Goal: Task Accomplishment & Management: Use online tool/utility

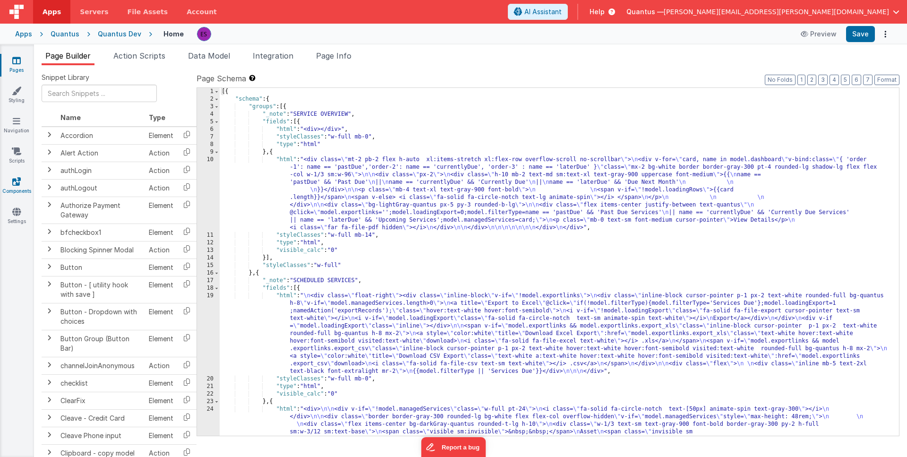
click at [19, 181] on icon at bounding box center [16, 181] width 9 height 9
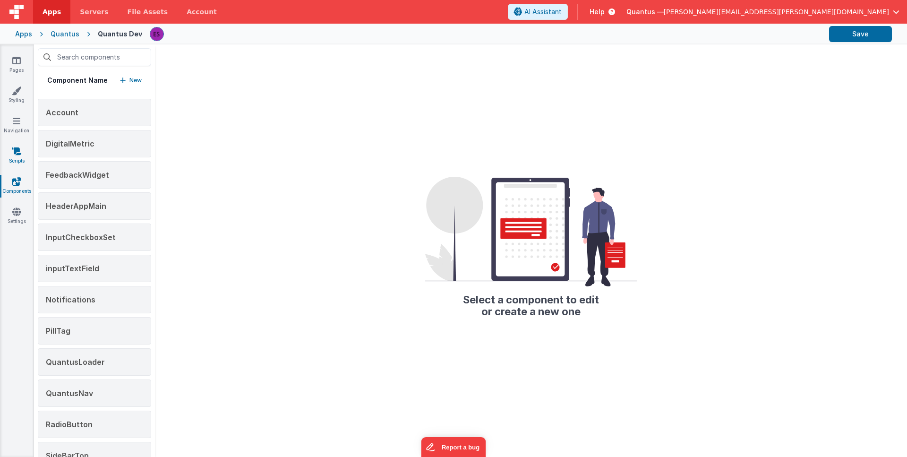
click at [9, 149] on link "Scripts" at bounding box center [17, 155] width 34 height 19
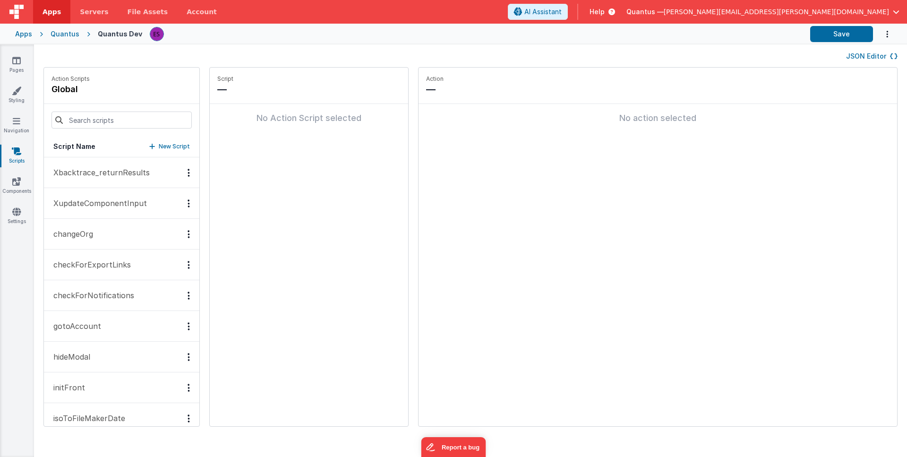
click at [163, 146] on p "New Script" at bounding box center [174, 146] width 31 height 9
type input "checkEULA"
click at [317, 89] on icon at bounding box center [320, 89] width 7 height 11
click at [254, 121] on button "Add action" at bounding box center [308, 125] width 183 height 28
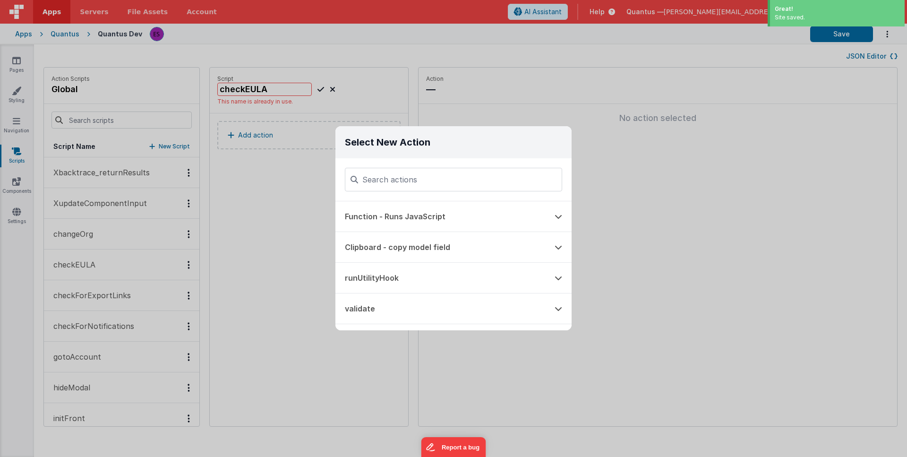
click at [299, 247] on div "Select New Action Function - Runs JavaScript Clipboard - copy model field runUt…" at bounding box center [453, 228] width 907 height 457
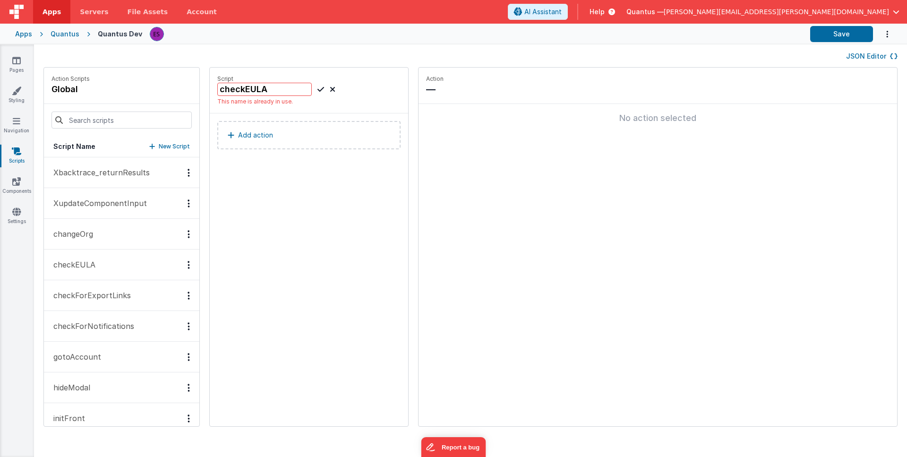
click at [66, 255] on button "checkEULA" at bounding box center [121, 264] width 155 height 31
click at [244, 128] on p "Add action" at bounding box center [255, 125] width 35 height 11
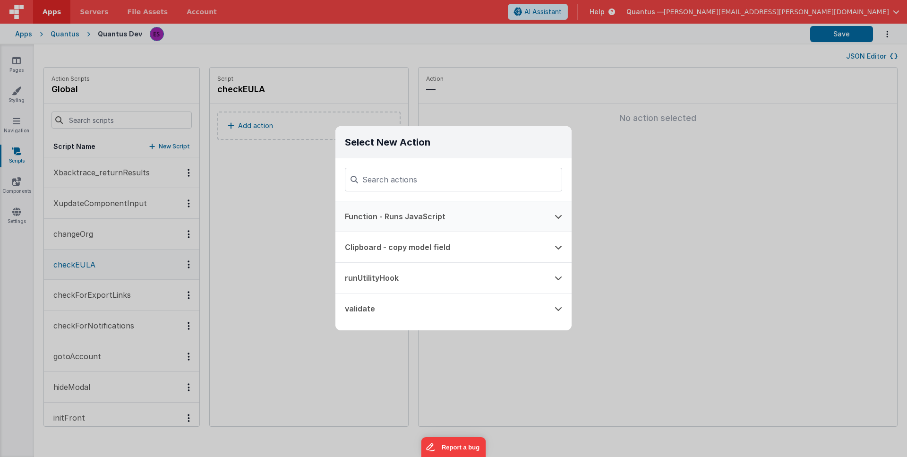
click at [395, 218] on button "Function - Runs JavaScript" at bounding box center [440, 216] width 210 height 30
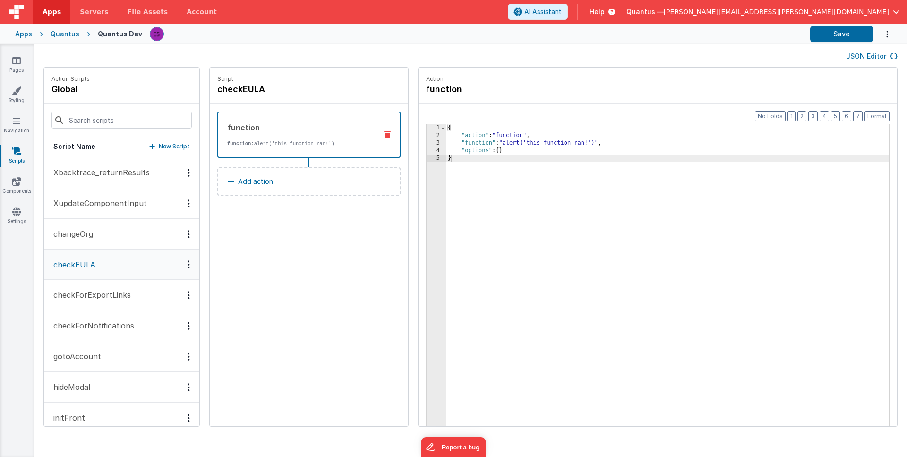
click at [510, 140] on div "{ "action" : "function" , "function" : "alert('this function ran!')" , "options…" at bounding box center [669, 297] width 446 height 346
click at [437, 143] on div "3" at bounding box center [435, 143] width 19 height 8
click at [434, 144] on div "3" at bounding box center [435, 143] width 19 height 8
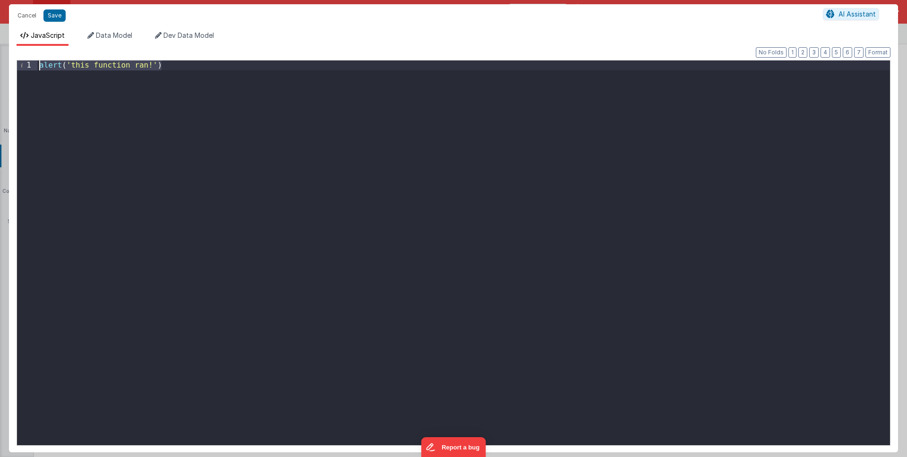
drag, startPoint x: 77, startPoint y: 23, endPoint x: 17, endPoint y: 6, distance: 62.5
click at [17, 6] on div "Cancel Save AI Assistant JavaScript Data Model Dev Data Model Format 7 6 5 4 3 …" at bounding box center [453, 228] width 889 height 448
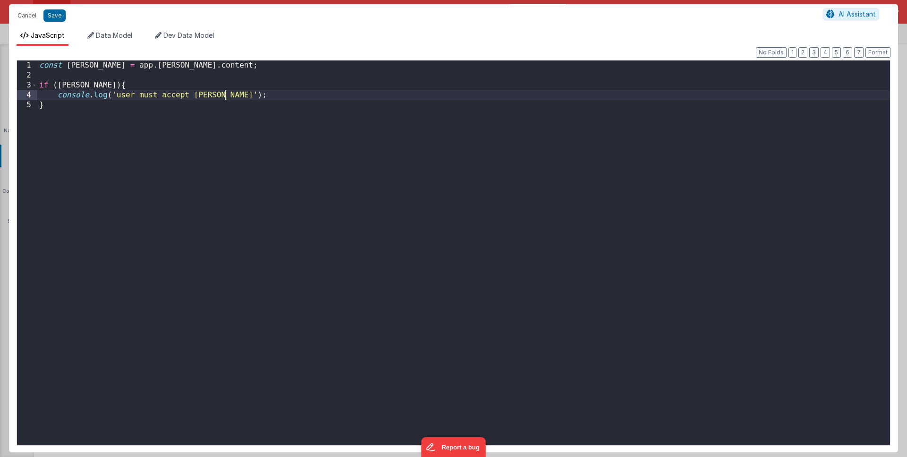
click at [203, 215] on div "const [PERSON_NAME] = app . [GEOGRAPHIC_DATA] . content ; if ( [PERSON_NAME] ) …" at bounding box center [463, 262] width 852 height 404
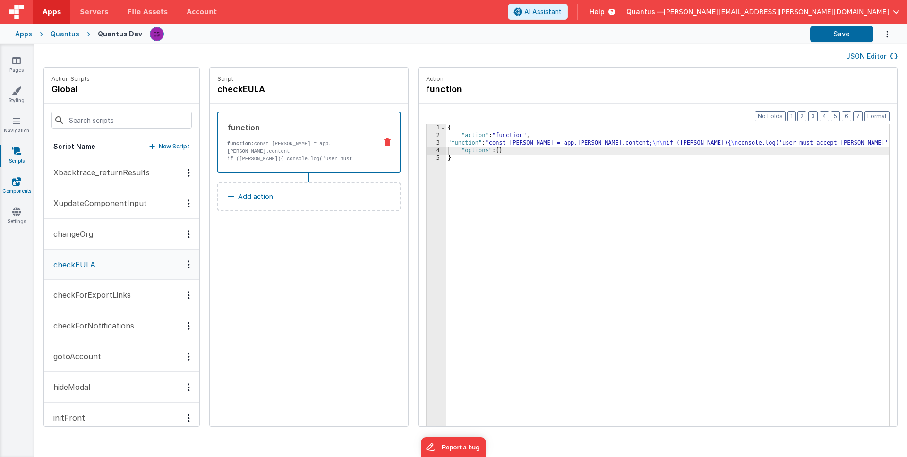
click at [17, 178] on icon at bounding box center [16, 181] width 9 height 9
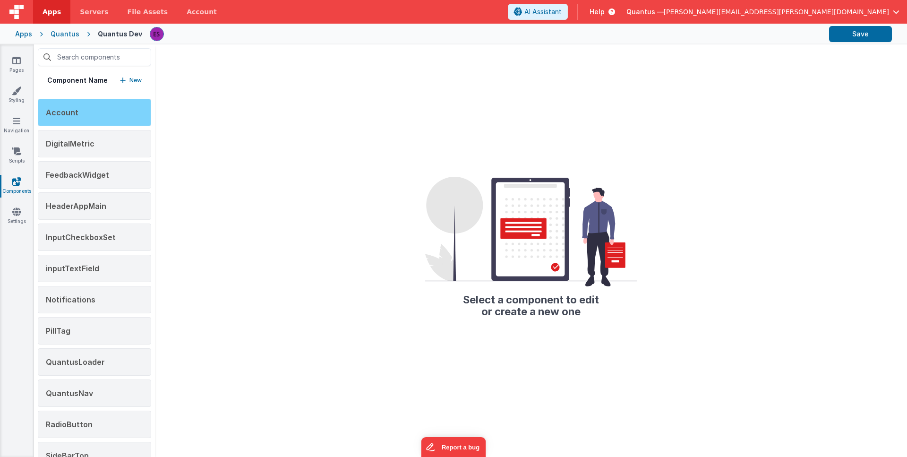
click at [82, 106] on div "Account" at bounding box center [94, 112] width 113 height 27
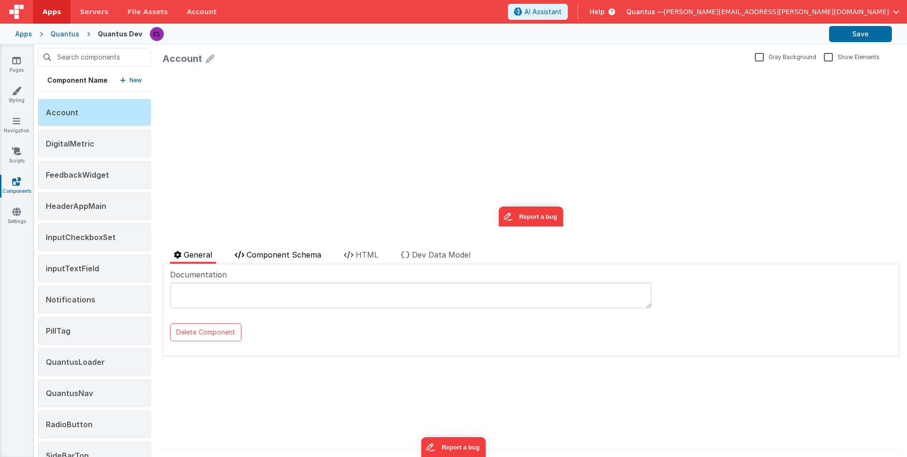
click at [286, 257] on span "Component Schema" at bounding box center [284, 254] width 75 height 9
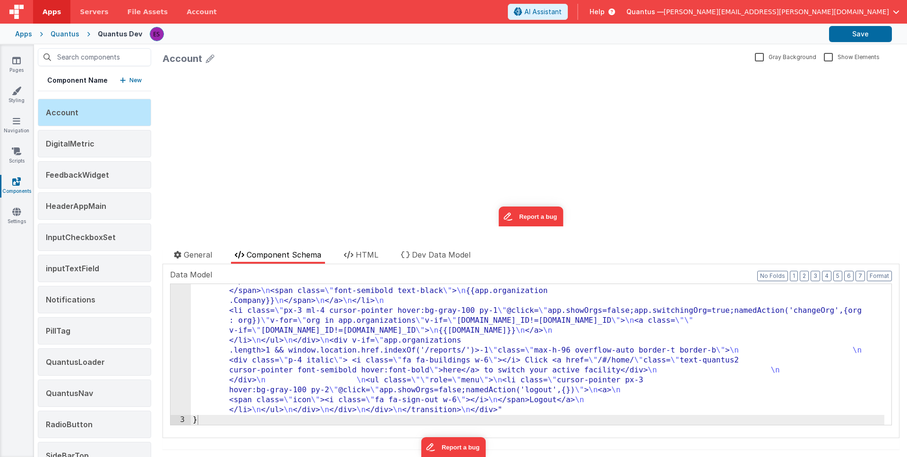
scroll to position [355, 0]
click at [365, 260] on li "HTML" at bounding box center [361, 256] width 42 height 15
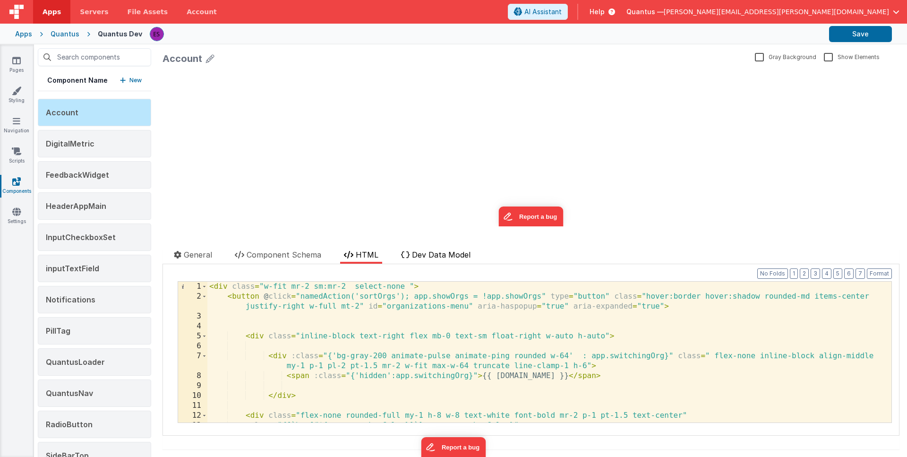
click at [415, 252] on span "Dev Data Model" at bounding box center [441, 254] width 59 height 9
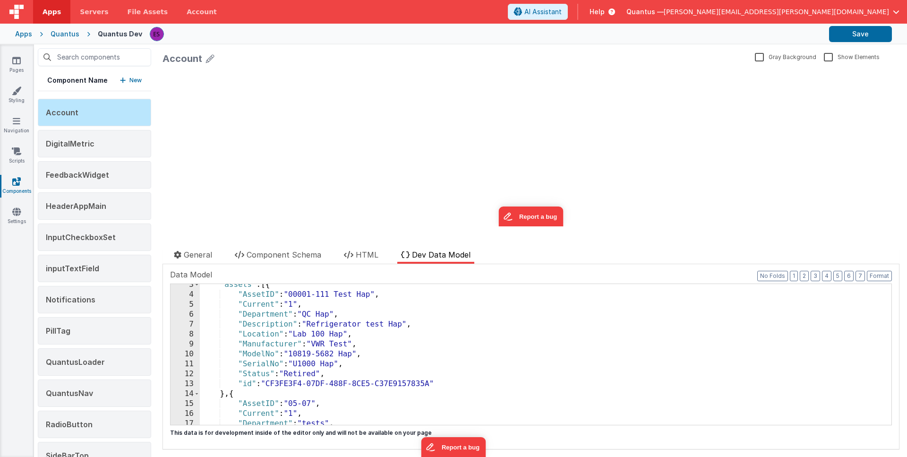
scroll to position [0, 0]
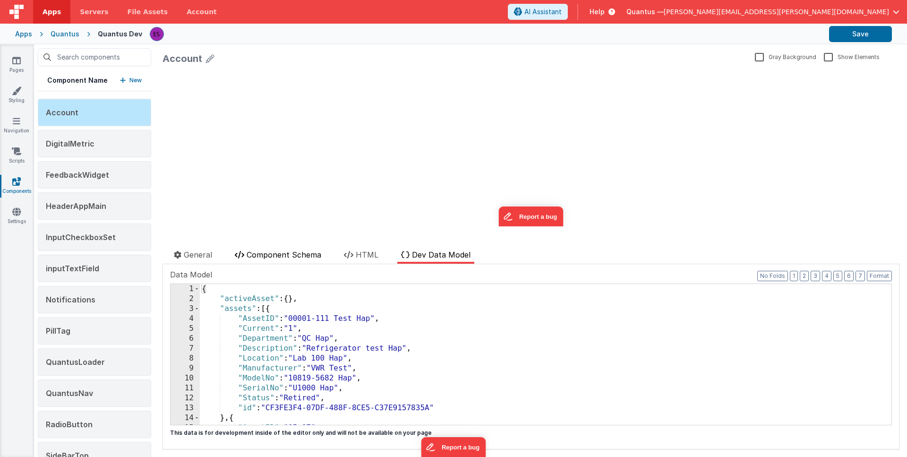
click at [257, 254] on span "Component Schema" at bounding box center [284, 254] width 75 height 9
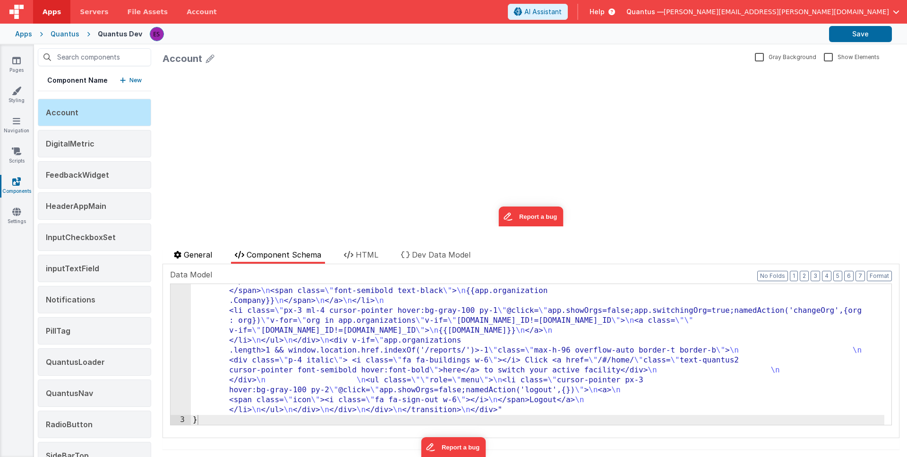
click at [201, 254] on span "General" at bounding box center [198, 254] width 28 height 9
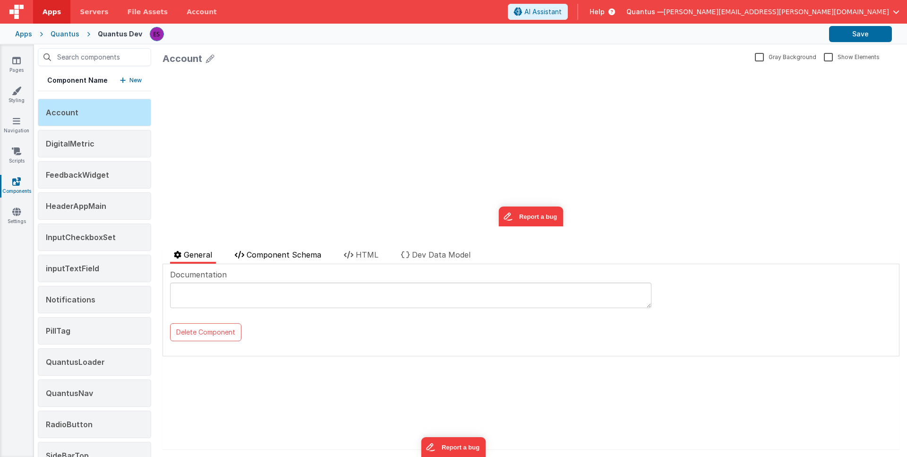
click at [279, 250] on span "Component Schema" at bounding box center [284, 254] width 75 height 9
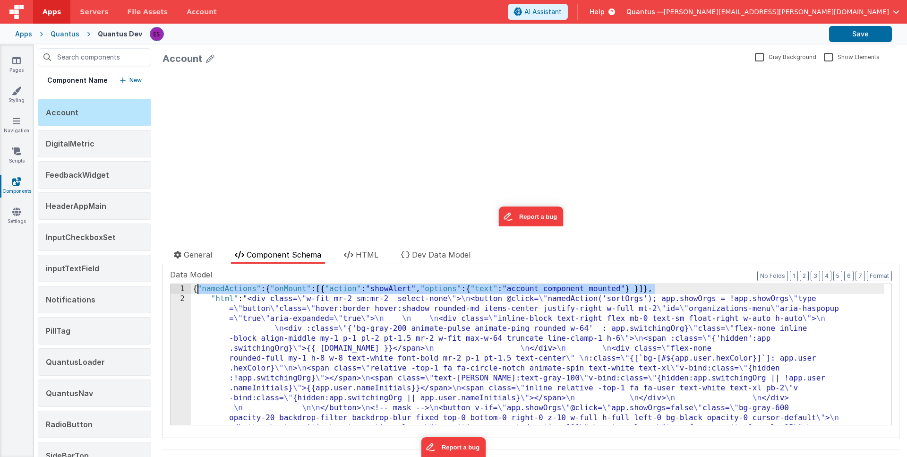
drag, startPoint x: 657, startPoint y: 289, endPoint x: 196, endPoint y: 292, distance: 461.4
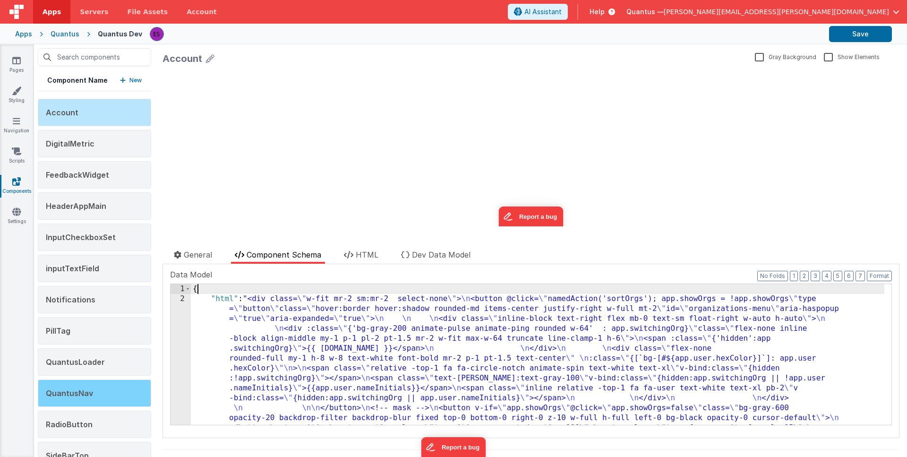
click at [66, 385] on div "QuantusNav" at bounding box center [94, 392] width 113 height 27
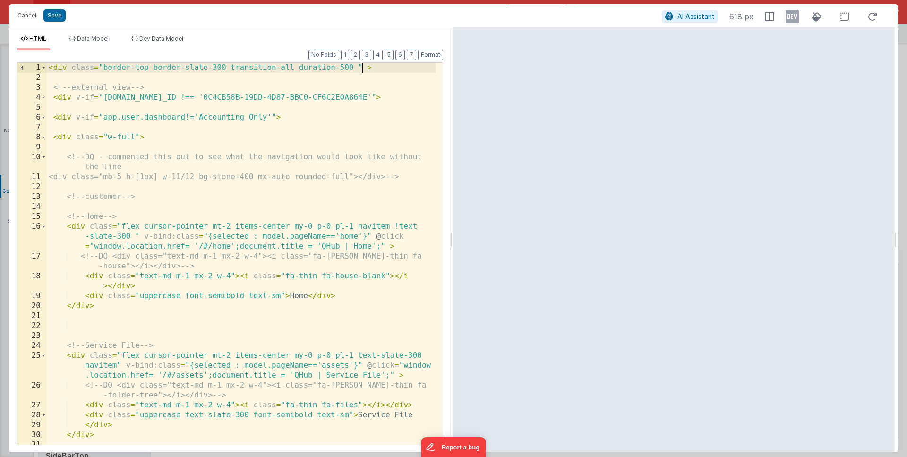
click at [362, 67] on div "< div class = "border-top border-slate-300 transition-all duration-500 " > <!--…" at bounding box center [241, 263] width 389 height 401
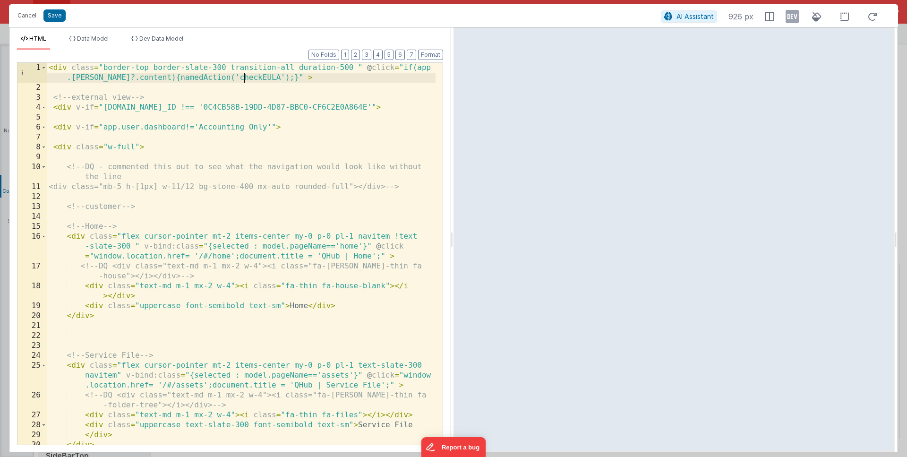
click at [367, 191] on div "< div class = "border-top border-slate-300 transition-all duration-500 " @ clic…" at bounding box center [241, 268] width 389 height 411
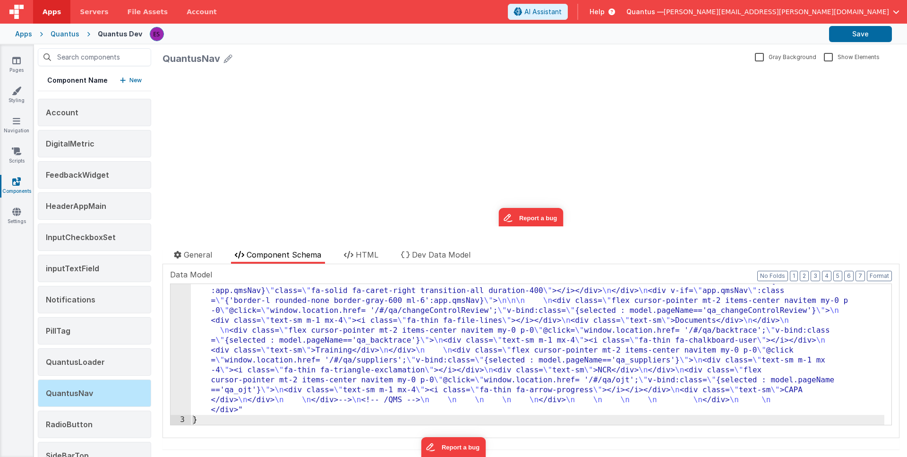
scroll to position [772, 0]
drag, startPoint x: 233, startPoint y: 315, endPoint x: 226, endPoint y: 316, distance: 7.1
click at [233, 315] on div ""html" : "<div class= \" border-top border-slate-300 transition-all duration-50…" at bounding box center [537, 43] width 693 height 1043
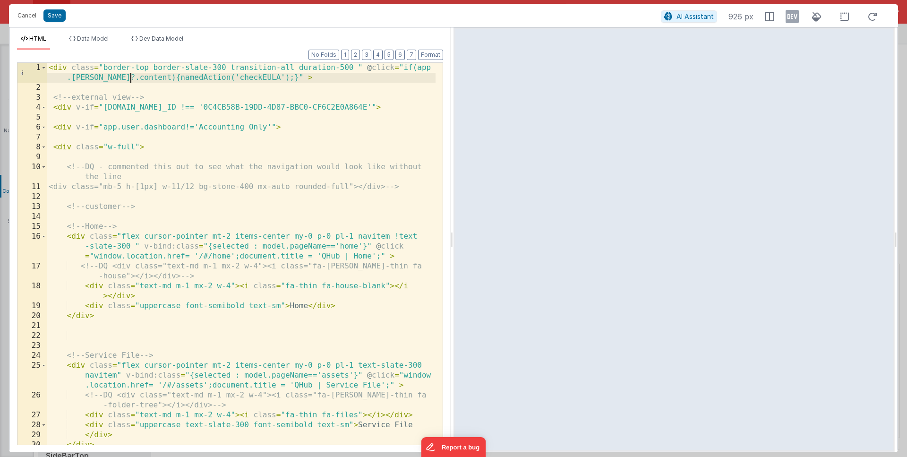
click at [131, 77] on div "< div class = "border-top border-slate-300 transition-all duration-500 " @ clic…" at bounding box center [241, 268] width 389 height 411
click at [49, 15] on button "Save" at bounding box center [54, 15] width 22 height 12
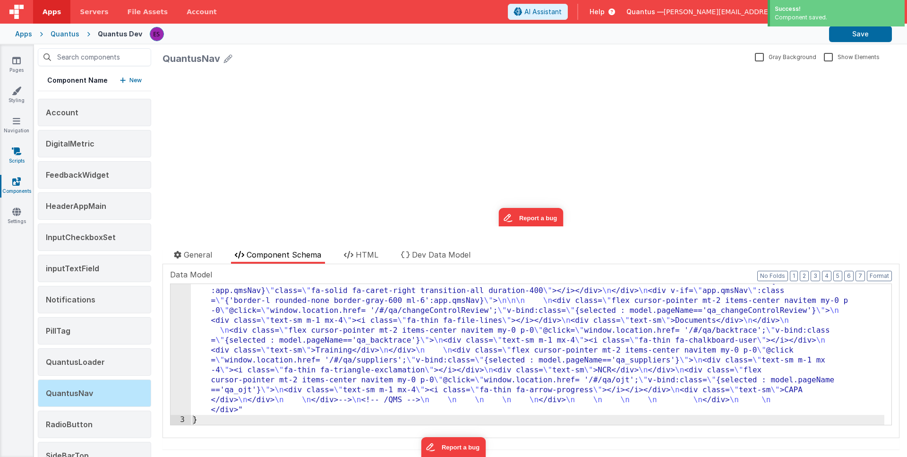
click at [17, 147] on icon at bounding box center [16, 150] width 9 height 9
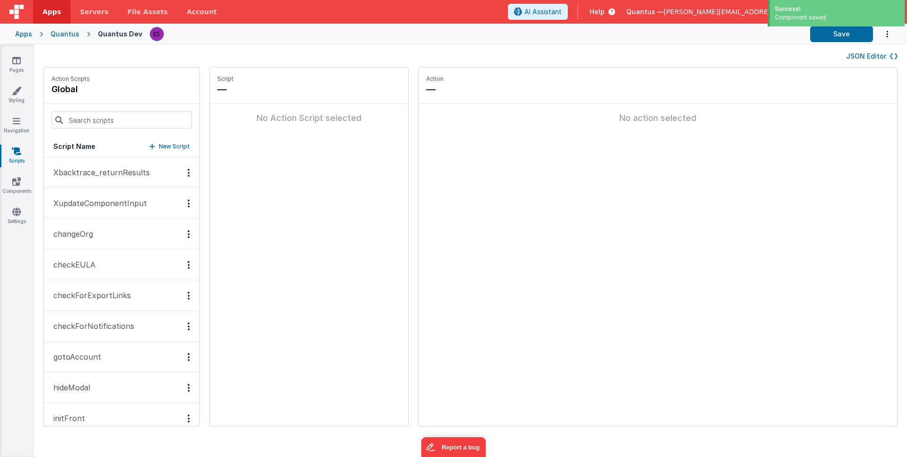
click at [107, 255] on button "checkEULA" at bounding box center [121, 264] width 155 height 31
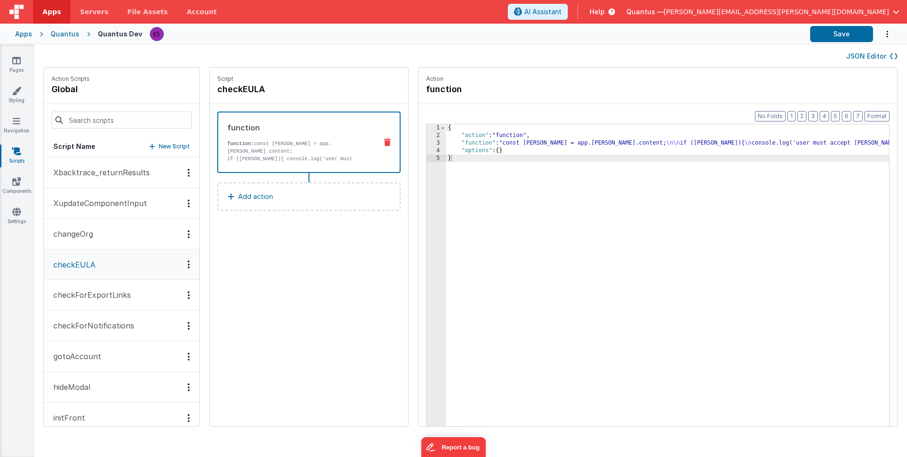
click at [468, 147] on div "{ "action" : "function" , "function" : "const [PERSON_NAME] = app.[PERSON_NAME]…" at bounding box center [669, 297] width 446 height 346
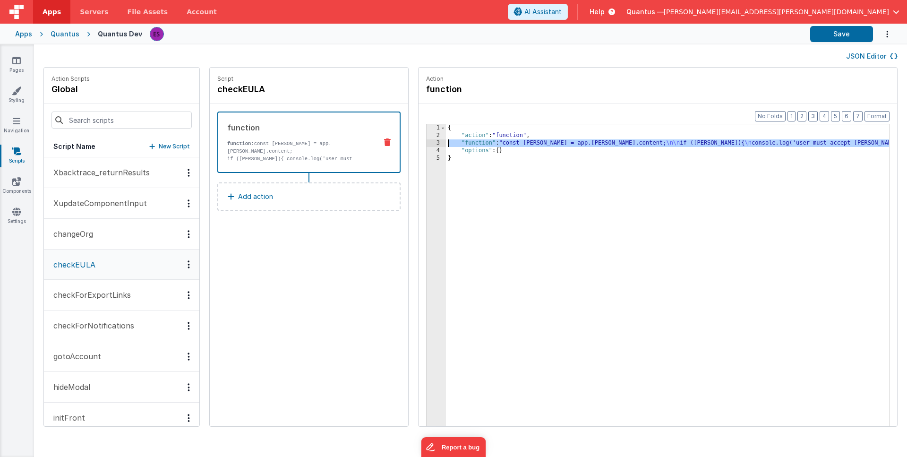
click at [433, 140] on div "3" at bounding box center [435, 143] width 19 height 8
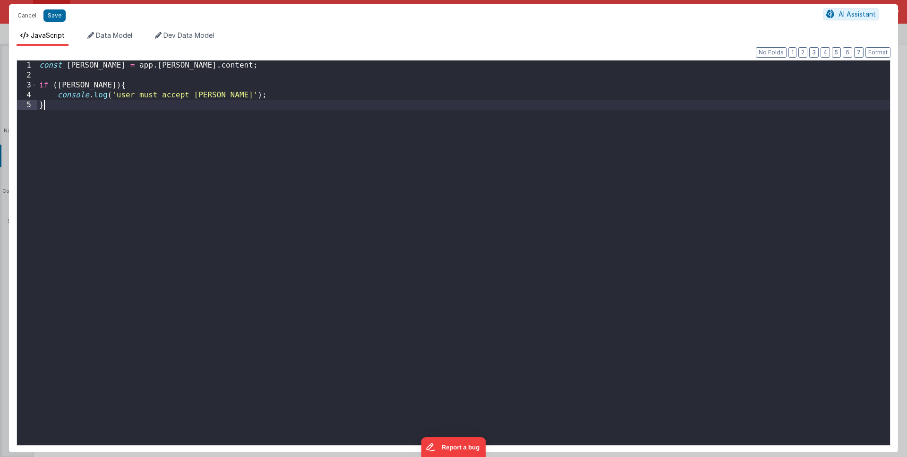
click at [128, 178] on div "const [PERSON_NAME] = app . [GEOGRAPHIC_DATA] . content ; if ( [PERSON_NAME] ) …" at bounding box center [463, 262] width 852 height 404
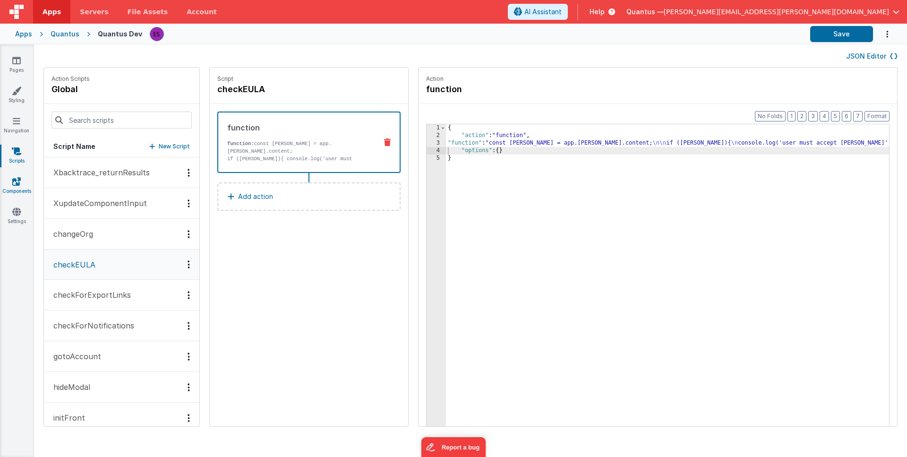
click at [23, 179] on link "Components" at bounding box center [17, 186] width 34 height 19
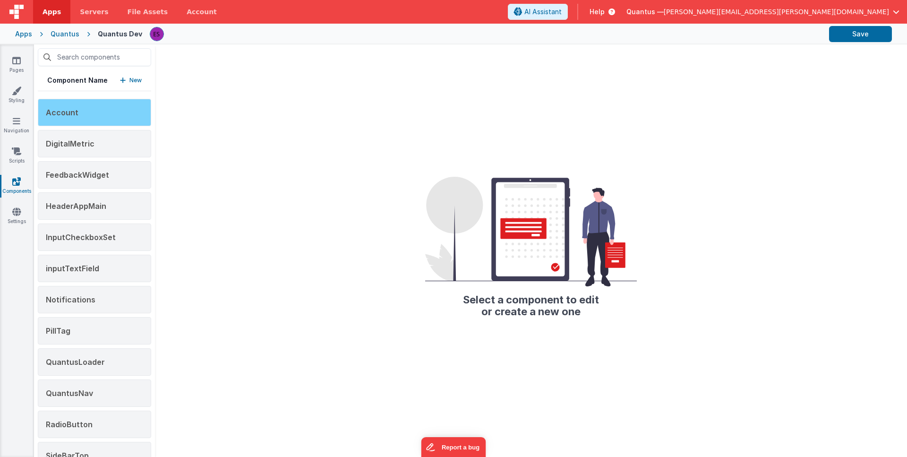
click at [73, 109] on span "Account" at bounding box center [62, 112] width 33 height 9
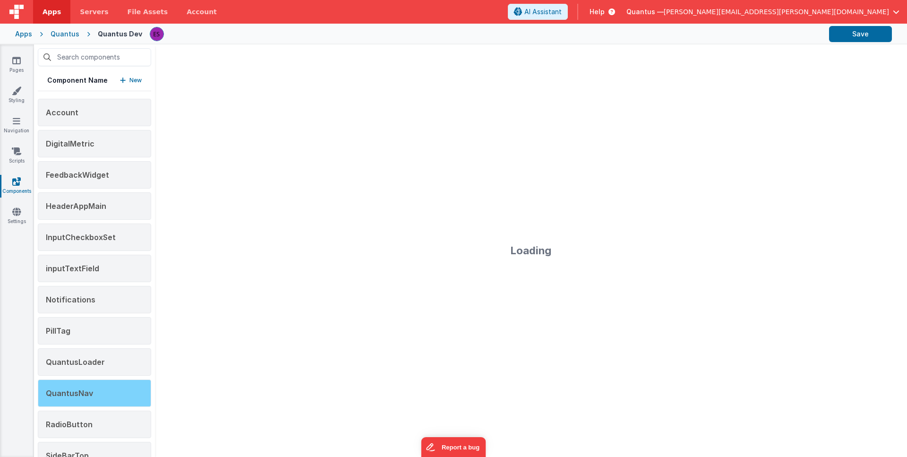
click at [57, 396] on span "QuantusNav" at bounding box center [69, 392] width 47 height 9
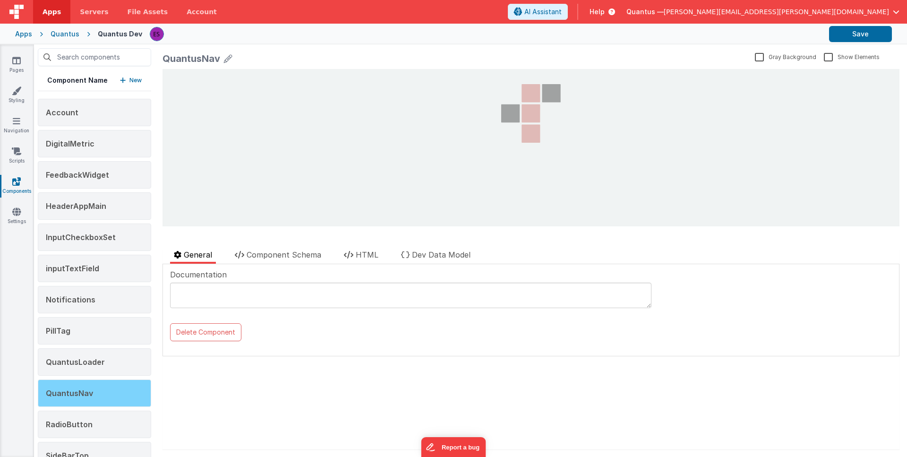
click at [85, 384] on div "QuantusNav" at bounding box center [94, 392] width 113 height 27
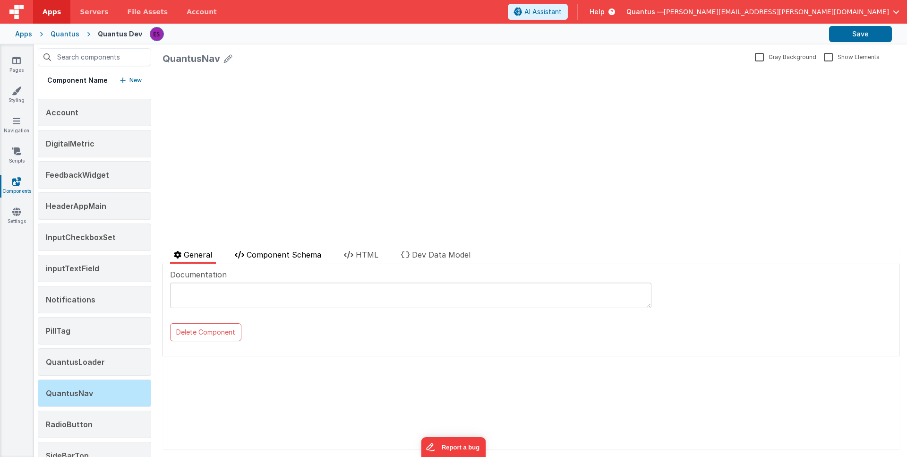
click at [288, 250] on span "Component Schema" at bounding box center [284, 254] width 75 height 9
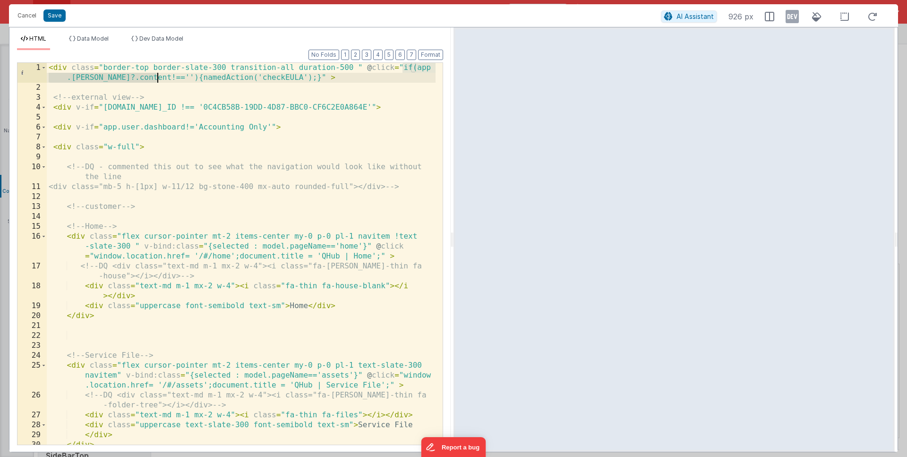
drag, startPoint x: 402, startPoint y: 69, endPoint x: 156, endPoint y: 78, distance: 246.7
click at [156, 78] on div "< div class = "border-top border-slate-300 transition-all duration-500 " @ clic…" at bounding box center [241, 268] width 389 height 411
click at [195, 79] on div "< div class = "border-top border-slate-300 transition-all duration-500 " @ clic…" at bounding box center [241, 268] width 389 height 411
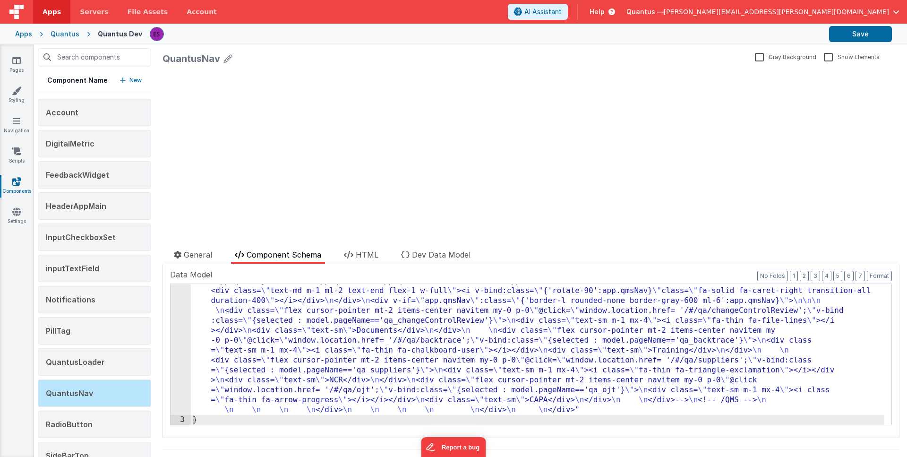
click at [220, 322] on div ""html" : "<div class= \" border-top border-slate-300 transition-all duration-50…" at bounding box center [537, 48] width 693 height 1033
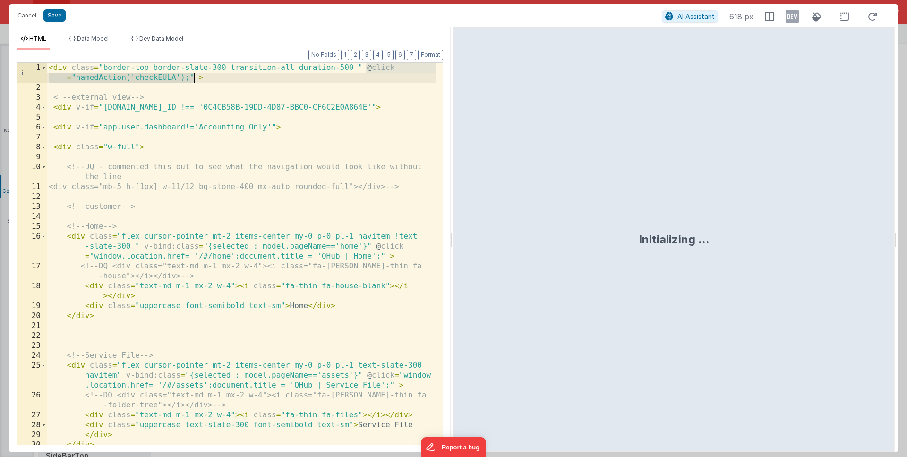
drag, startPoint x: 364, startPoint y: 68, endPoint x: 194, endPoint y: 79, distance: 170.4
click at [194, 79] on div "< div class = "border-top border-slate-300 transition-all duration-500 " @ clic…" at bounding box center [241, 268] width 389 height 411
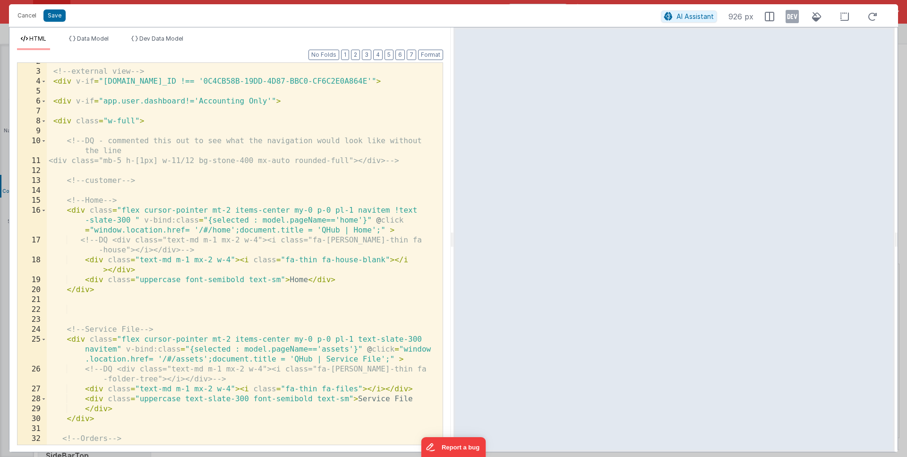
scroll to position [0, 0]
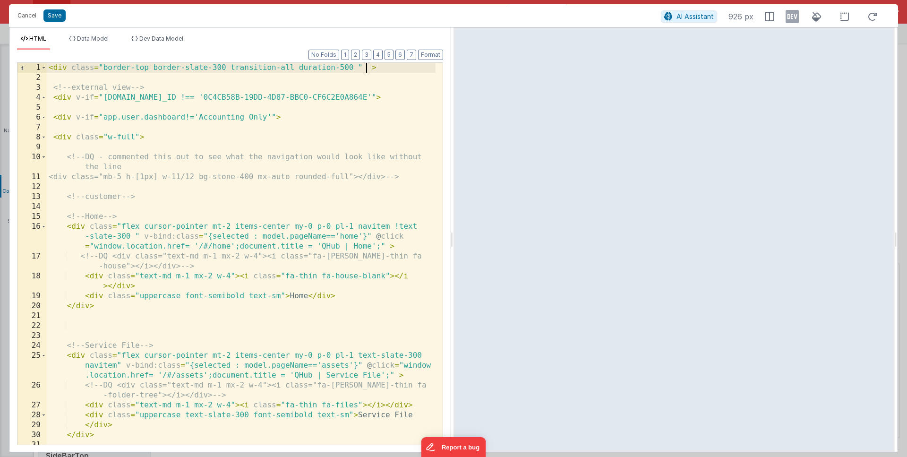
click at [63, 97] on div "< div class = "border-top border-slate-300 transition-all duration-500 " > <!--…" at bounding box center [241, 263] width 389 height 401
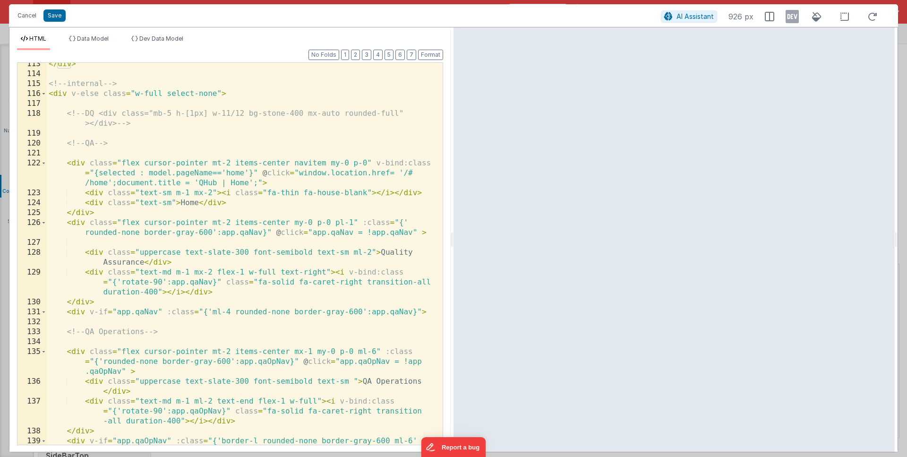
scroll to position [1641, 0]
click at [219, 92] on div "</ div > <!-- internal --> < div v-else class = "w-full select-none" > <!-- DQ …" at bounding box center [241, 263] width 389 height 411
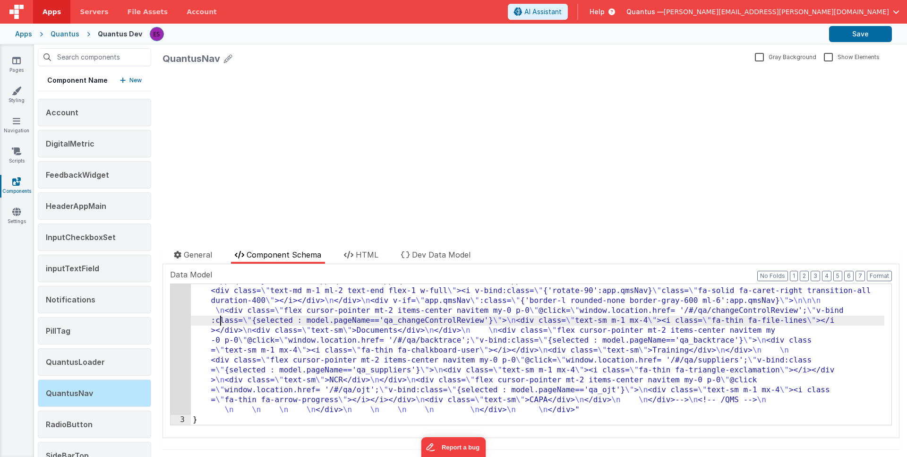
click at [220, 325] on div ""html" : "<div class= \" border-top border-slate-300 transition-all duration-50…" at bounding box center [537, 48] width 693 height 1033
click at [229, 349] on div ""html" : "<div class= \" border-top border-slate-300 transition-all duration-50…" at bounding box center [537, 48] width 693 height 1033
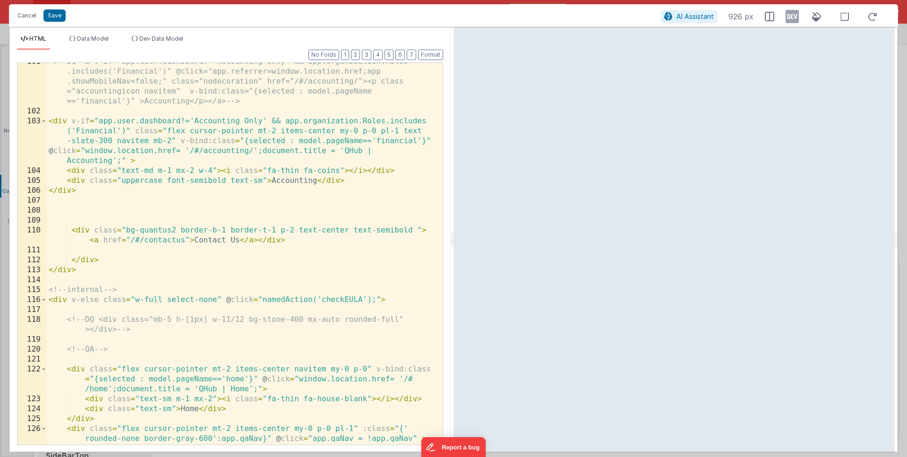
scroll to position [1425, 0]
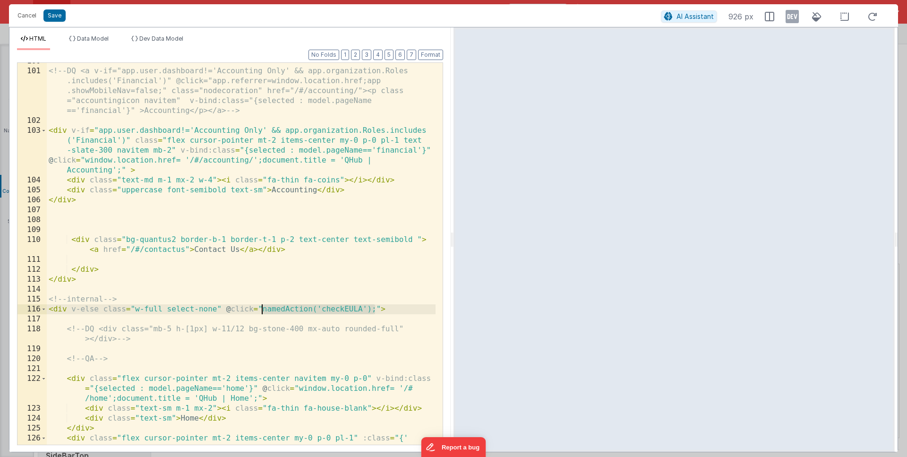
drag, startPoint x: 375, startPoint y: 310, endPoint x: 264, endPoint y: 306, distance: 111.5
click at [264, 306] on div "<!-- DQ <a v-if="app.user.dashboard!='Accounting Only' && app.organization.Role…" at bounding box center [241, 261] width 389 height 411
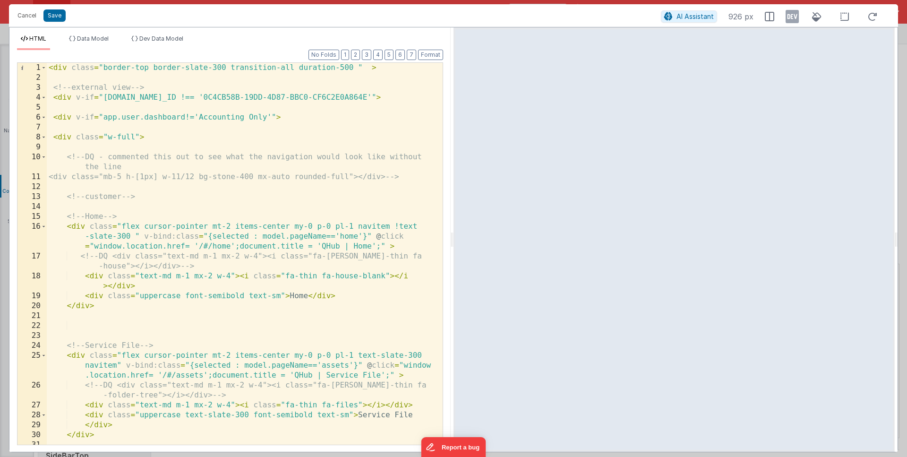
scroll to position [0, 0]
click at [366, 68] on div "< div class = "border-top border-slate-300 transition-all duration-500 " > <!--…" at bounding box center [241, 263] width 389 height 401
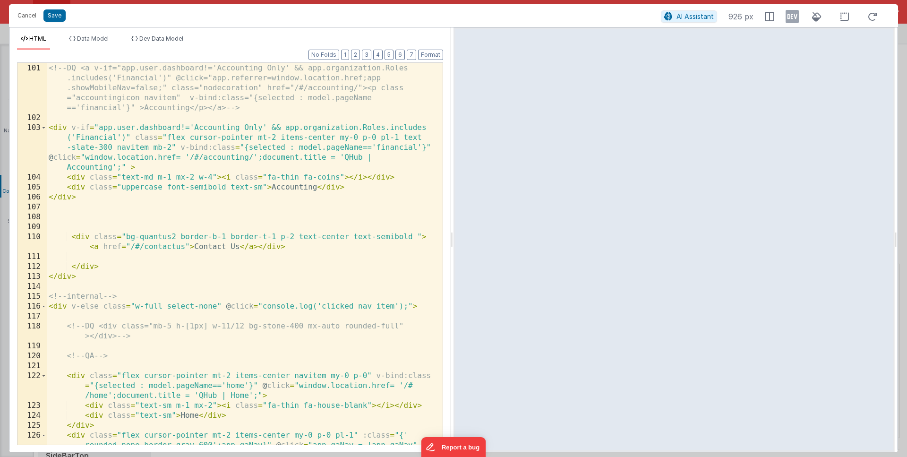
scroll to position [1438, 0]
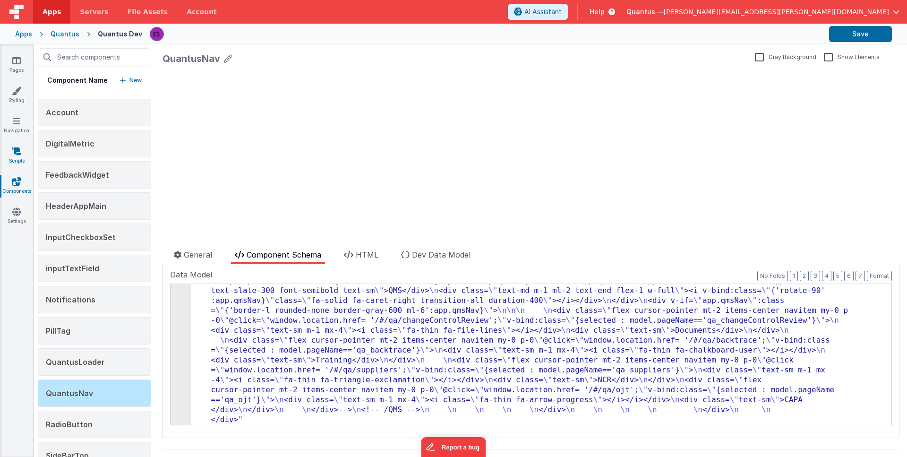
click at [12, 154] on icon at bounding box center [16, 150] width 9 height 9
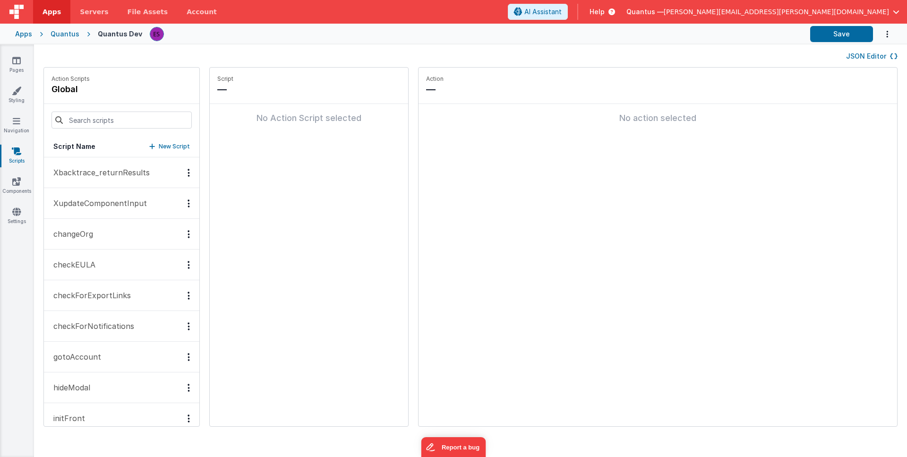
click at [99, 264] on button "checkEULA" at bounding box center [121, 264] width 155 height 31
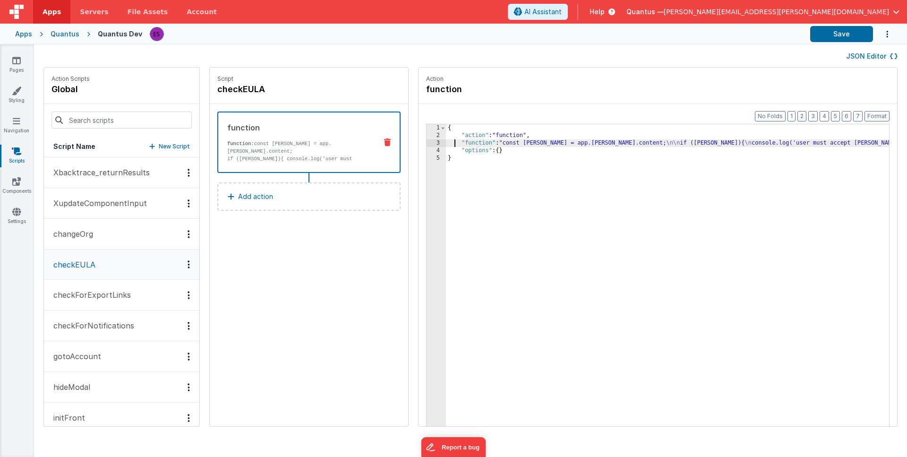
click at [452, 145] on div "{ "action" : "function" , "function" : "const [PERSON_NAME] = app.[PERSON_NAME]…" at bounding box center [669, 297] width 446 height 346
click at [431, 142] on div "3" at bounding box center [435, 143] width 19 height 8
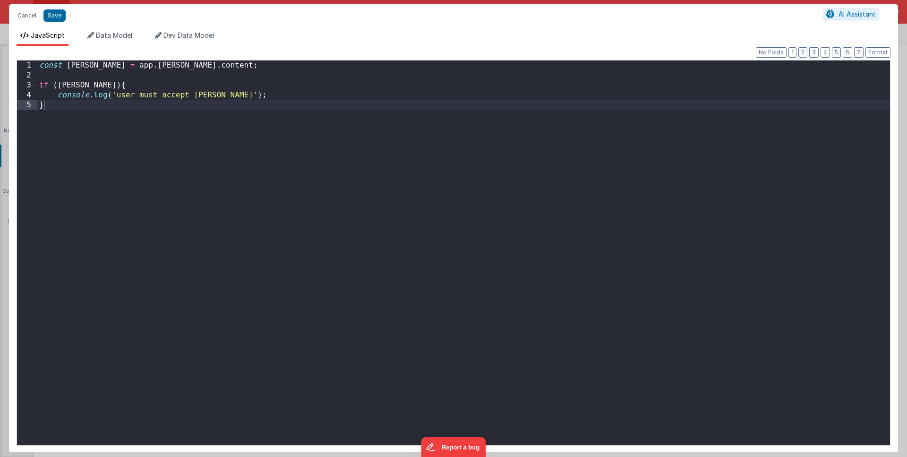
click at [275, 145] on div "const [PERSON_NAME] = app . [GEOGRAPHIC_DATA] . content ; if ( [PERSON_NAME] ) …" at bounding box center [463, 262] width 852 height 404
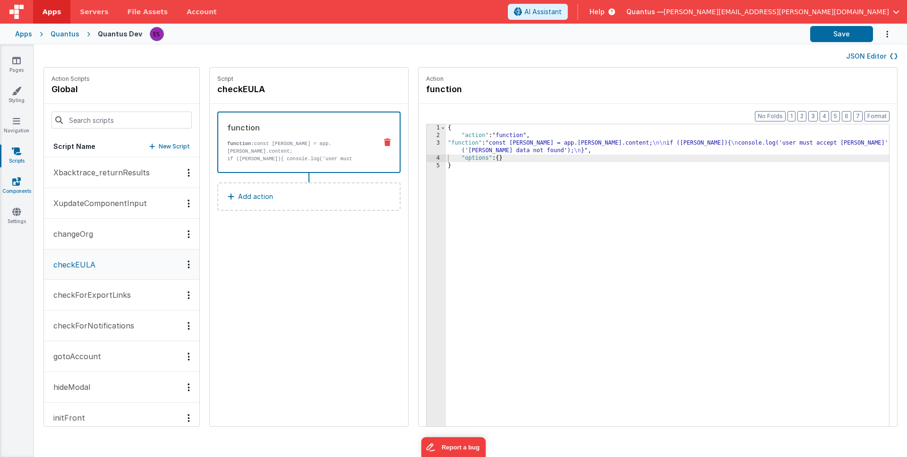
click at [25, 187] on link "Components" at bounding box center [17, 186] width 34 height 19
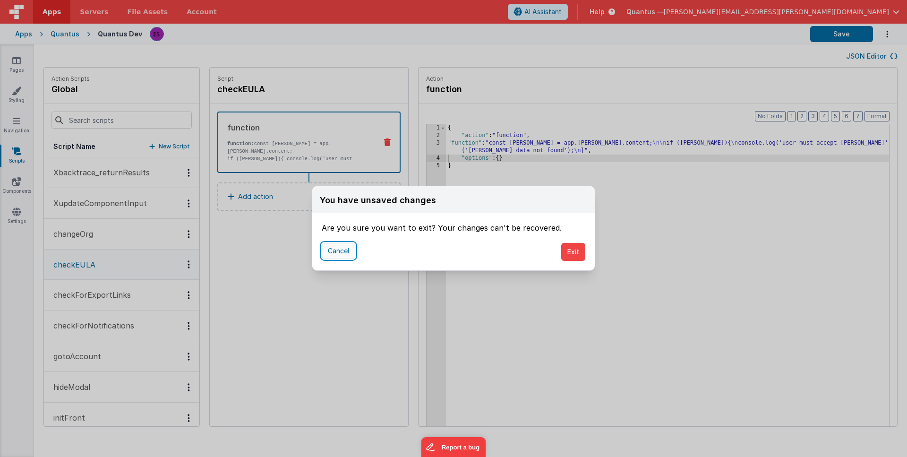
click at [334, 249] on button "Cancel" at bounding box center [339, 251] width 34 height 16
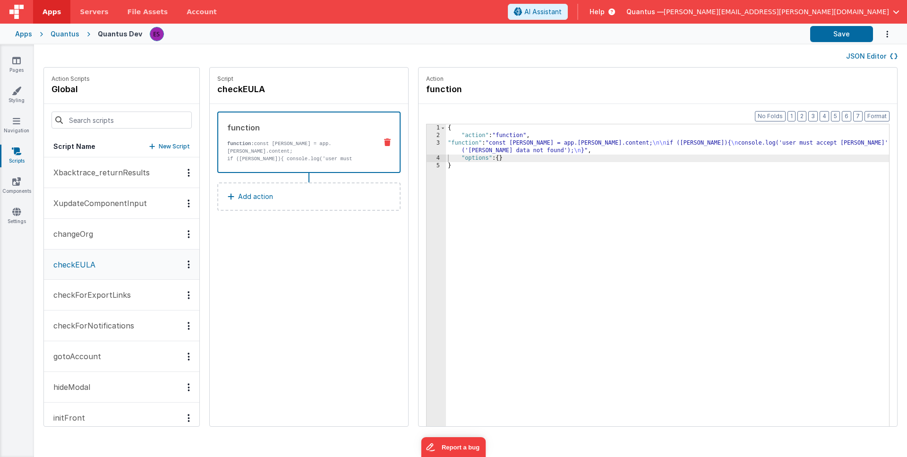
click at [498, 208] on div "{ "action" : "function" , "function" : "const [PERSON_NAME] = app.[PERSON_NAME]…" at bounding box center [669, 297] width 446 height 346
click at [16, 189] on link "Components" at bounding box center [17, 186] width 34 height 19
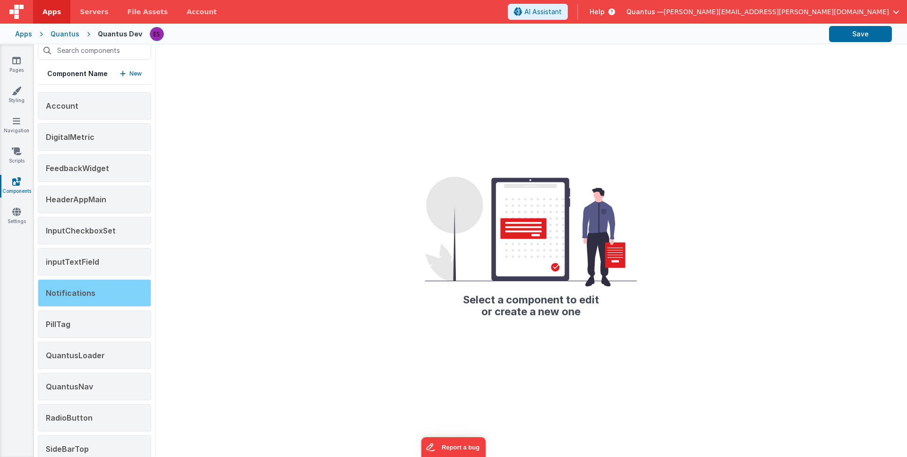
scroll to position [17, 0]
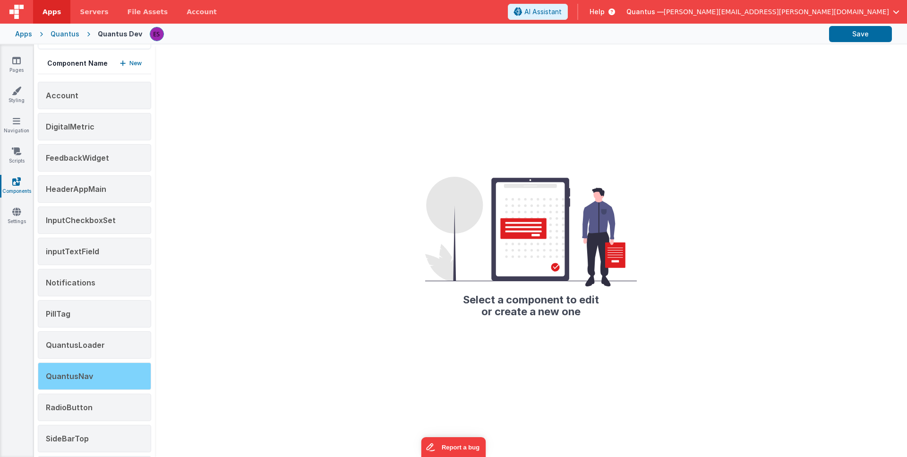
click at [68, 379] on span "QuantusNav" at bounding box center [69, 375] width 47 height 9
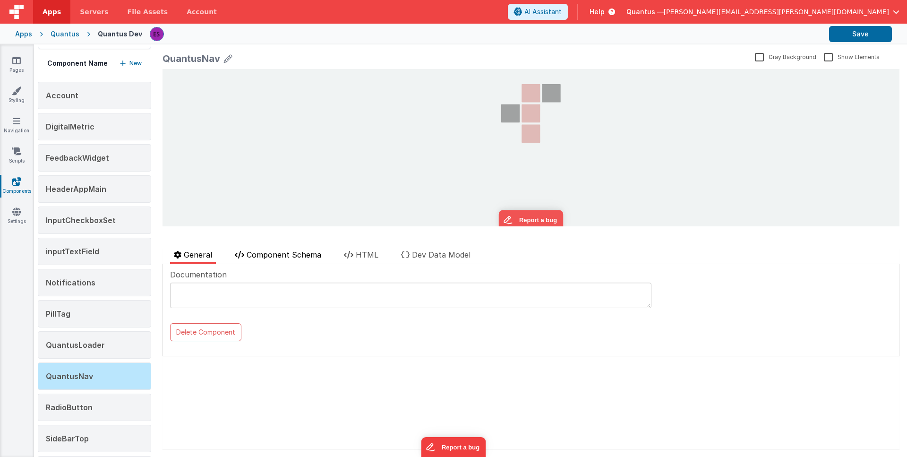
scroll to position [0, 0]
click at [262, 251] on span "Component Schema" at bounding box center [284, 254] width 75 height 9
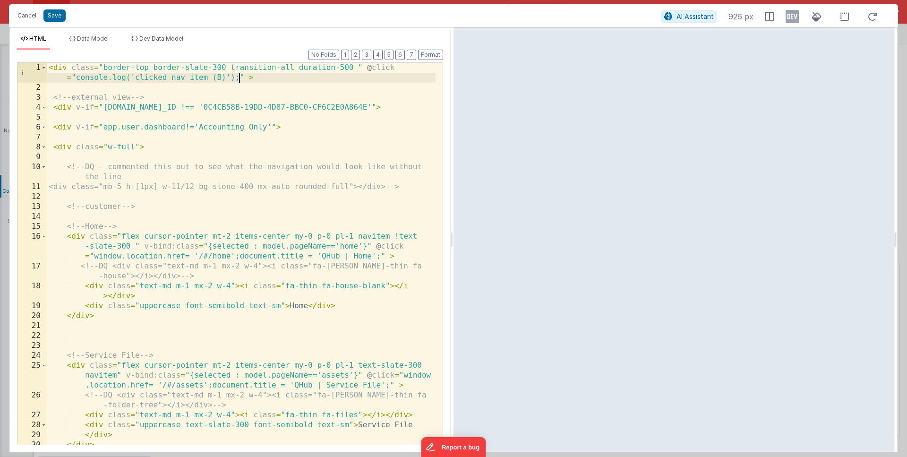
click at [240, 80] on div "< div class = "border-top border-slate-300 transition-all duration-500 " @ clic…" at bounding box center [241, 268] width 389 height 411
drag, startPoint x: 238, startPoint y: 79, endPoint x: 330, endPoint y: 79, distance: 91.6
click at [330, 79] on div "< div class = "border-top border-slate-300 transition-all duration-500 " @ clic…" at bounding box center [241, 268] width 389 height 411
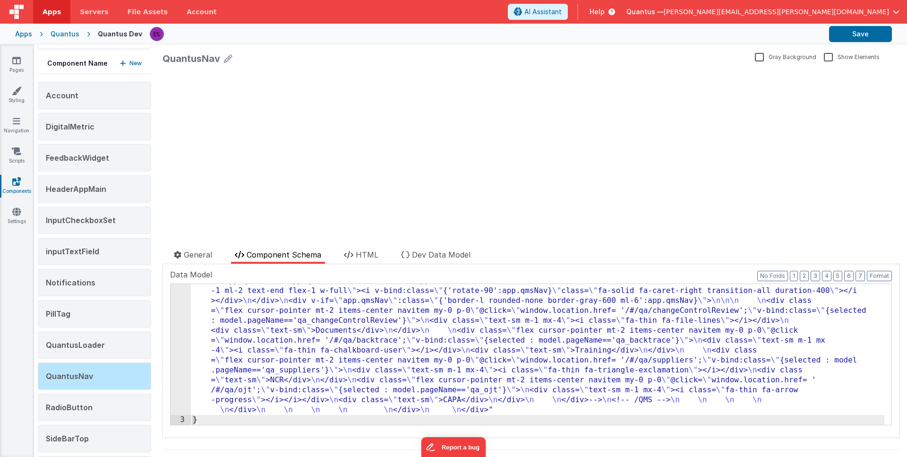
scroll to position [772, 0]
click at [229, 298] on div ""html" : "<div class= \" border-top border-slate-300 transition-all duration-50…" at bounding box center [537, 43] width 693 height 1043
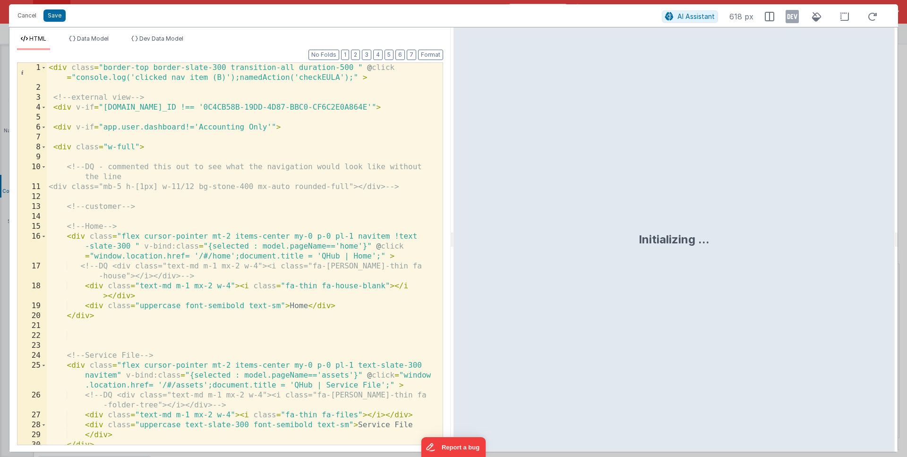
click at [343, 78] on div "< div class = "border-top border-slate-300 transition-all duration-500 " @ clic…" at bounding box center [241, 268] width 389 height 411
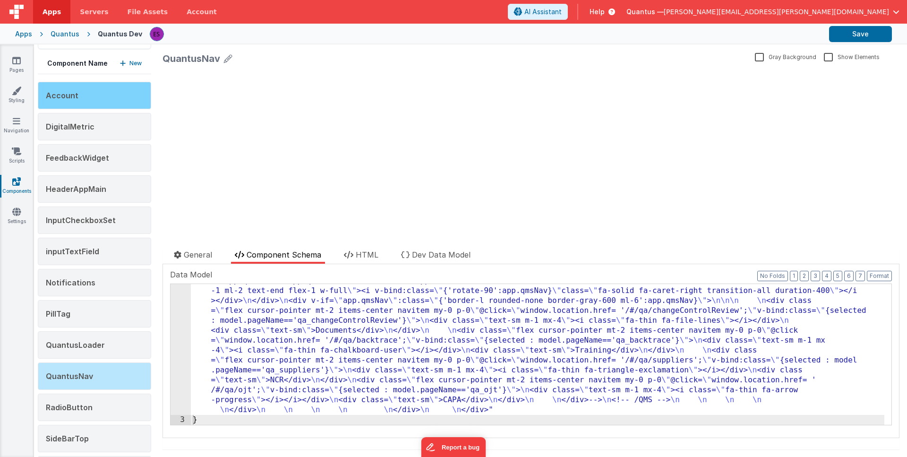
click at [108, 84] on div "Account" at bounding box center [94, 95] width 113 height 27
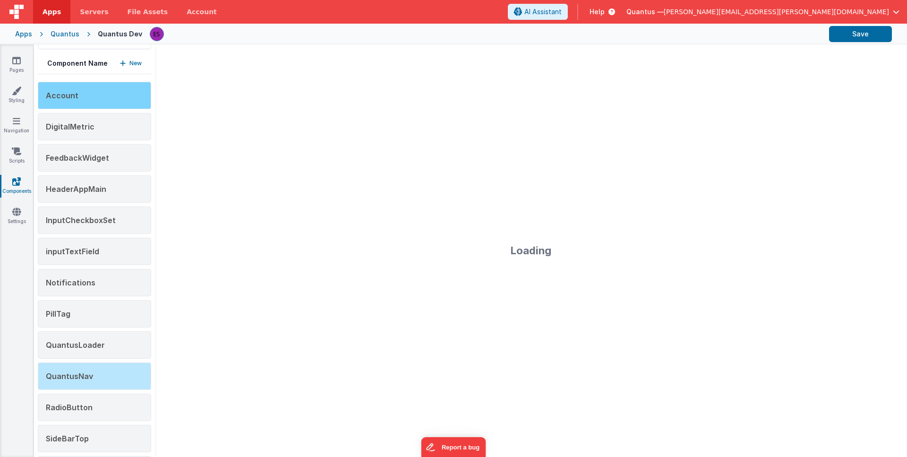
click at [60, 91] on span "Account" at bounding box center [62, 95] width 33 height 9
click at [58, 97] on span "Account" at bounding box center [62, 95] width 33 height 9
click at [8, 152] on link "Scripts" at bounding box center [17, 155] width 34 height 19
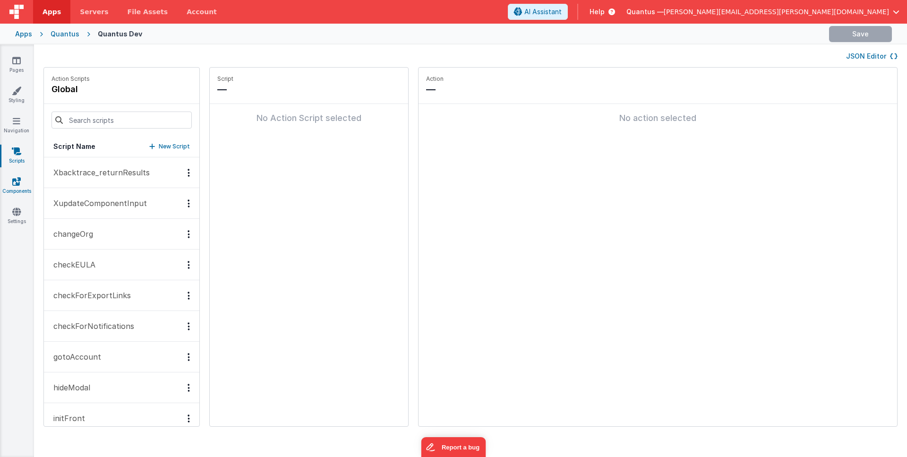
click at [14, 180] on icon at bounding box center [16, 181] width 9 height 9
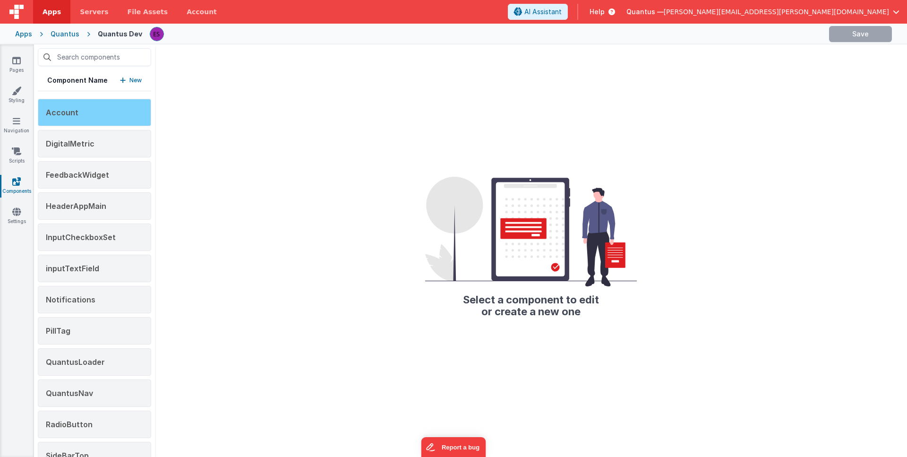
click at [60, 111] on span "Account" at bounding box center [62, 112] width 33 height 9
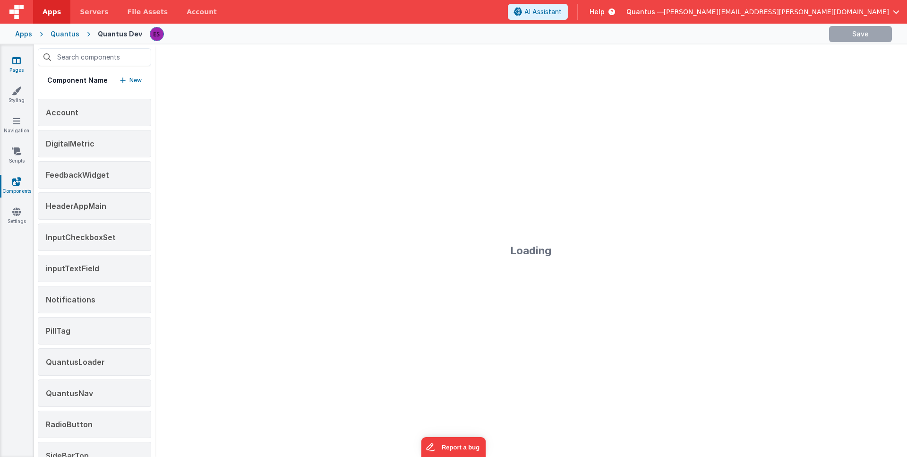
click at [14, 60] on icon at bounding box center [16, 60] width 9 height 9
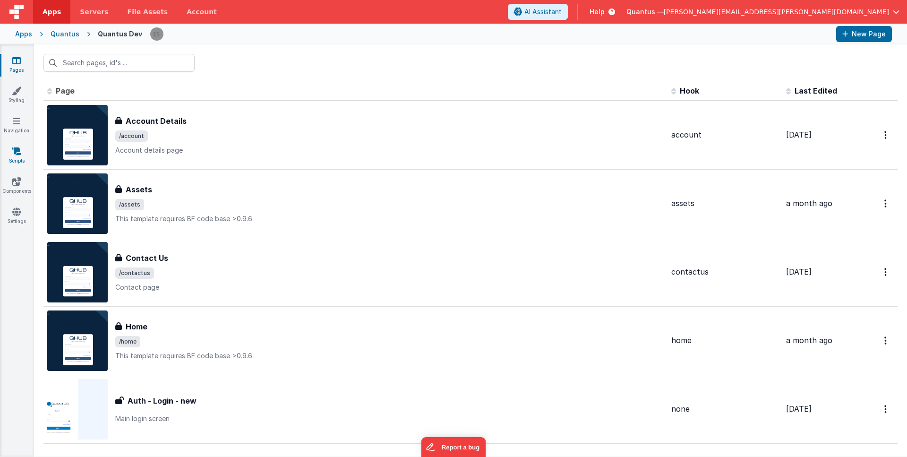
click at [14, 157] on link "Scripts" at bounding box center [17, 155] width 34 height 19
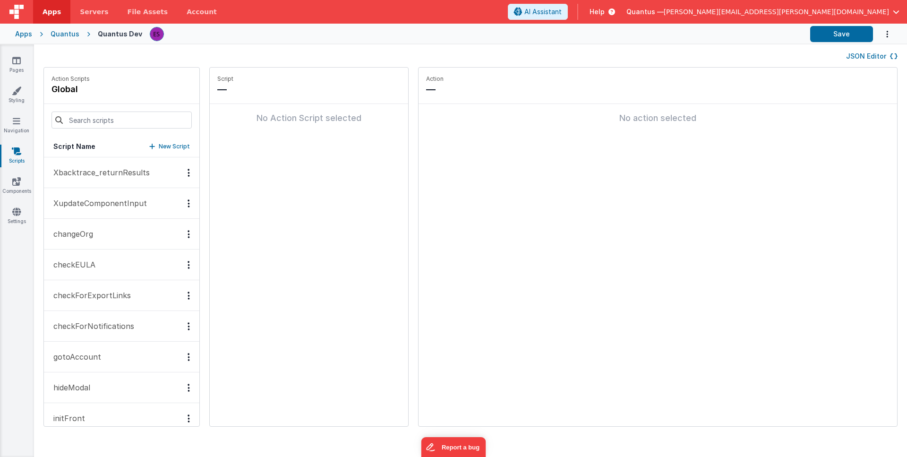
click at [78, 263] on p "checkEULA" at bounding box center [72, 264] width 48 height 11
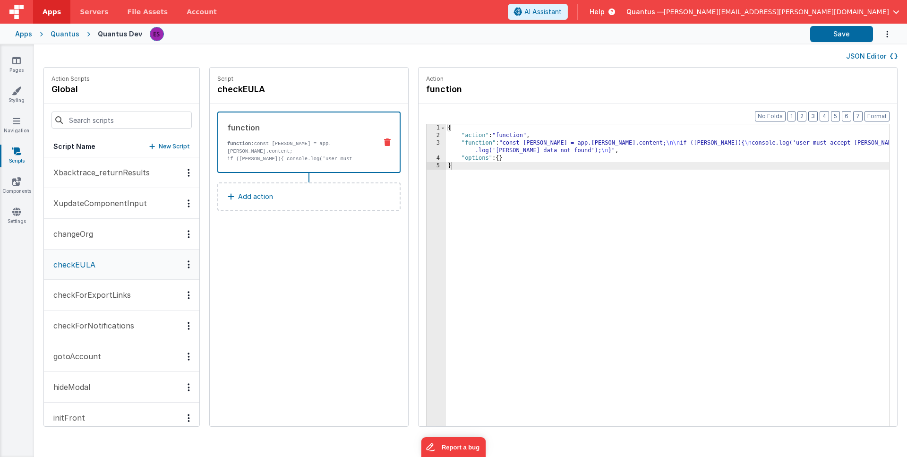
click at [487, 144] on div "{ "action" : "function" , "function" : "const eula = app.EULA.content; \n\n if …" at bounding box center [669, 297] width 446 height 346
click at [433, 148] on div "3" at bounding box center [435, 146] width 19 height 15
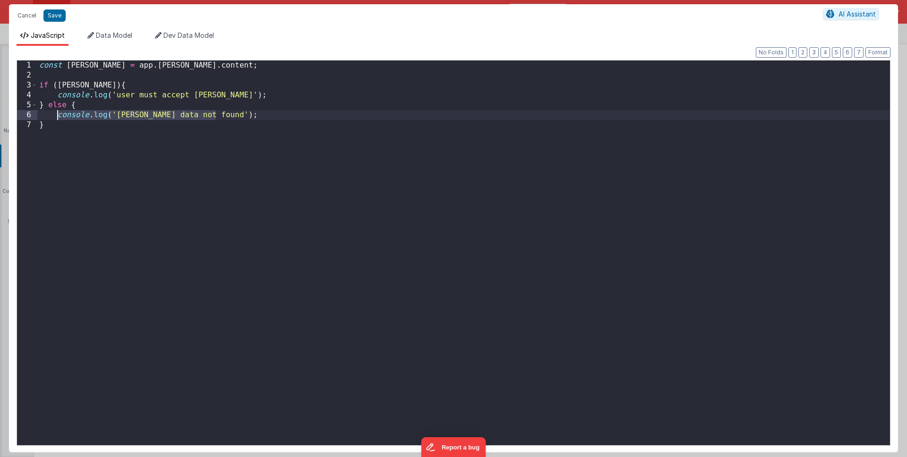
drag, startPoint x: 199, startPoint y: 114, endPoint x: 60, endPoint y: 112, distance: 139.8
click at [60, 112] on div "const eula = app . EULA . content ; if ( eula ) { console . log ( 'user must ac…" at bounding box center [463, 269] width 852 height 418
click at [81, 67] on div "const eula = app . EULA . content ; if ( eula ) { console . log ( 'user must ac…" at bounding box center [463, 269] width 852 height 418
click at [134, 67] on div "const eula = app . EULA . content ; if ( eula ) { console . log ( 'user must ac…" at bounding box center [463, 269] width 852 height 418
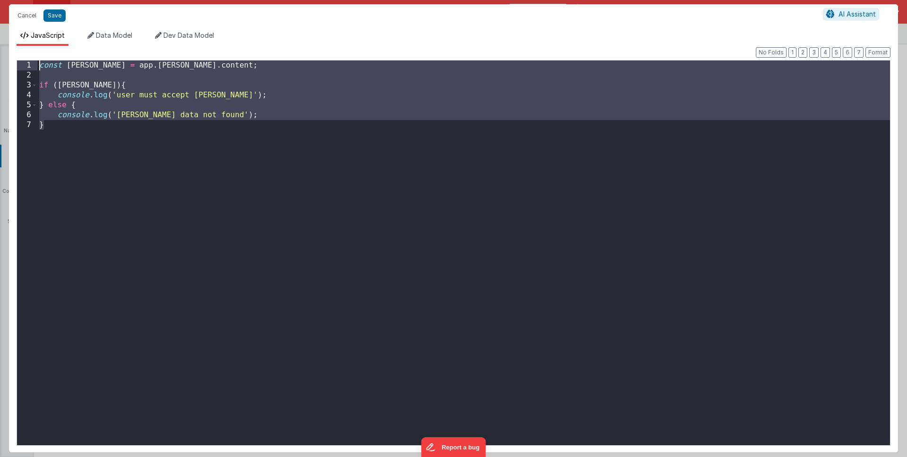
drag, startPoint x: 271, startPoint y: 251, endPoint x: 38, endPoint y: 56, distance: 303.7
click at [38, 56] on div "Format 7 6 5 4 3 2 1 No Folds 1 2 3 4 5 6 7 const eula = app . EULA . content ;…" at bounding box center [454, 248] width 874 height 391
click at [151, 165] on div "const eula = app . EULA . content ; if ( eula ) { console . log ( 'user must ac…" at bounding box center [463, 269] width 852 height 418
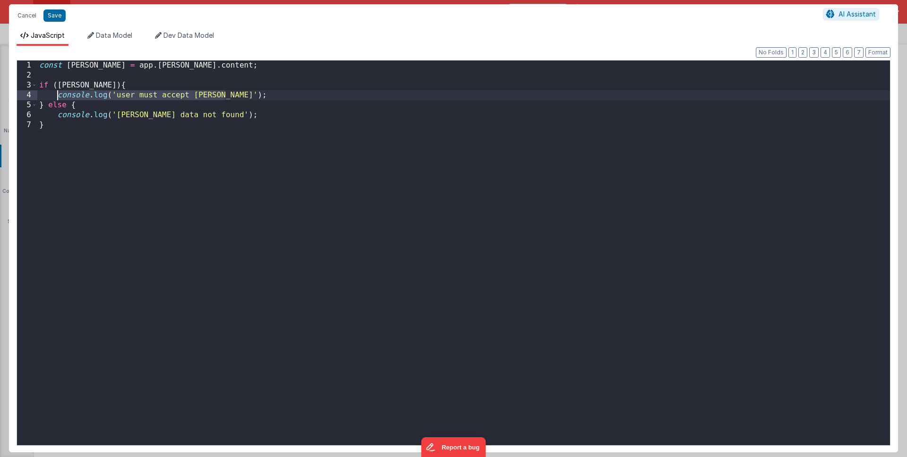
drag, startPoint x: 212, startPoint y: 94, endPoint x: 59, endPoint y: 95, distance: 152.5
click at [59, 95] on div "const eula = app . EULA . content ; if ( eula ) { console . log ( 'user must ac…" at bounding box center [463, 269] width 852 height 418
click at [39, 68] on div "const eula = app . EULA . content ; if ( eula ) { console . log ( 'user must ac…" at bounding box center [463, 269] width 852 height 418
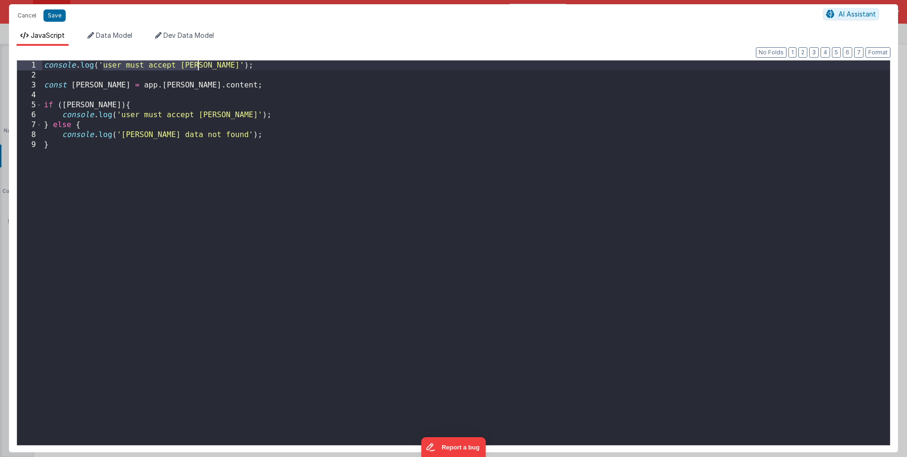
drag, startPoint x: 102, startPoint y: 68, endPoint x: 197, endPoint y: 62, distance: 96.0
click at [197, 62] on div "console . log ( 'user must accept EULA' ) ; const eula = app . EULA . content ;…" at bounding box center [466, 269] width 848 height 418
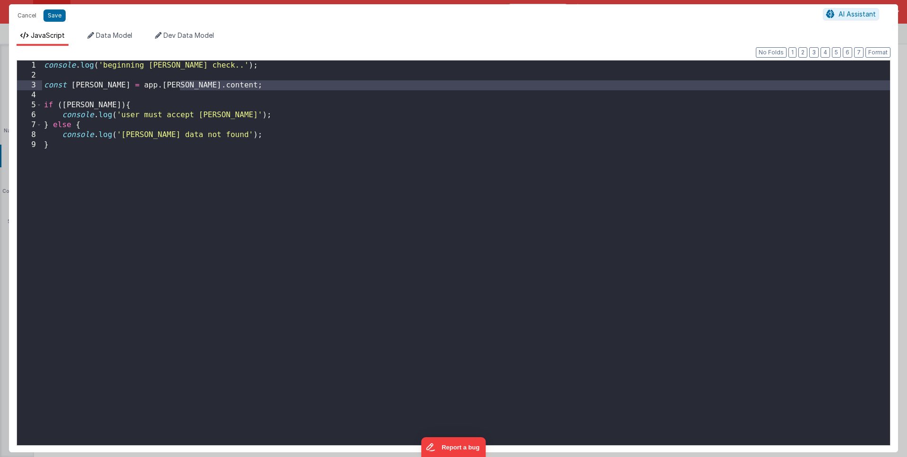
drag, startPoint x: 191, startPoint y: 93, endPoint x: 195, endPoint y: 81, distance: 12.8
click at [195, 81] on div "console . log ( 'beginning EULA check..' ) ; const eula = app . EULA . content …" at bounding box center [466, 269] width 848 height 418
click at [185, 86] on div "console . log ( 'beginning EULA check..' ) ; const eula = app . EULA . content …" at bounding box center [466, 269] width 848 height 418
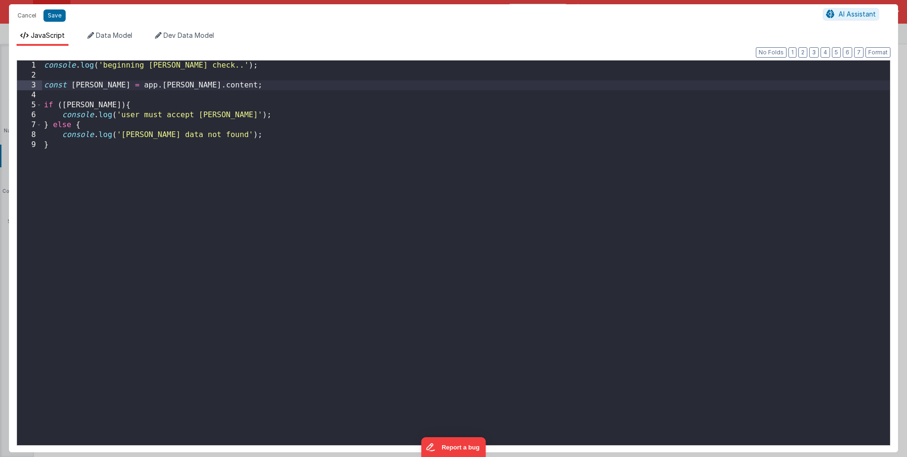
click at [106, 87] on div "console . log ( 'beginning EULA check..' ) ; const eula = app . EULA . content …" at bounding box center [466, 269] width 848 height 418
drag, startPoint x: 102, startPoint y: 87, endPoint x: 175, endPoint y: 87, distance: 72.7
click at [175, 87] on div "console . log ( 'beginning EULA check..' ) ; const eula = app . EULA . content …" at bounding box center [466, 269] width 848 height 418
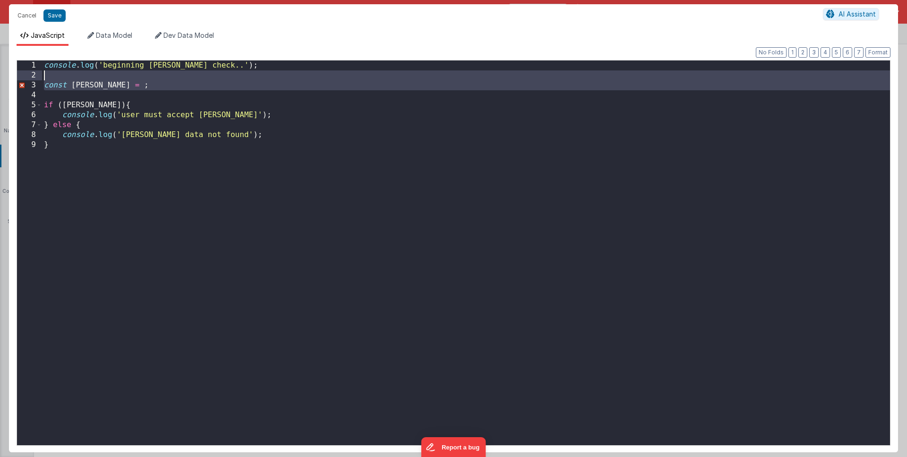
drag, startPoint x: 169, startPoint y: 91, endPoint x: 173, endPoint y: 79, distance: 12.4
click at [173, 79] on div "console . log ( 'beginning EULA check..' ) ; const eula = ; if ( eula ) { conso…" at bounding box center [466, 269] width 848 height 418
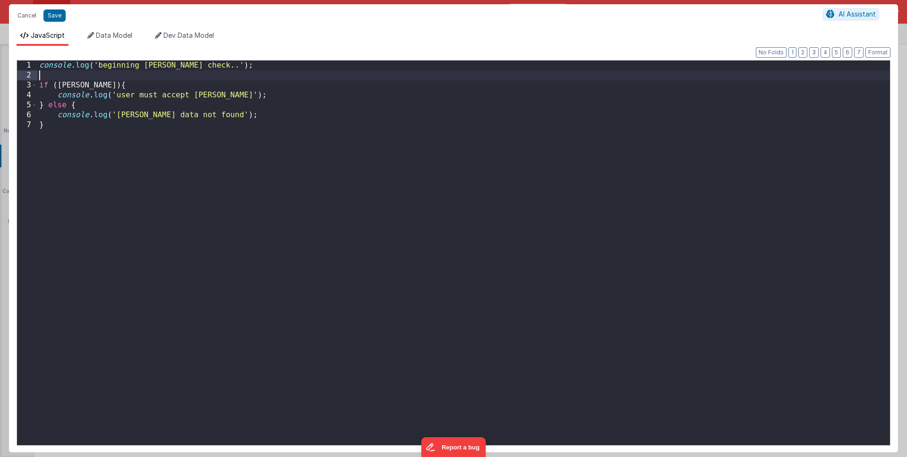
click at [68, 87] on div "console . log ( 'beginning EULA check..' ) ; if ( eula ) { console . log ( 'use…" at bounding box center [463, 269] width 852 height 418
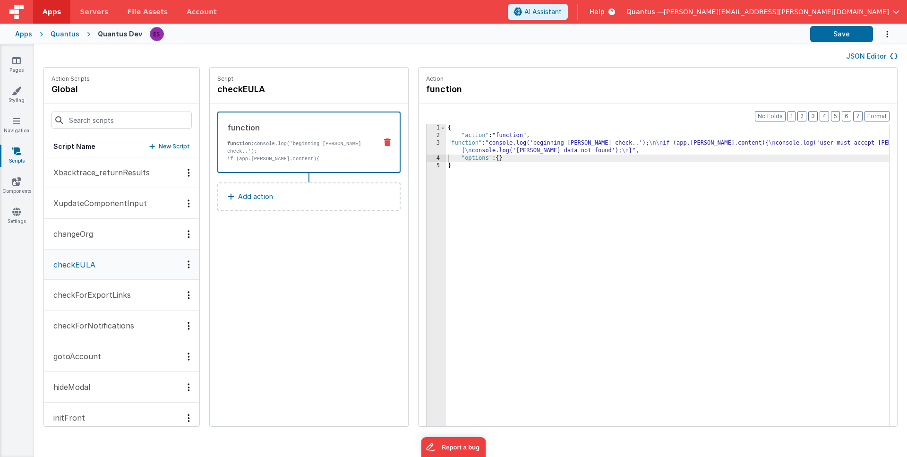
click at [474, 153] on div "{ "action" : "function" , "function" : "console.log('beginning EULA check..'); …" at bounding box center [669, 297] width 446 height 346
click at [435, 149] on div "3" at bounding box center [435, 146] width 19 height 15
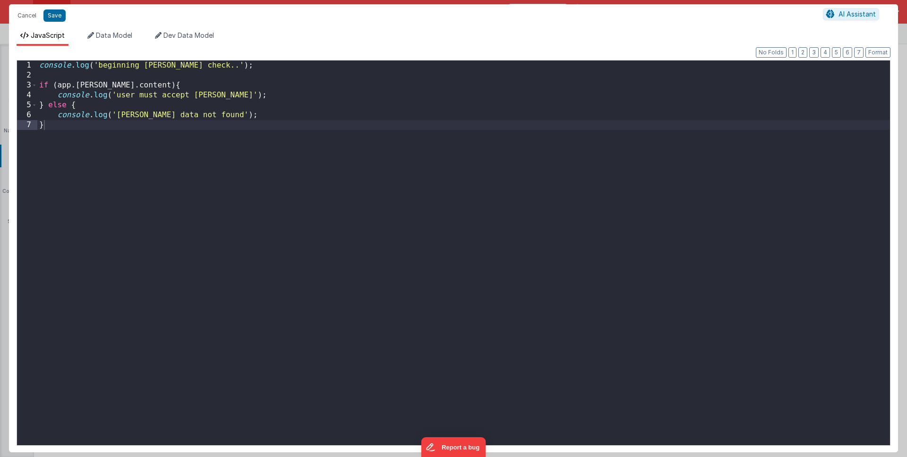
click at [50, 79] on div "console . log ( 'beginning EULA check..' ) ; if ( app . EULA . content ) { cons…" at bounding box center [463, 262] width 852 height 404
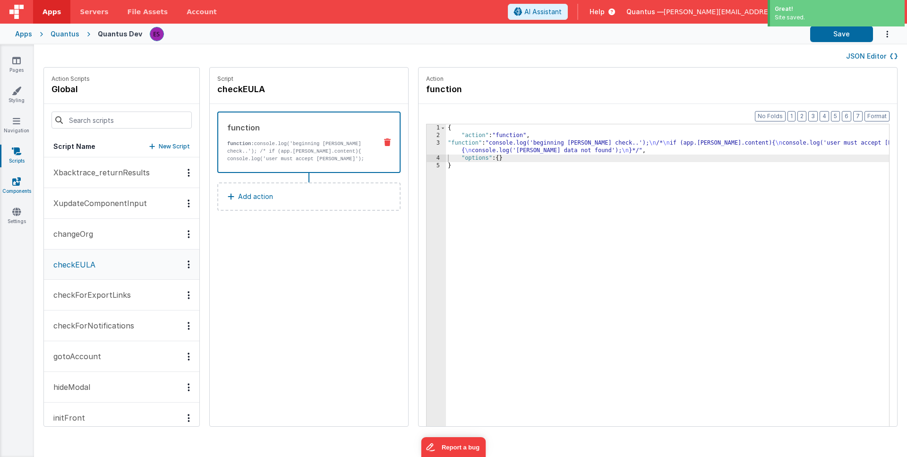
click at [11, 190] on link "Components" at bounding box center [17, 186] width 34 height 19
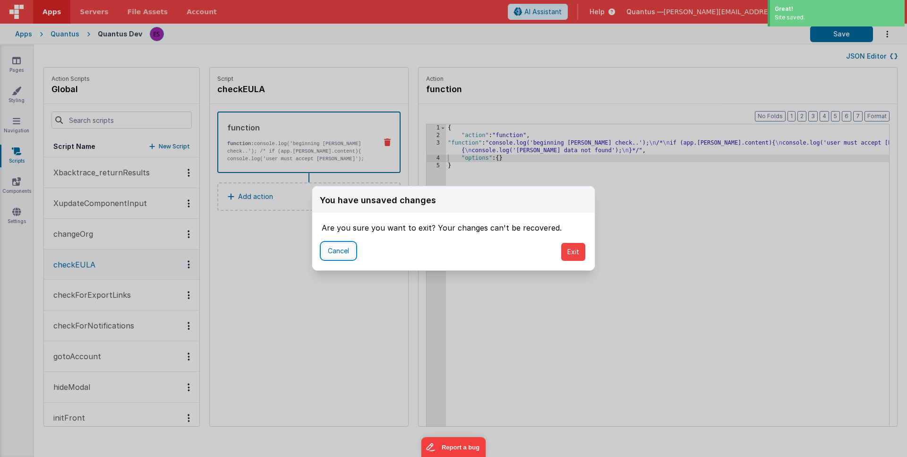
drag, startPoint x: 338, startPoint y: 249, endPoint x: 347, endPoint y: 250, distance: 8.6
click at [338, 249] on button "Cancel" at bounding box center [339, 251] width 34 height 16
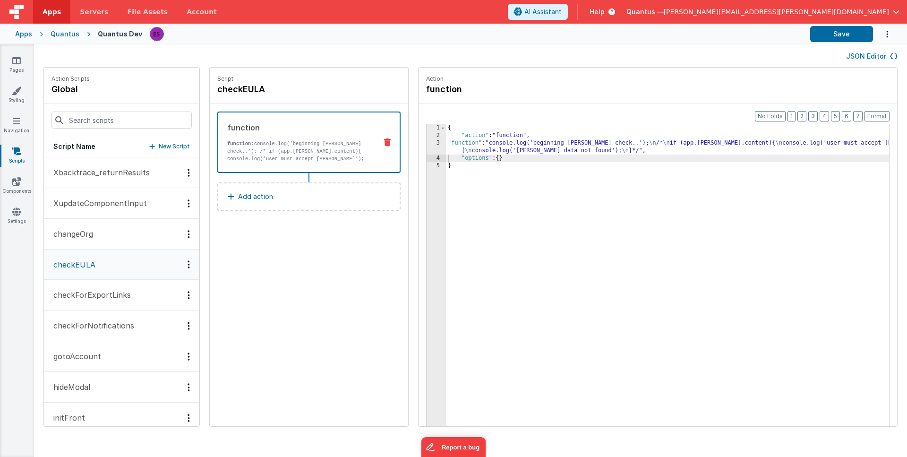
click at [17, 174] on div "Pages Styling Navigation Scripts Components Settings" at bounding box center [17, 250] width 34 height 412
click at [16, 178] on icon at bounding box center [16, 181] width 9 height 9
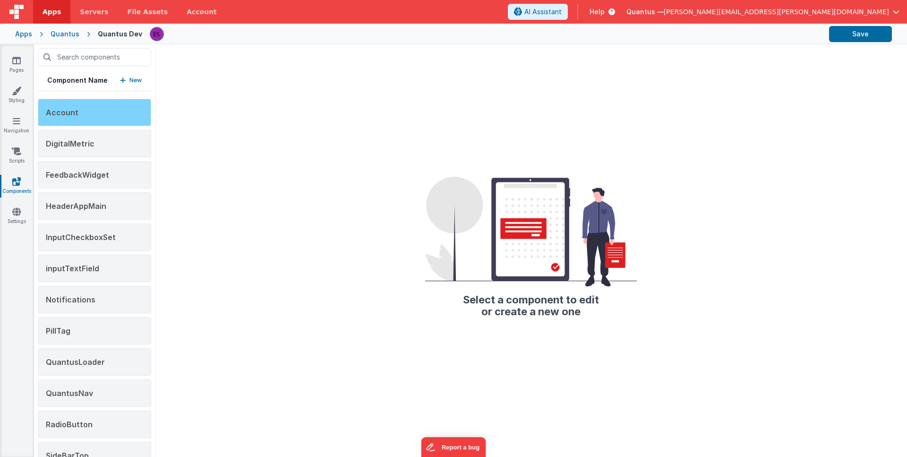
click at [71, 115] on span "Account" at bounding box center [62, 112] width 33 height 9
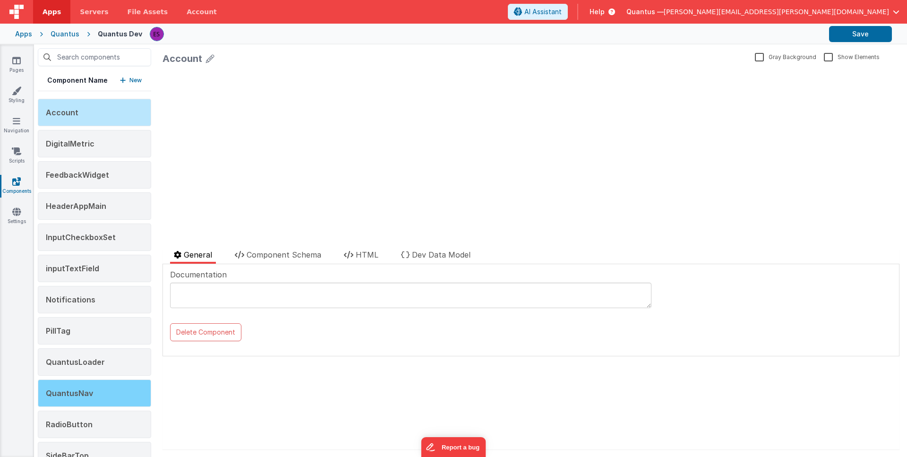
click at [70, 403] on div "QuantusNav" at bounding box center [94, 392] width 113 height 27
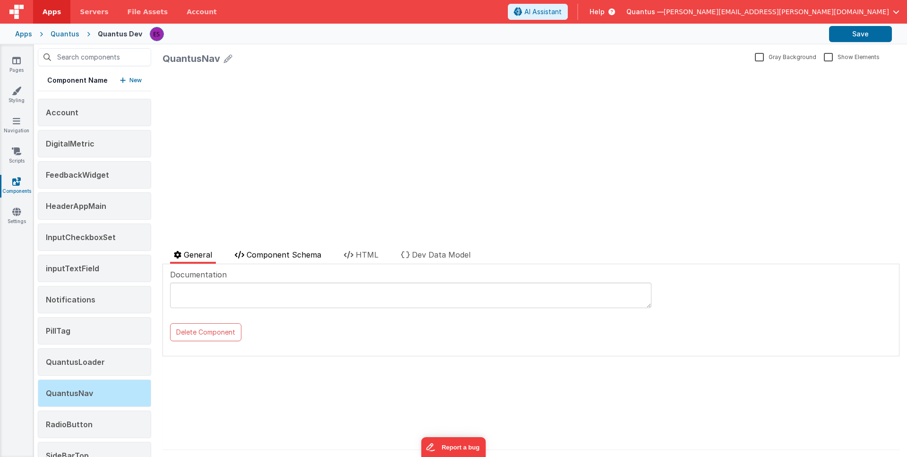
click at [269, 255] on span "Component Schema" at bounding box center [284, 254] width 75 height 9
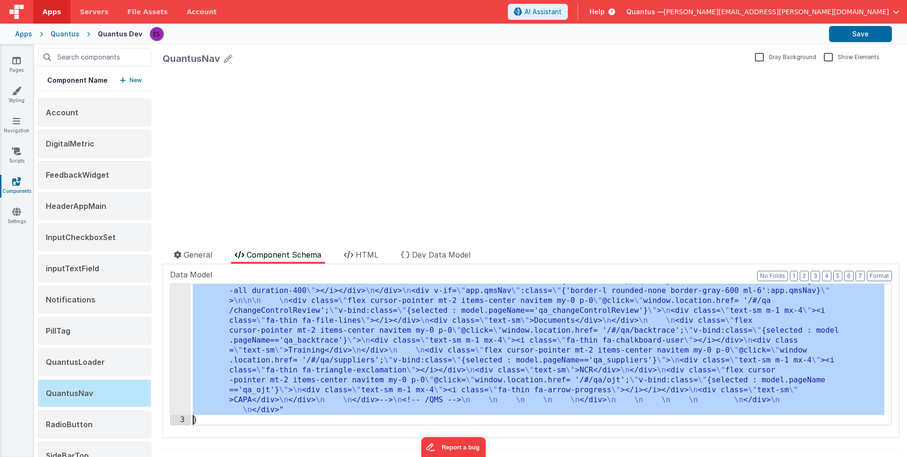
click at [170, 351] on div "2 3" at bounding box center [180, 28] width 20 height 1073
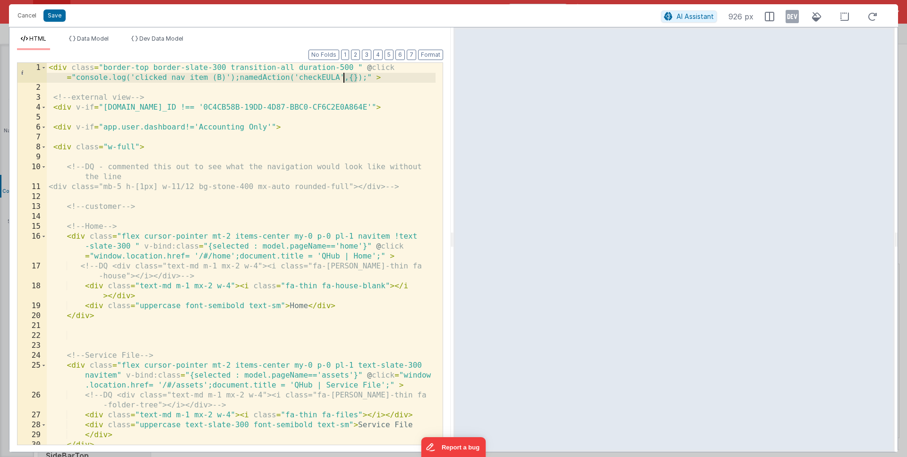
drag, startPoint x: 357, startPoint y: 78, endPoint x: 343, endPoint y: 77, distance: 13.7
click at [343, 77] on div "< div class = "border-top border-slate-300 transition-all duration-500 " @ clic…" at bounding box center [241, 268] width 389 height 411
drag, startPoint x: 240, startPoint y: 77, endPoint x: 76, endPoint y: 78, distance: 164.3
click at [76, 78] on div "< div class = "border-top border-slate-300 transition-all duration-500 " @ clic…" at bounding box center [241, 268] width 389 height 411
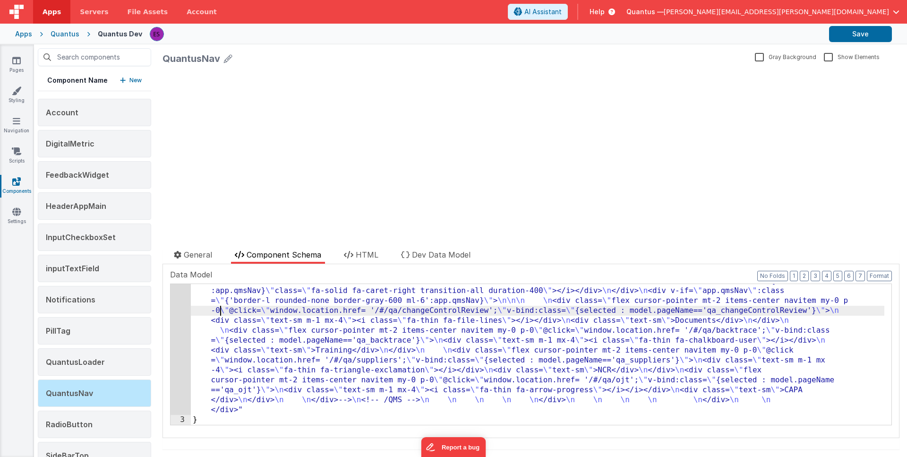
click at [221, 307] on div ""html" : "<div class= \" border-top border-slate-300 transition-all duration-50…" at bounding box center [537, 43] width 693 height 1043
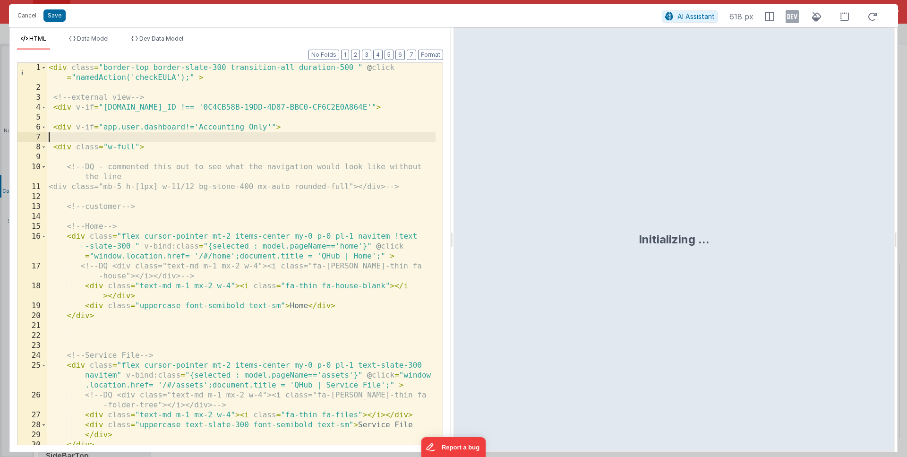
click at [230, 137] on div "< div class = "border-top border-slate-300 transition-all duration-500 " @ clic…" at bounding box center [241, 268] width 389 height 411
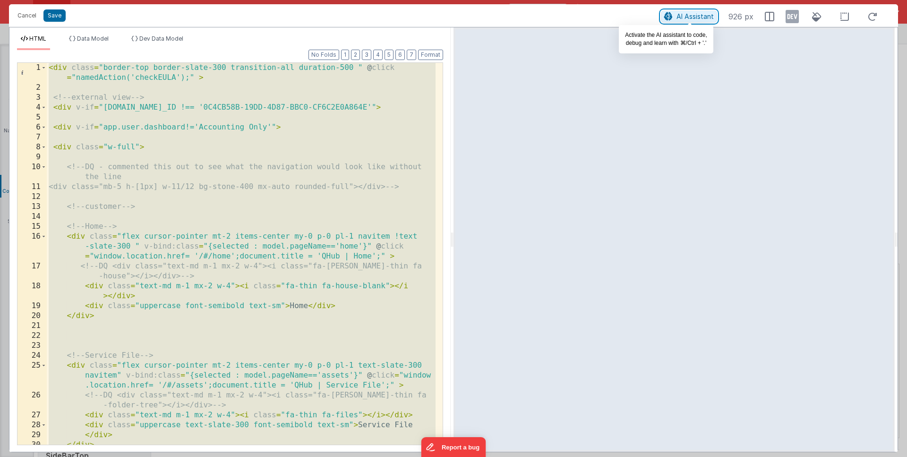
click at [688, 20] on button "AI Assistant" at bounding box center [689, 16] width 56 height 12
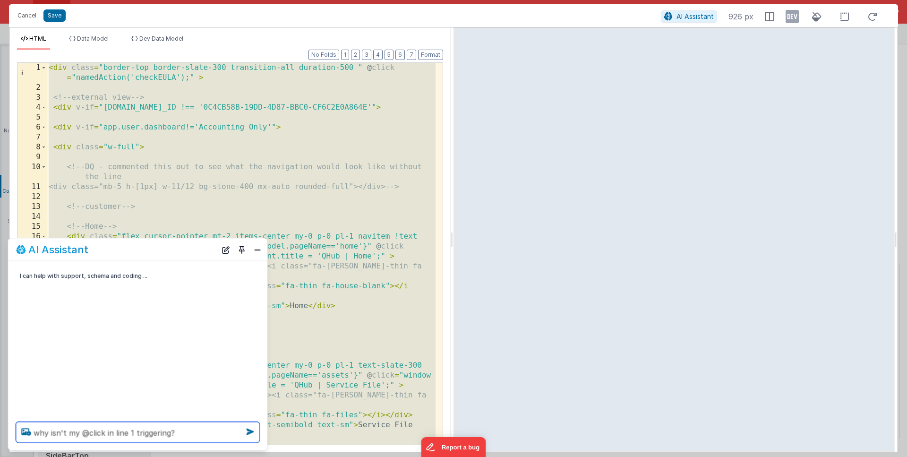
type textarea "why isn't my @click in line 1 triggering?"
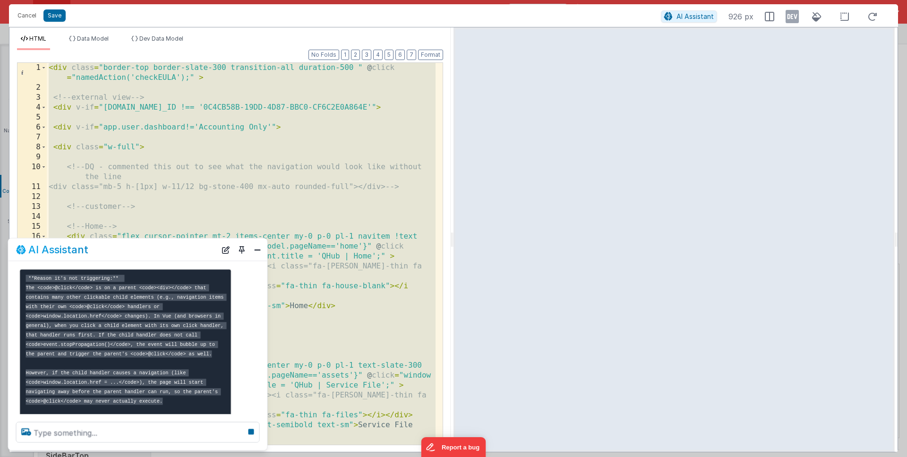
scroll to position [80, 0]
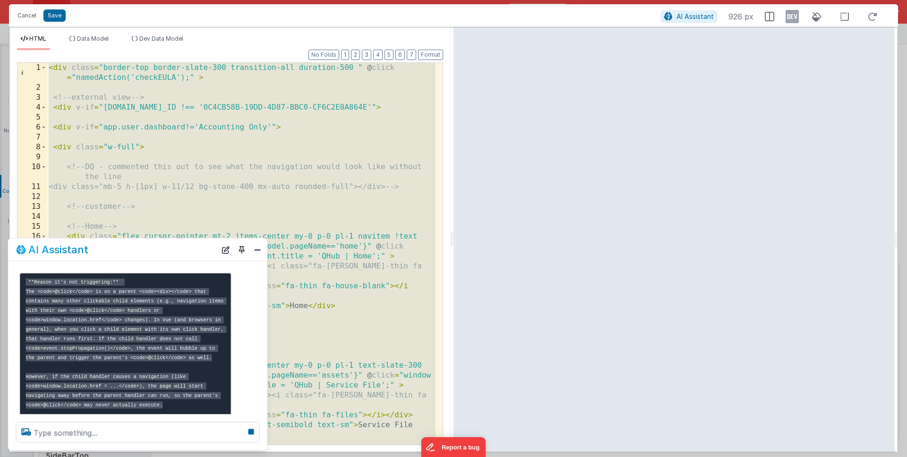
click at [152, 128] on div "< div class = "border-top border-slate-300 transition-all duration-500 " @ clic…" at bounding box center [241, 268] width 389 height 411
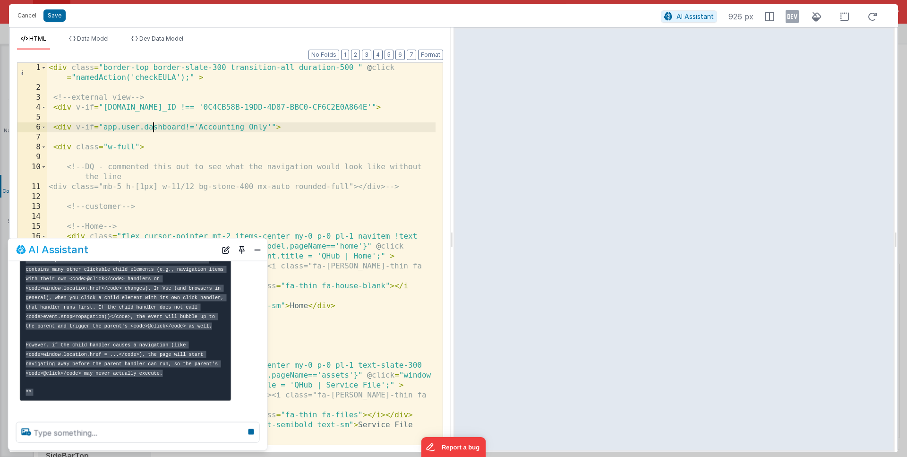
scroll to position [130, 0]
click at [257, 251] on button "Close" at bounding box center [257, 249] width 12 height 13
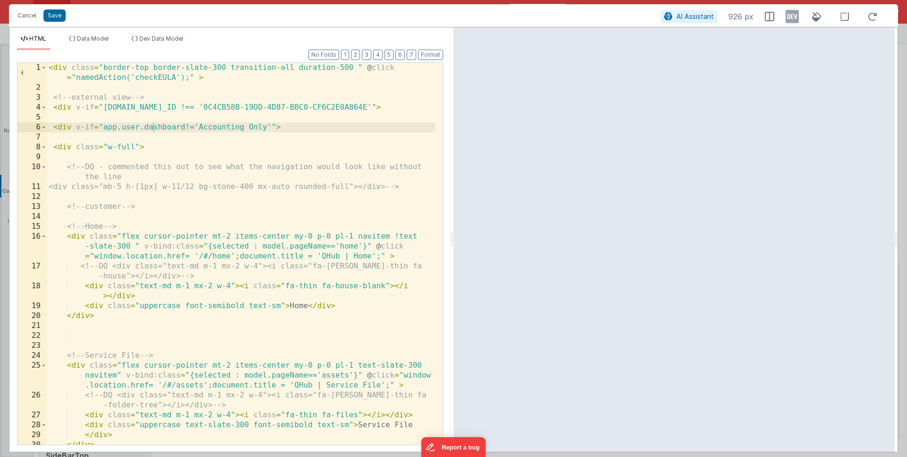
click at [169, 308] on div "< div class = "border-top border-slate-300 transition-all duration-500 " @ clic…" at bounding box center [241, 268] width 389 height 411
click at [169, 308] on div "< div class = "border-top border-slate-300 transition-all duration-500 " @ clic…" at bounding box center [241, 267] width 389 height 411
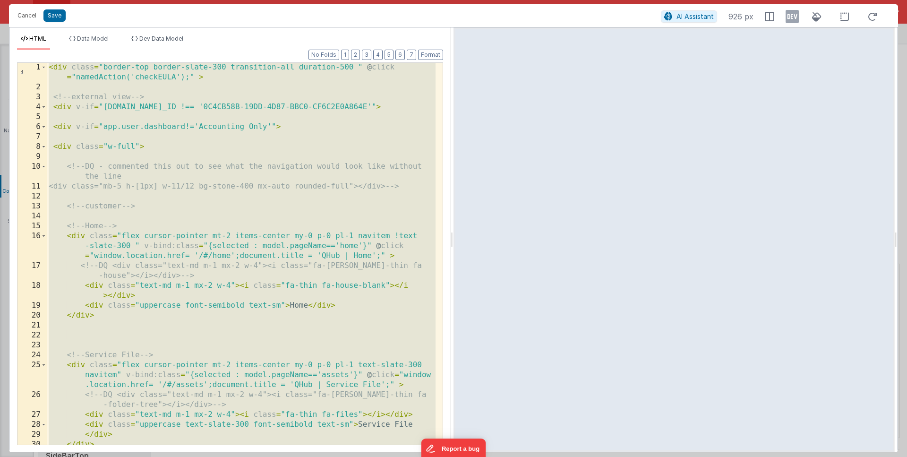
click at [206, 93] on div "< div class = "border-top border-slate-300 transition-all duration-500 " @ clic…" at bounding box center [241, 267] width 389 height 411
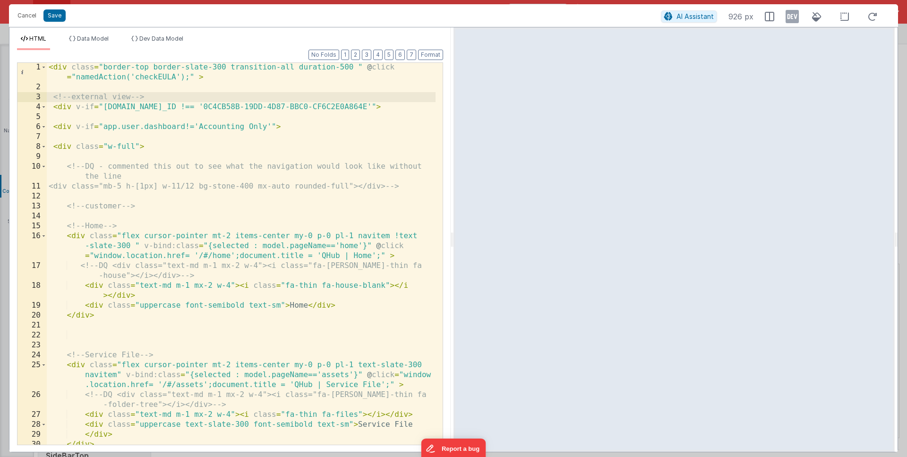
click at [393, 68] on div "< div class = "border-top border-slate-300 transition-all duration-500 " @ clic…" at bounding box center [241, 267] width 389 height 411
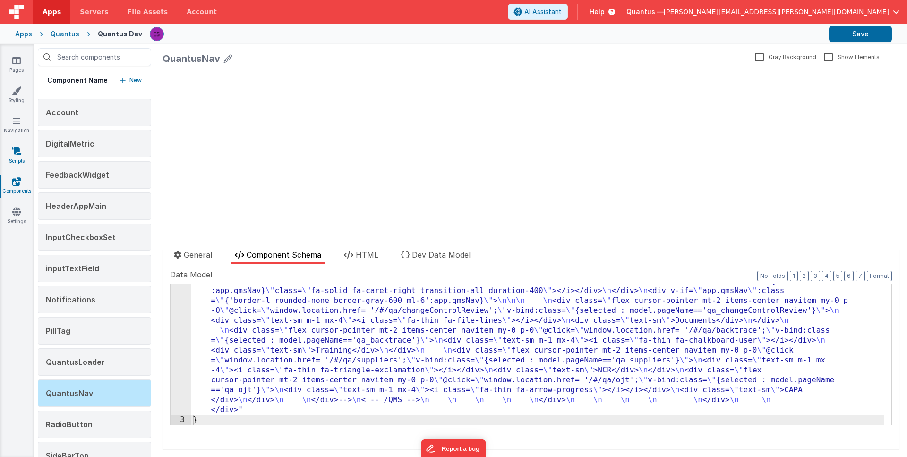
click at [23, 152] on link "Scripts" at bounding box center [17, 155] width 34 height 19
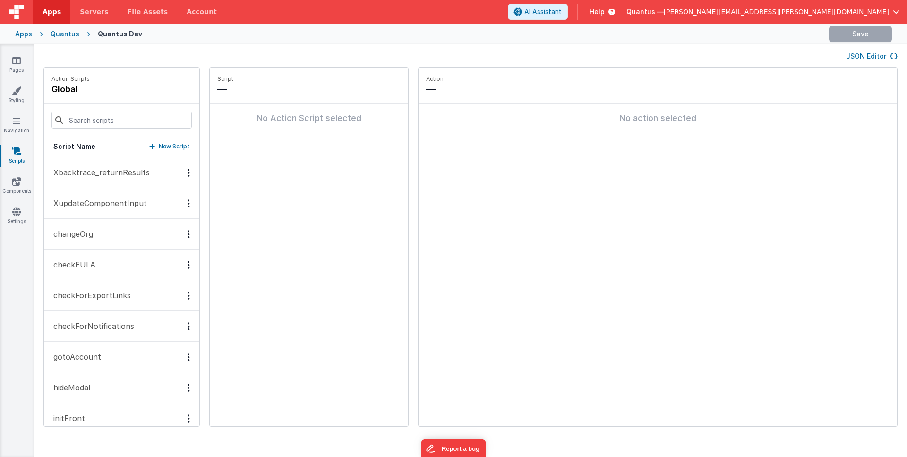
click at [75, 258] on button "checkEULA" at bounding box center [121, 264] width 155 height 31
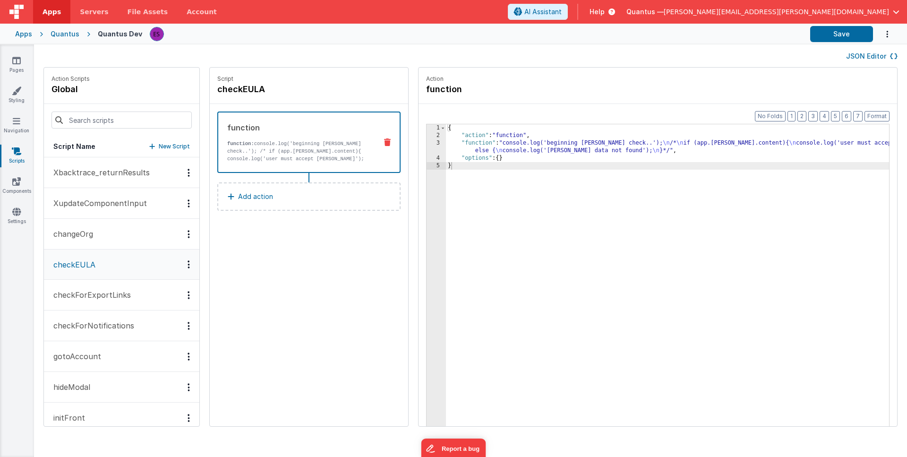
click at [469, 153] on div "{ "action" : "function" , "function" : "console.log('beginning EULA check..'); …" at bounding box center [669, 297] width 446 height 346
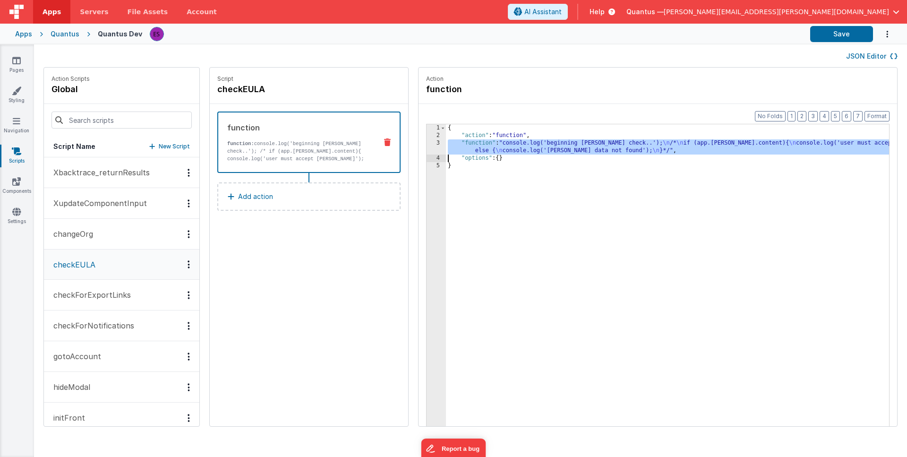
click at [433, 148] on div "3" at bounding box center [435, 146] width 19 height 15
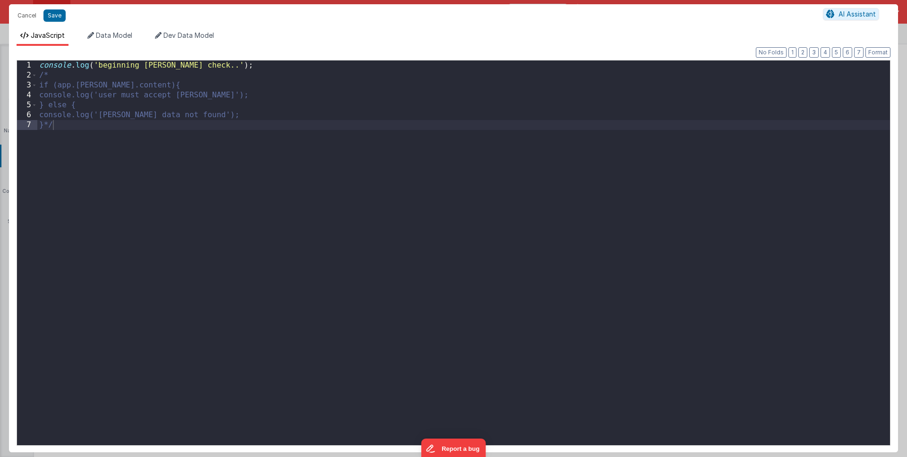
click at [75, 78] on div "console . log ( 'beginning EULA check..' ) ; /* if (app.EULA.content){ console.…" at bounding box center [463, 262] width 852 height 404
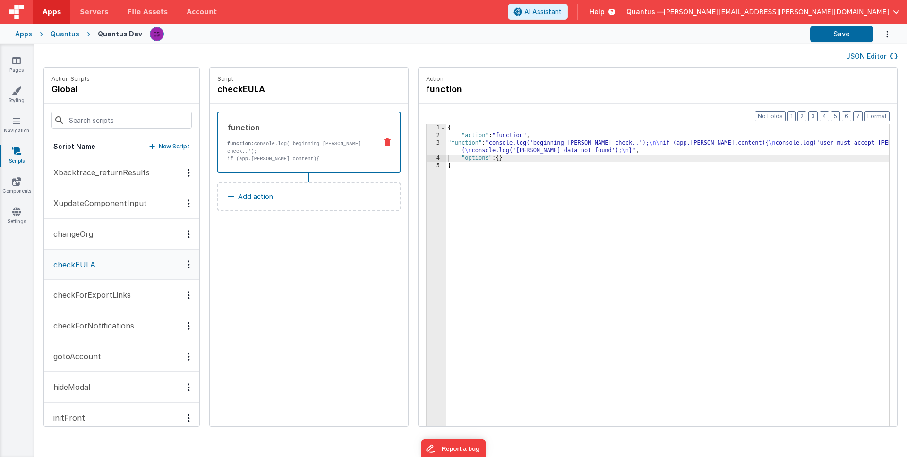
click at [502, 147] on div "{ "action" : "function" , "function" : "console.log('beginning EULA check..'); …" at bounding box center [669, 297] width 446 height 346
click at [426, 145] on div "3" at bounding box center [435, 146] width 19 height 15
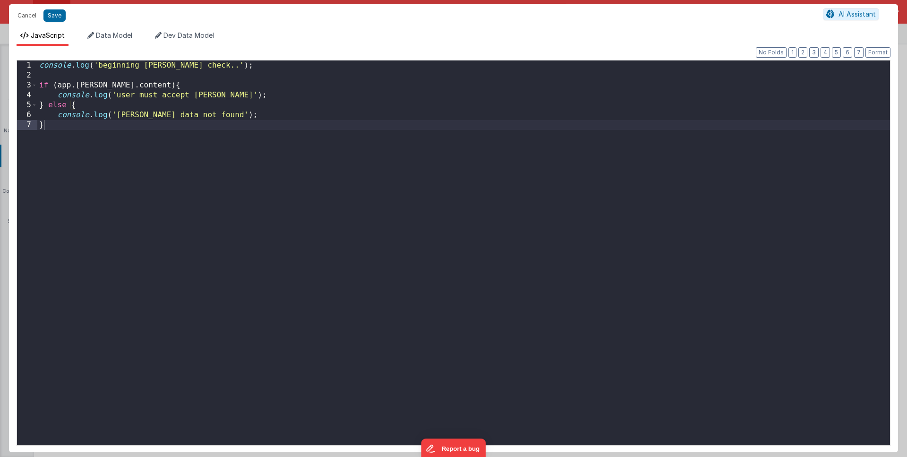
click at [132, 85] on div "console . log ( 'beginning EULA check..' ) ; if ( app . EULA . content ) { cons…" at bounding box center [463, 262] width 852 height 404
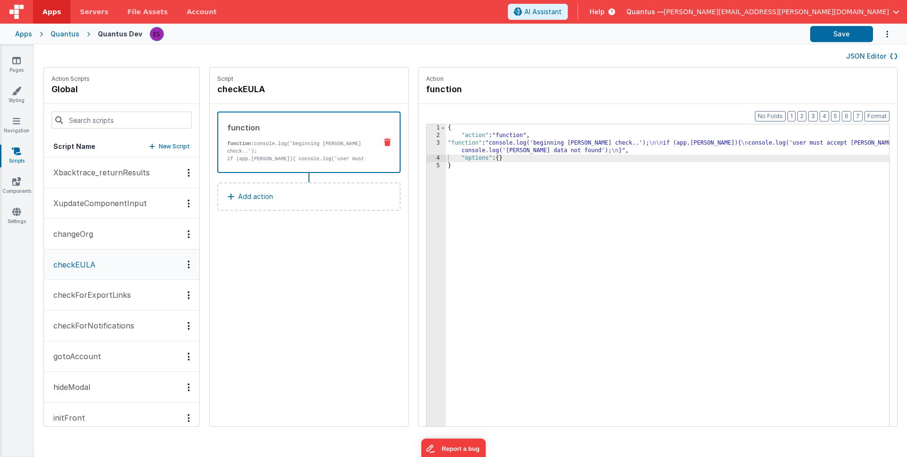
click at [574, 150] on div "{ "action" : "function" , "function" : "console.log('beginning EULA check..'); …" at bounding box center [669, 297] width 446 height 346
click at [436, 148] on div "3" at bounding box center [435, 146] width 19 height 15
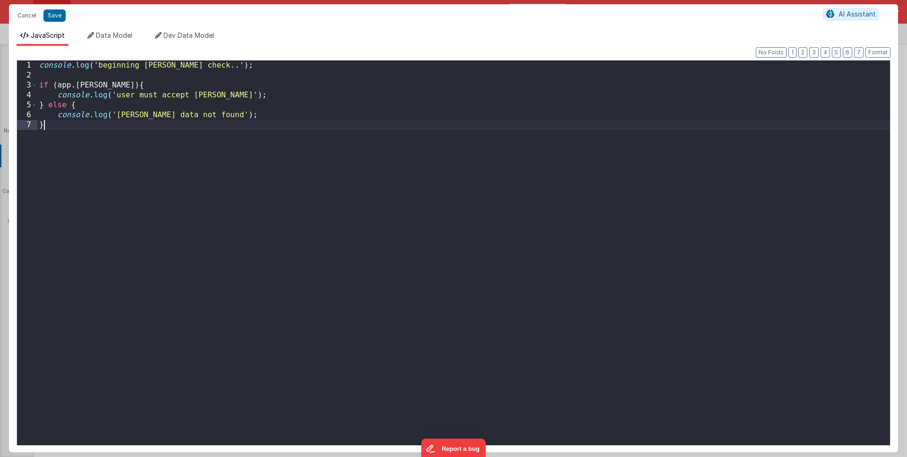
click at [471, 237] on div "console . log ( 'beginning EULA check..' ) ; if ( app . EULA ) { console . log …" at bounding box center [463, 262] width 852 height 404
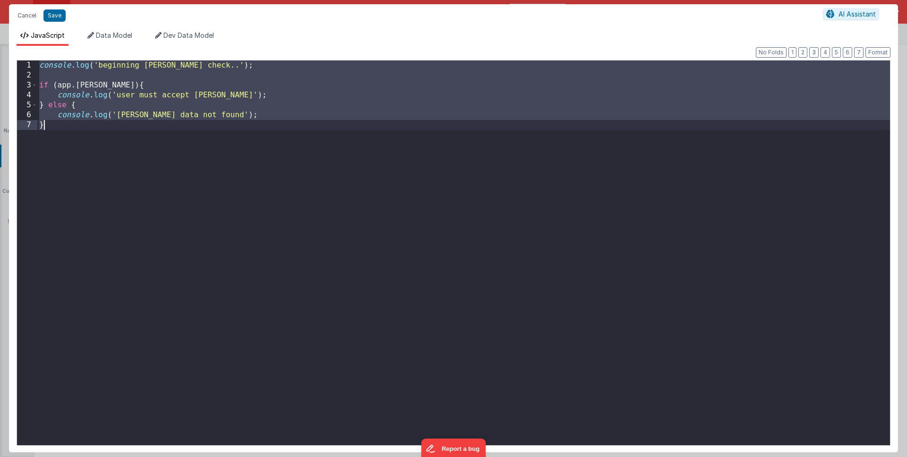
click at [496, 169] on div "console . log ( 'beginning EULA check..' ) ; if ( app . EULA ) { console . log …" at bounding box center [463, 262] width 852 height 404
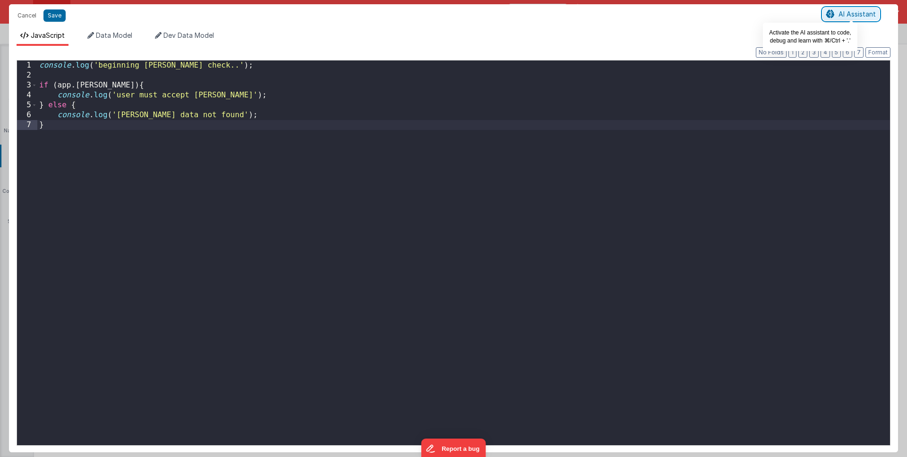
click at [849, 16] on span "AI Assistant" at bounding box center [856, 14] width 37 height 8
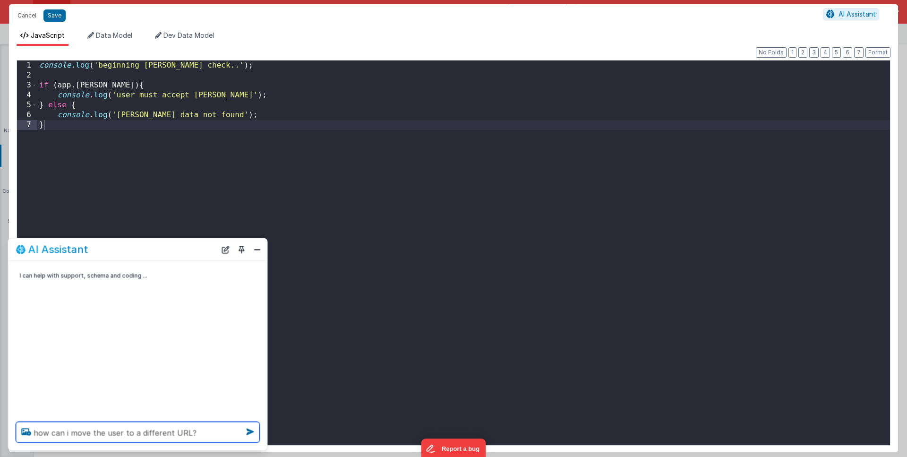
type textarea "how can i move the user to a different URL?"
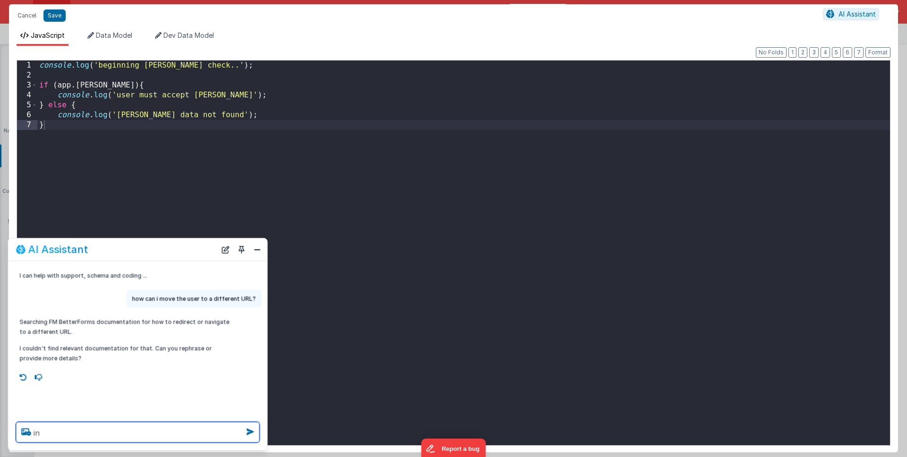
type textarea "i"
type textarea "h"
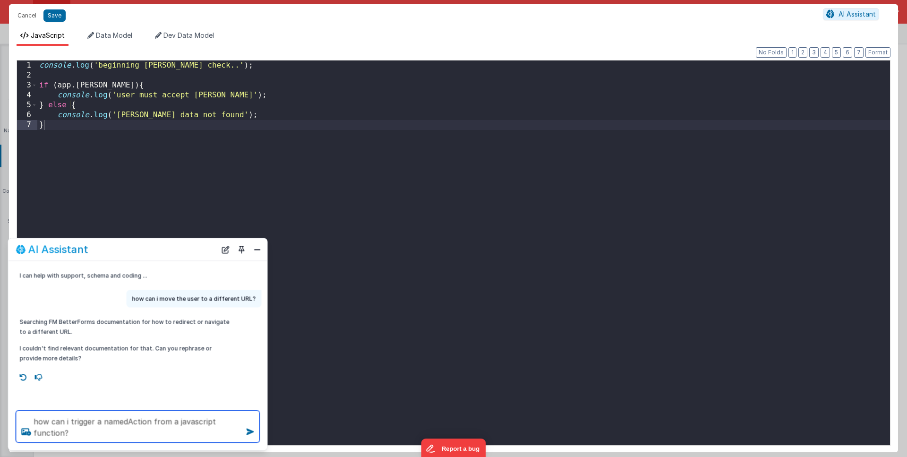
type textarea "how can i trigger a namedAction from a javascript function?"
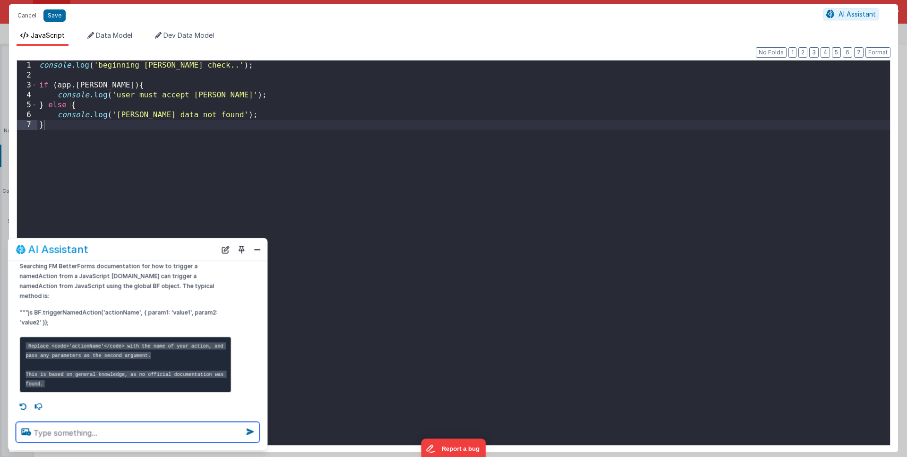
scroll to position [137, 0]
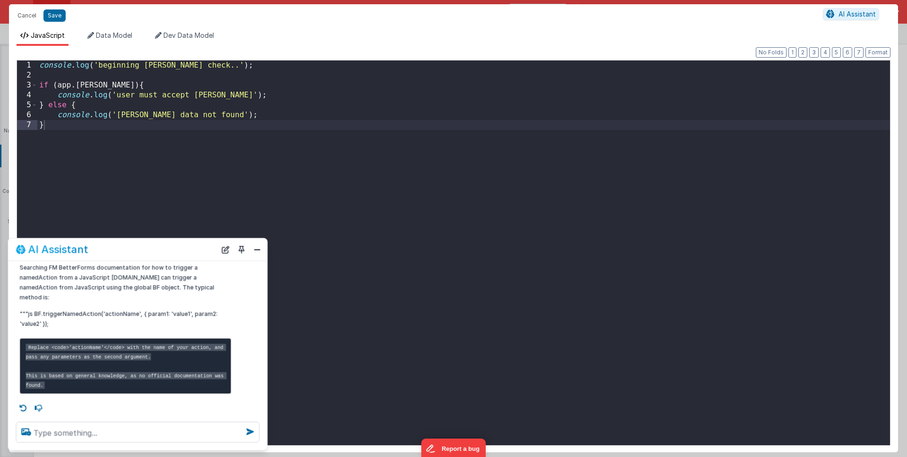
click at [355, 149] on div "console . log ( 'beginning EULA check..' ) ; if ( app . EULA ) { console . log …" at bounding box center [463, 262] width 852 height 404
drag, startPoint x: 58, startPoint y: 96, endPoint x: 231, endPoint y: 98, distance: 173.3
click at [231, 98] on div "console . log ( 'beginning EULA check..' ) ; if ( app . EULA ) { console . log …" at bounding box center [463, 262] width 852 height 404
click at [54, 113] on div "console . log ( 'beginning EULA check..' ) ; if ( app . EULA ) { console . log …" at bounding box center [463, 262] width 852 height 404
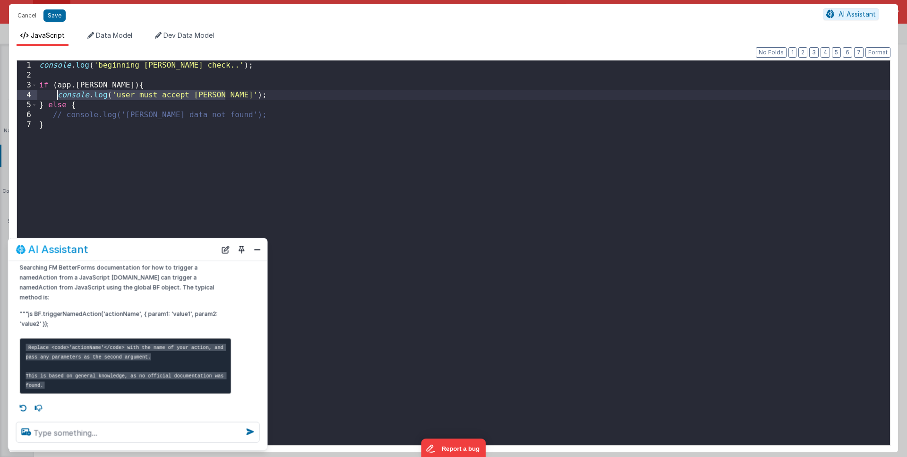
drag, startPoint x: 228, startPoint y: 98, endPoint x: 60, endPoint y: 91, distance: 168.7
click at [60, 91] on div "console . log ( 'beginning EULA check..' ) ; if ( app . EULA ) { console . log …" at bounding box center [463, 262] width 852 height 404
click at [41, 66] on div "console . log ( 'beginning EULA check..' ) ; if ( app . EULA ) { window . locat…" at bounding box center [463, 262] width 852 height 404
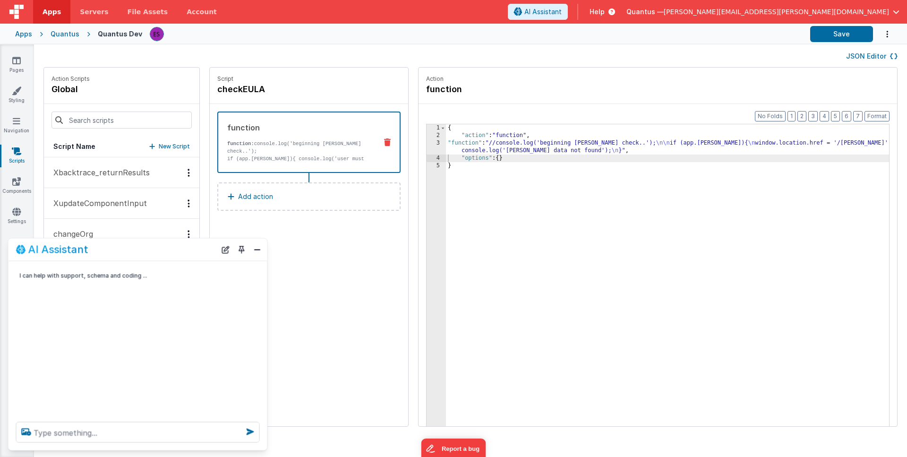
scroll to position [0, 0]
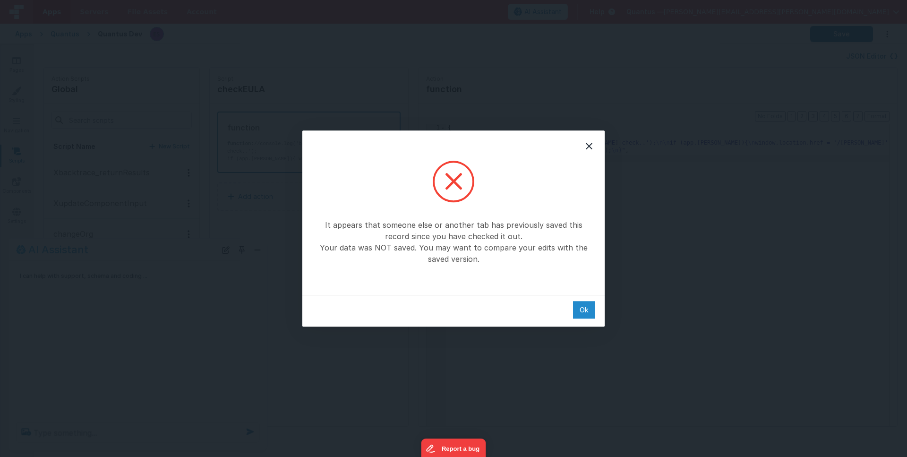
click at [578, 313] on div "Ok" at bounding box center [584, 309] width 22 height 17
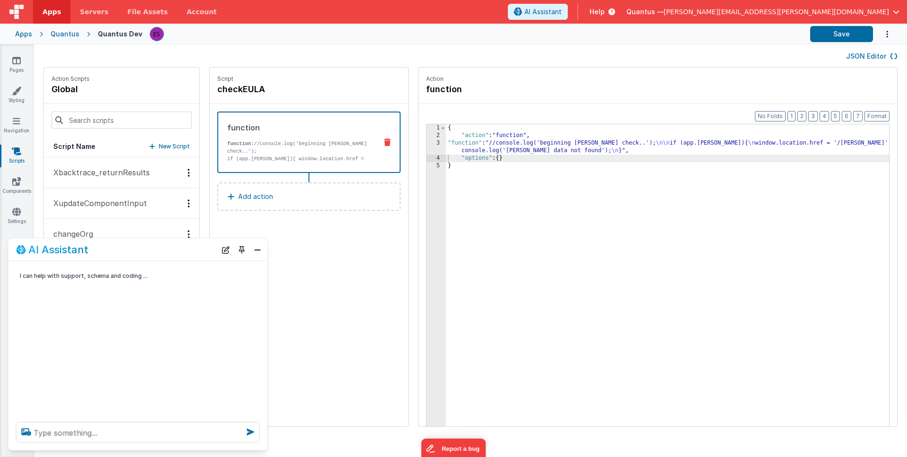
click at [530, 254] on div "{ "action" : "function" , "function" : "//console.log('beginning EULA check..')…" at bounding box center [669, 297] width 446 height 346
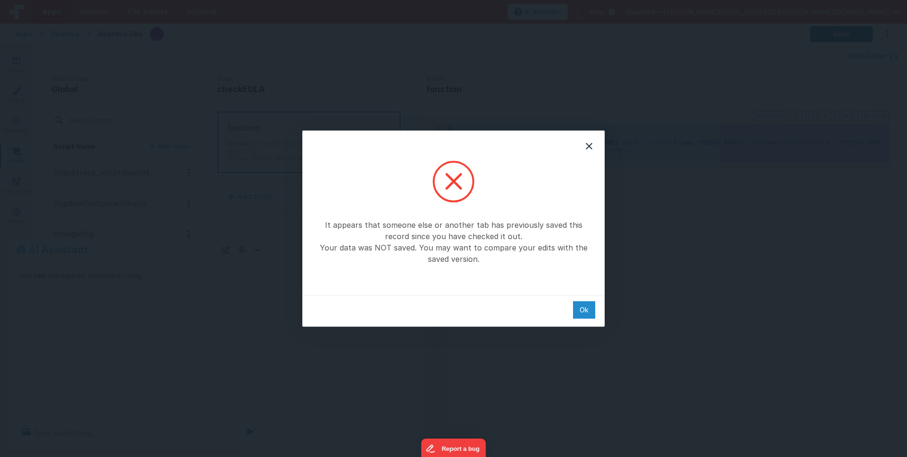
click at [578, 310] on div "Ok" at bounding box center [584, 309] width 22 height 17
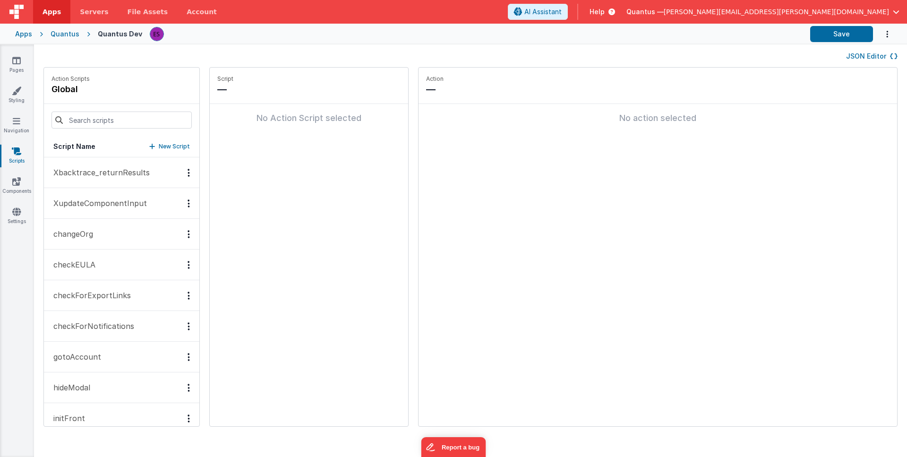
click at [141, 264] on button "checkEULA" at bounding box center [121, 264] width 155 height 31
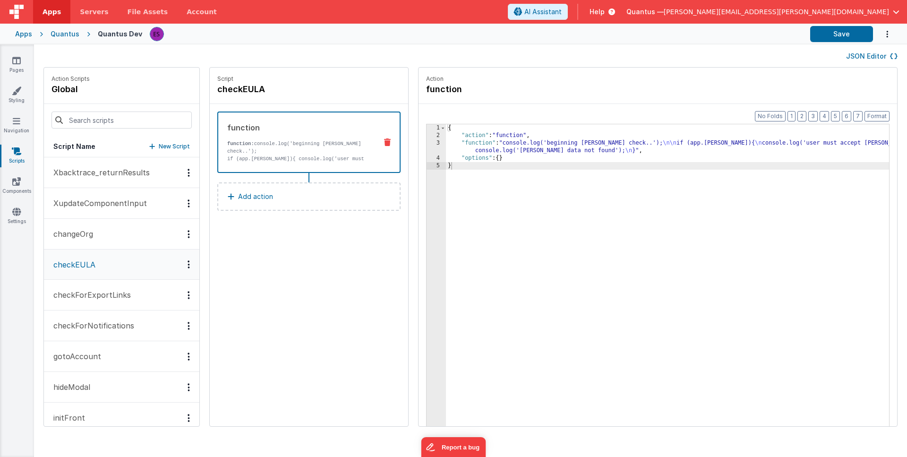
click at [488, 195] on div "{ "action" : "function" , "function" : "console.log('beginning EULA check..'); …" at bounding box center [669, 297] width 446 height 346
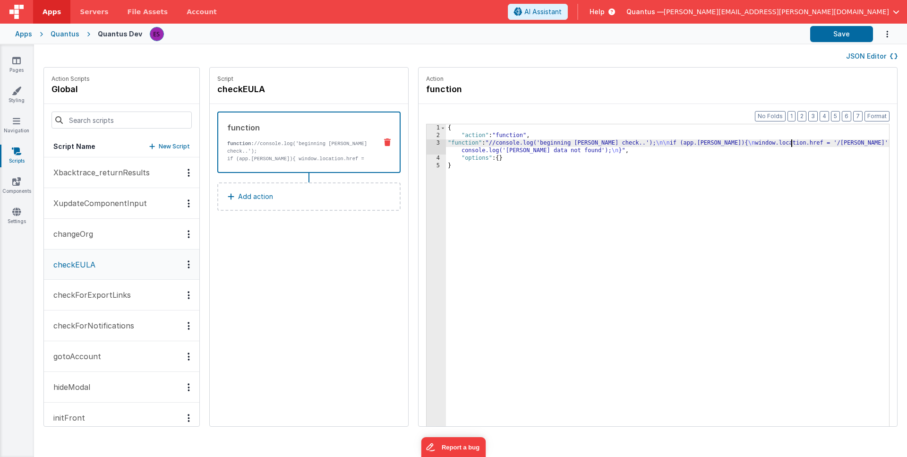
click at [789, 141] on div "{ "action" : "function" , "function" : "//console.log('beginning EULA check..')…" at bounding box center [669, 297] width 446 height 346
click at [452, 141] on div "{ "action" : "function" , "function" : "//console.log('beginning EULA check..')…" at bounding box center [669, 297] width 446 height 346
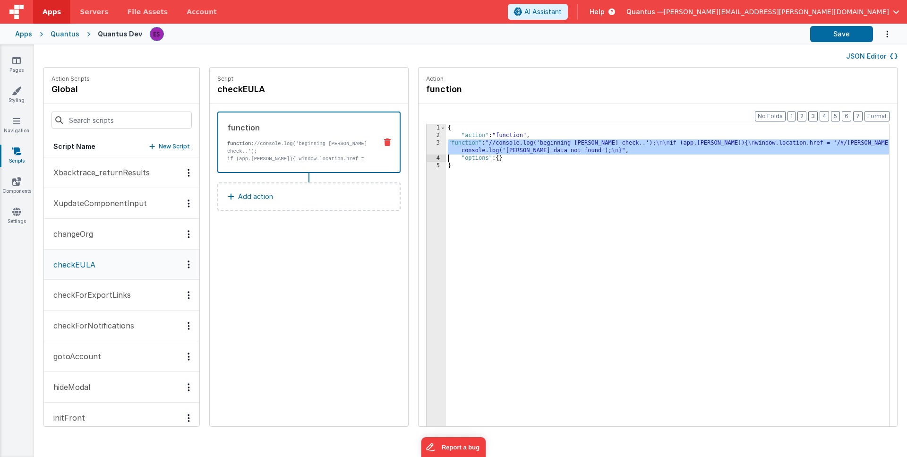
click at [430, 147] on div "3" at bounding box center [435, 146] width 19 height 15
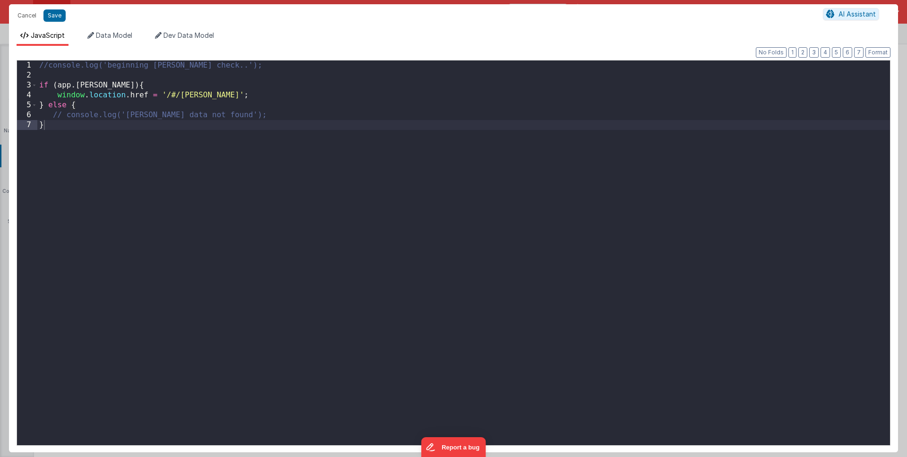
click at [370, 175] on div "//console.log('beginning EULA check..'); if ( app . EULA ) { window . location …" at bounding box center [463, 265] width 852 height 410
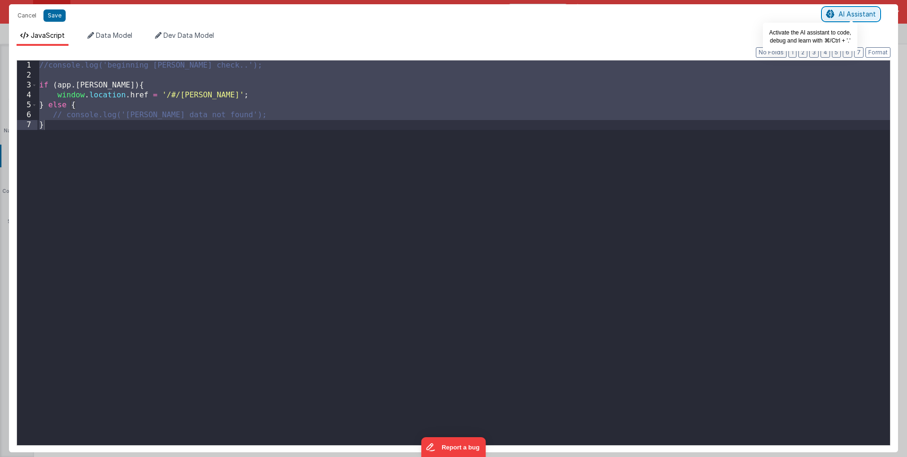
click at [833, 18] on button "AI Assistant" at bounding box center [851, 14] width 56 height 12
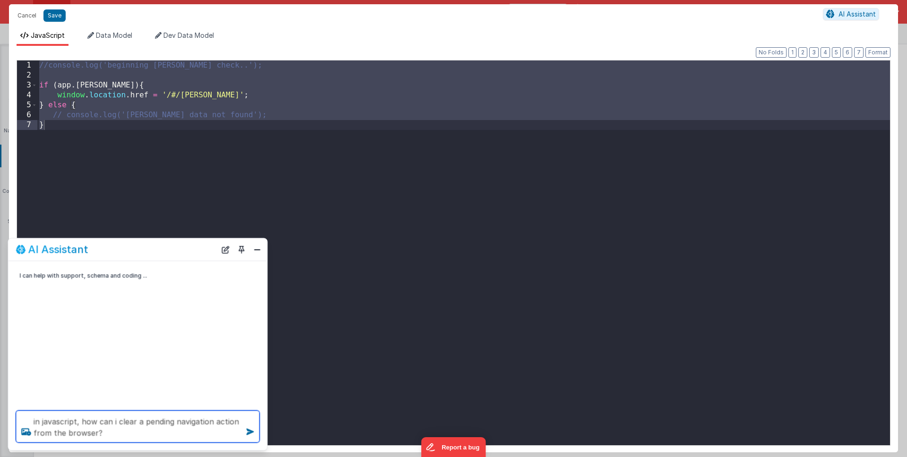
type textarea "in javascript, how can i clear a pending navigation action from the browser?"
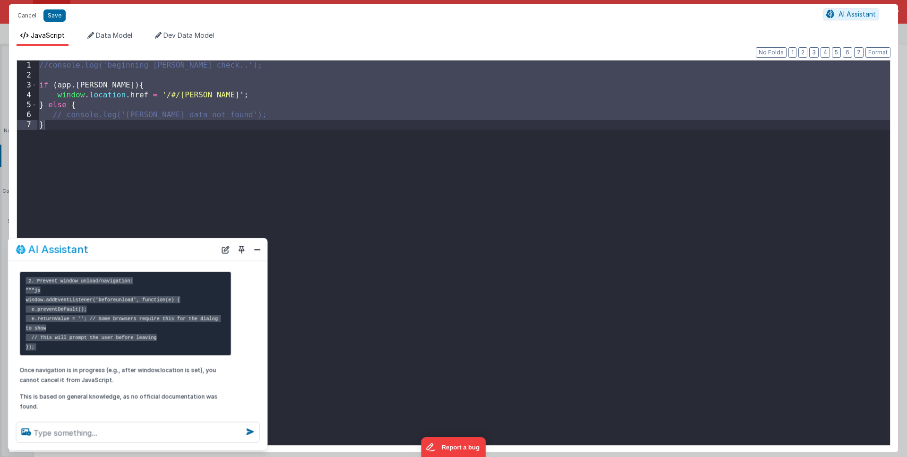
scroll to position [225, 0]
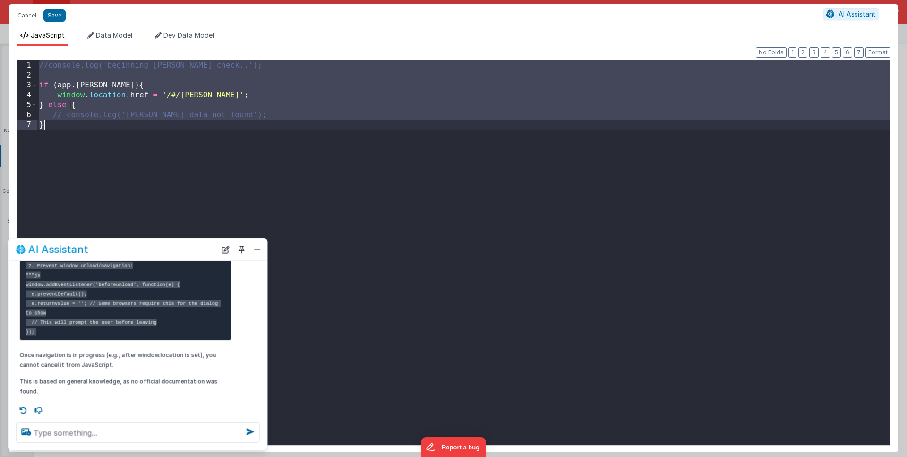
click at [229, 156] on div "//console.log('beginning EULA check..'); if ( app . EULA ) { window . location …" at bounding box center [463, 265] width 852 height 410
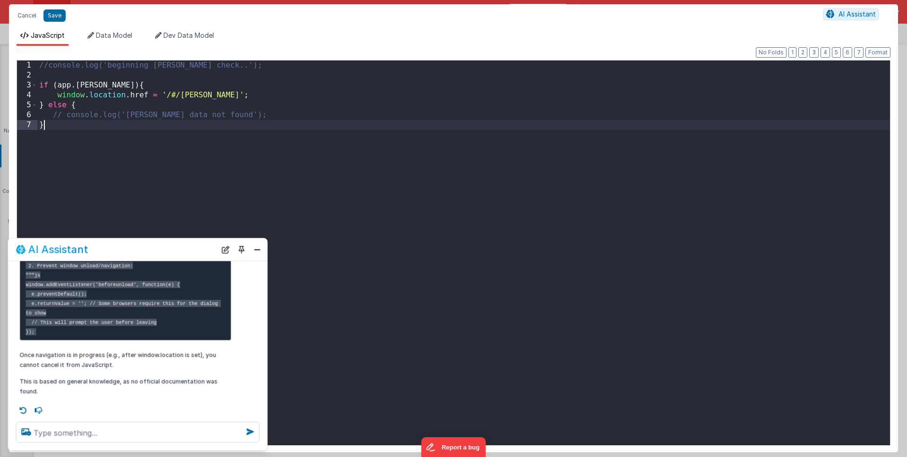
click at [59, 94] on div "//console.log('beginning EULA check..'); if ( app . EULA ) { window . location …" at bounding box center [463, 265] width 852 height 410
click at [151, 176] on div "//console.log('beginning EULA check..'); if ( app . EULA ) { window . location …" at bounding box center [463, 265] width 852 height 410
click at [58, 96] on div "//console.log('beginning EULA check..'); if ( app . EULA ) { window . location …" at bounding box center [463, 265] width 852 height 410
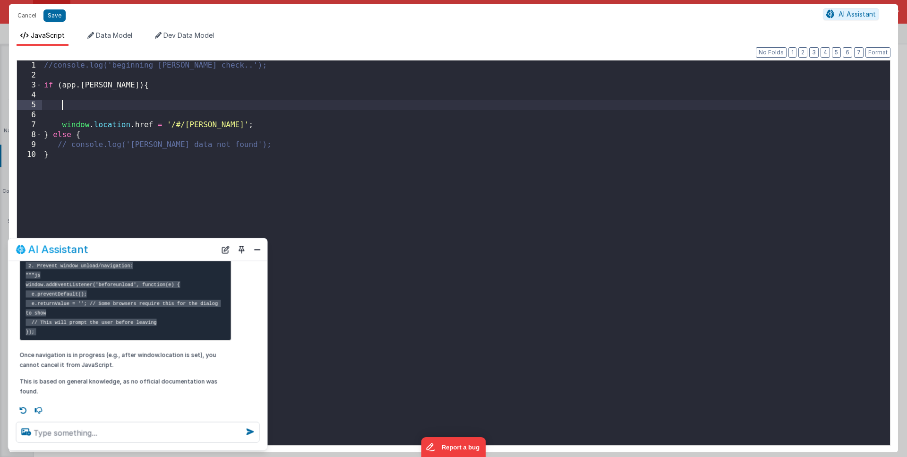
paste textarea
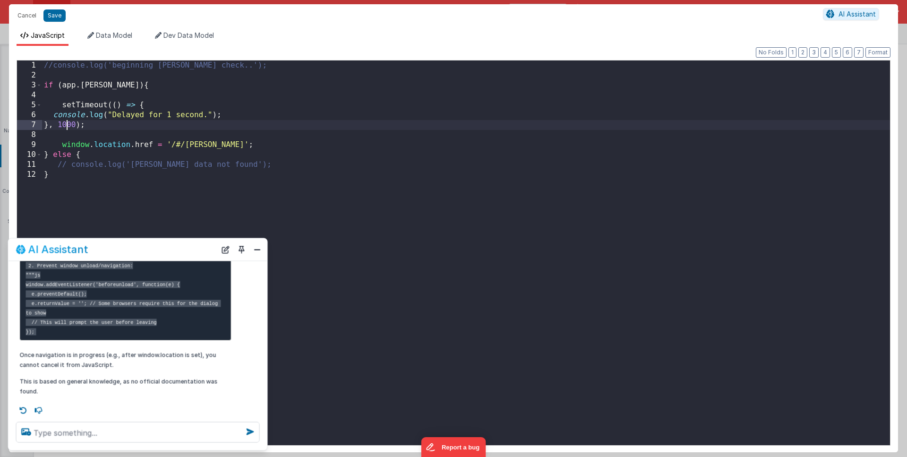
click at [68, 120] on div "//console.log('beginning EULA check..'); if ( app . EULA ) { setTimeout (( ) =>…" at bounding box center [466, 265] width 848 height 410
drag, startPoint x: 63, startPoint y: 145, endPoint x: 228, endPoint y: 143, distance: 164.8
click at [228, 143] on div "//console.log('beginning EULA check..'); if ( app . EULA ) { setTimeout (( ) =>…" at bounding box center [466, 265] width 848 height 410
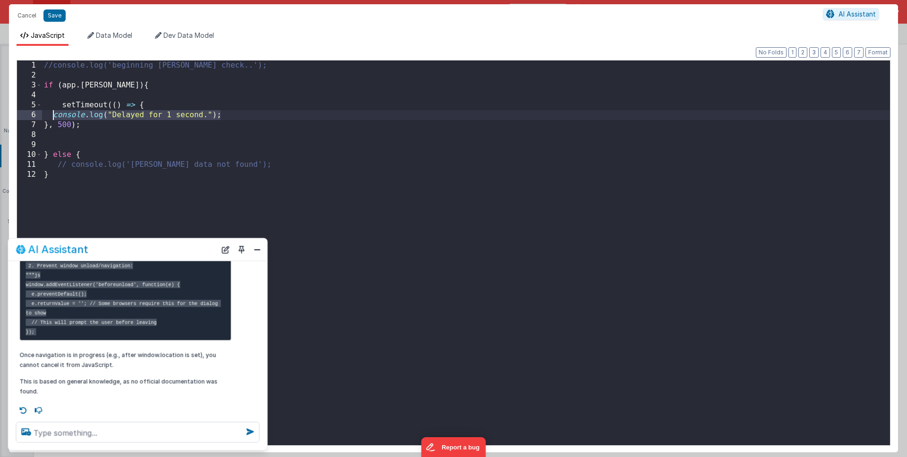
drag, startPoint x: 226, startPoint y: 115, endPoint x: 55, endPoint y: 111, distance: 171.0
click at [55, 111] on div "//console.log('beginning EULA check..'); if ( app . EULA ) { setTimeout (( ) =>…" at bounding box center [466, 265] width 848 height 410
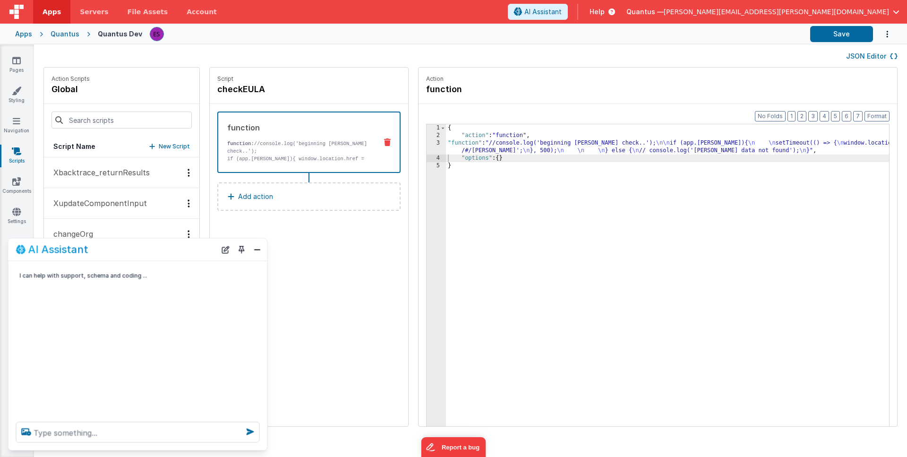
scroll to position [0, 0]
click at [255, 250] on button "Close" at bounding box center [257, 249] width 12 height 13
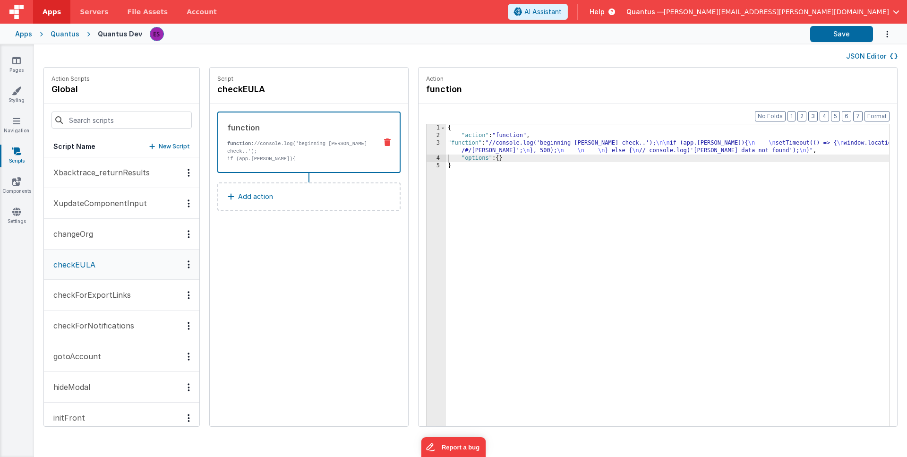
click at [503, 201] on div "{ "action" : "function" , "function" : "//console.log('beginning EULA check..')…" at bounding box center [669, 297] width 446 height 346
click at [437, 148] on div "3" at bounding box center [435, 146] width 19 height 15
click at [434, 148] on div "3" at bounding box center [435, 146] width 19 height 15
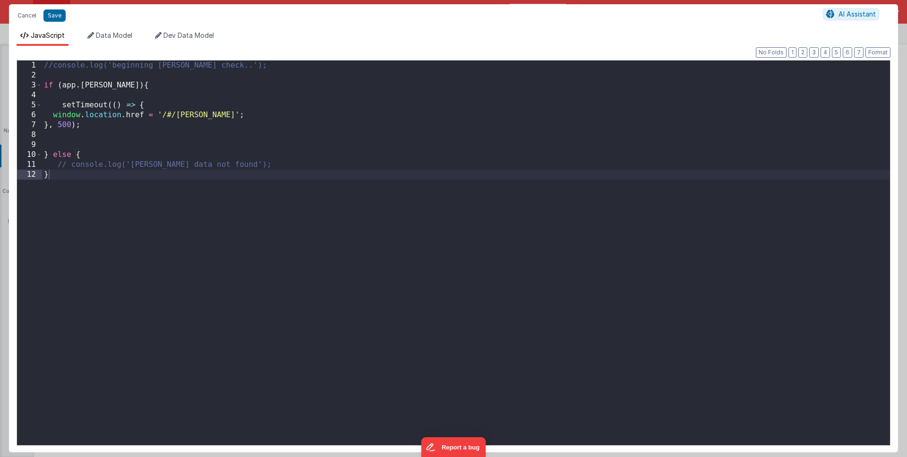
click at [99, 86] on div "//console.log('beginning EULA check..'); if ( app . EULA ) { setTimeout (( ) =>…" at bounding box center [466, 262] width 848 height 404
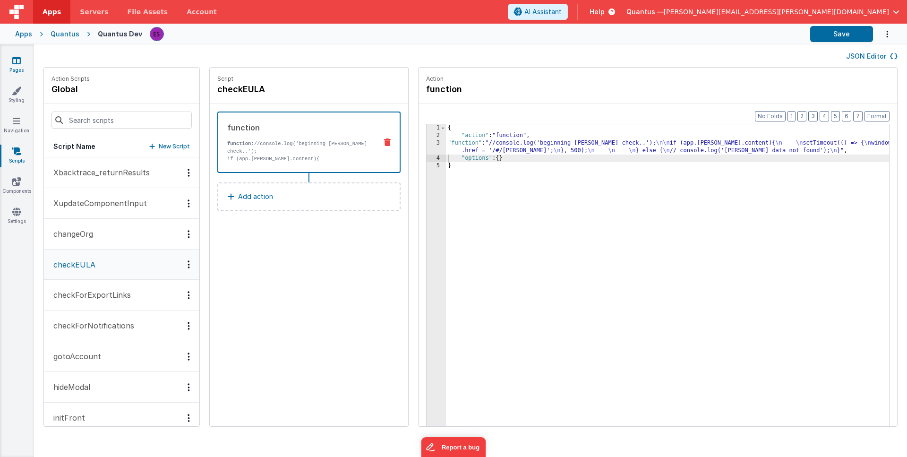
click at [14, 62] on icon at bounding box center [16, 60] width 9 height 9
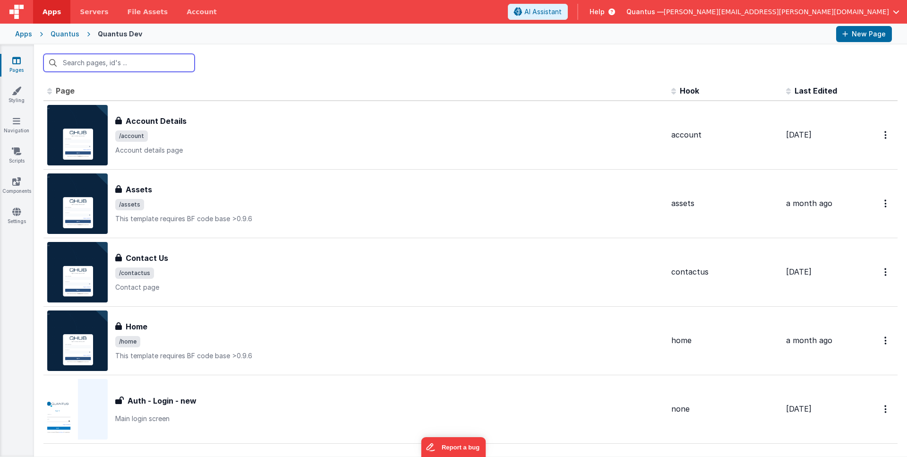
click at [84, 64] on input "text" at bounding box center [118, 63] width 151 height 18
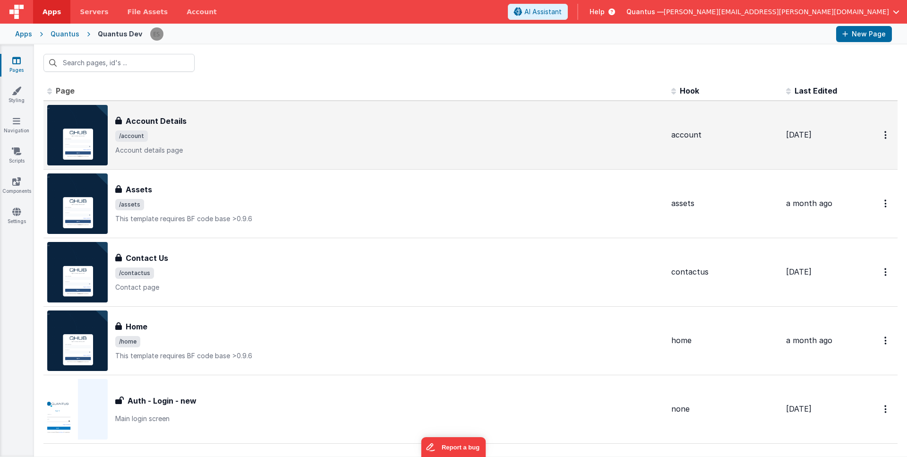
click at [224, 109] on div "Account Details Account Details /account Account details page" at bounding box center [355, 135] width 616 height 60
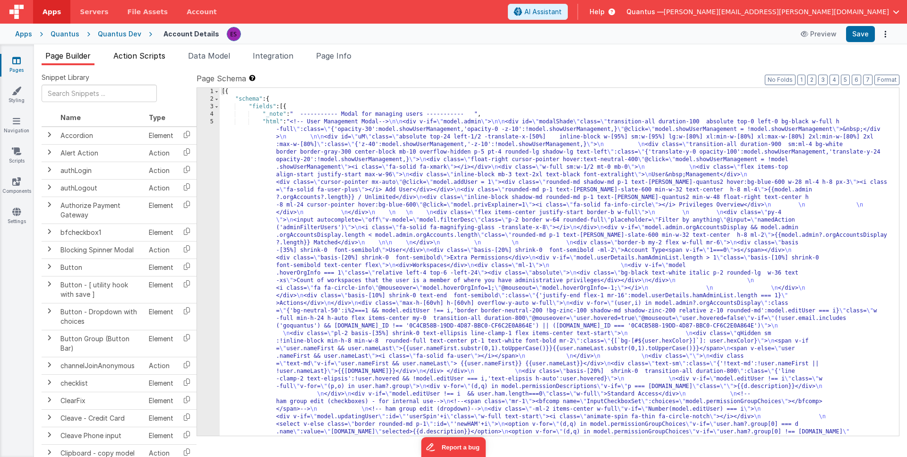
click at [133, 51] on span "Action Scripts" at bounding box center [139, 55] width 52 height 9
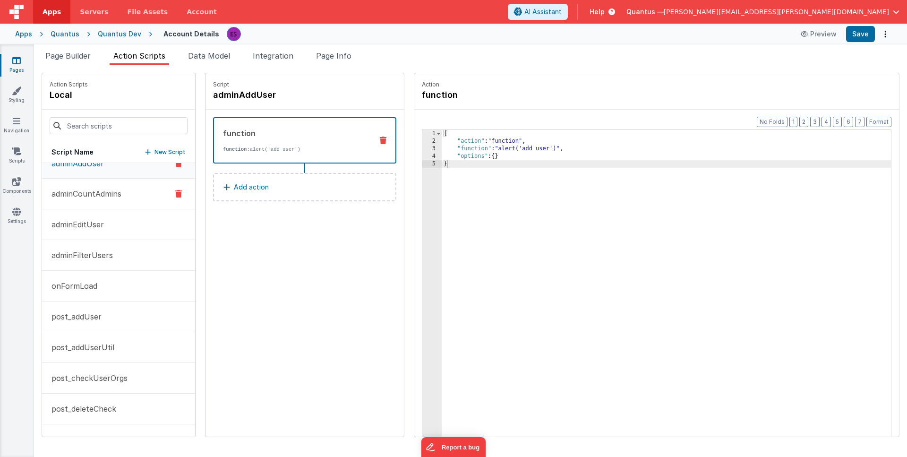
scroll to position [19, 0]
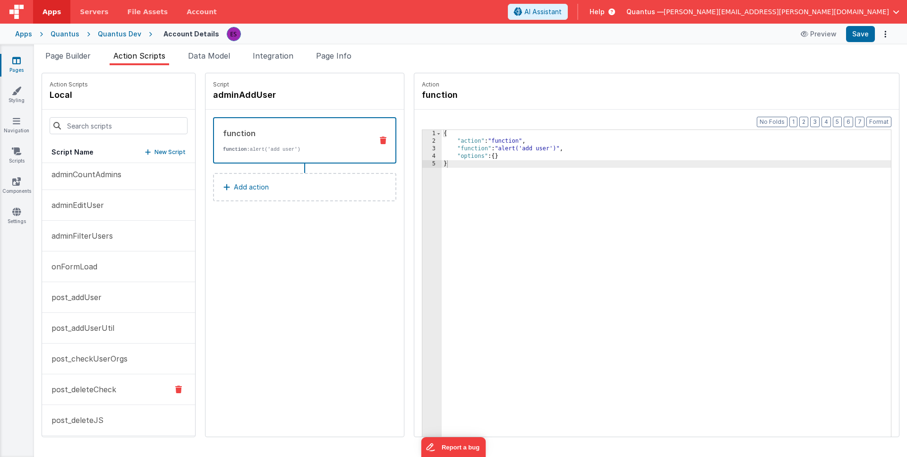
click at [94, 396] on button "post_deleteCheck" at bounding box center [118, 389] width 153 height 31
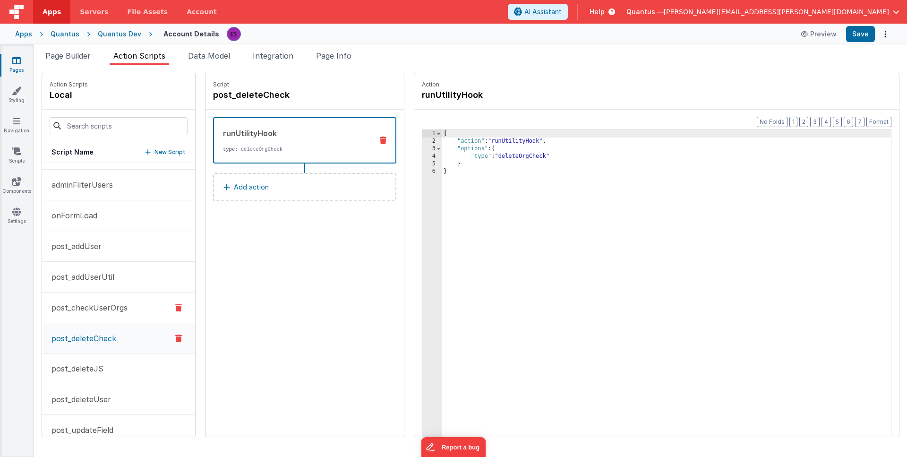
scroll to position [88, 0]
click at [78, 394] on p "post_deleteUser" at bounding box center [78, 396] width 65 height 11
click at [64, 360] on button "post_deleteJS" at bounding box center [118, 366] width 153 height 31
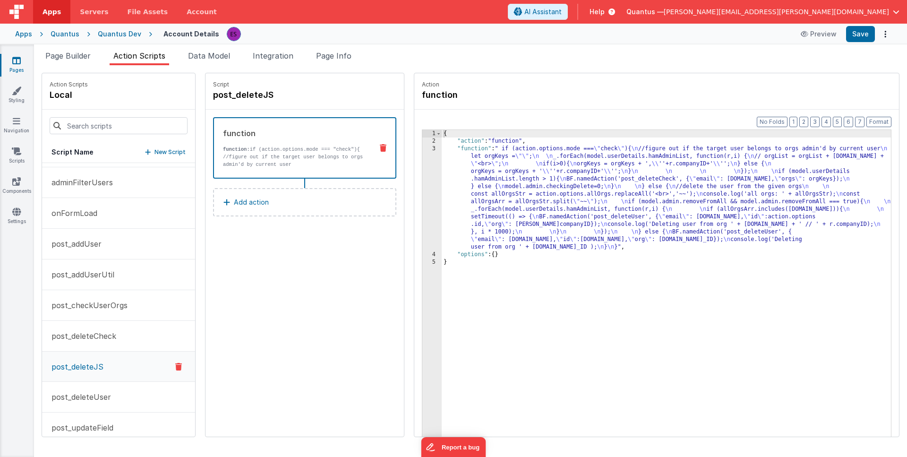
click at [475, 183] on div "{ "action" : "function" , "function" : " if (action.options.mode === \" check \…" at bounding box center [679, 305] width 474 height 351
click at [422, 196] on div "3" at bounding box center [431, 198] width 19 height 106
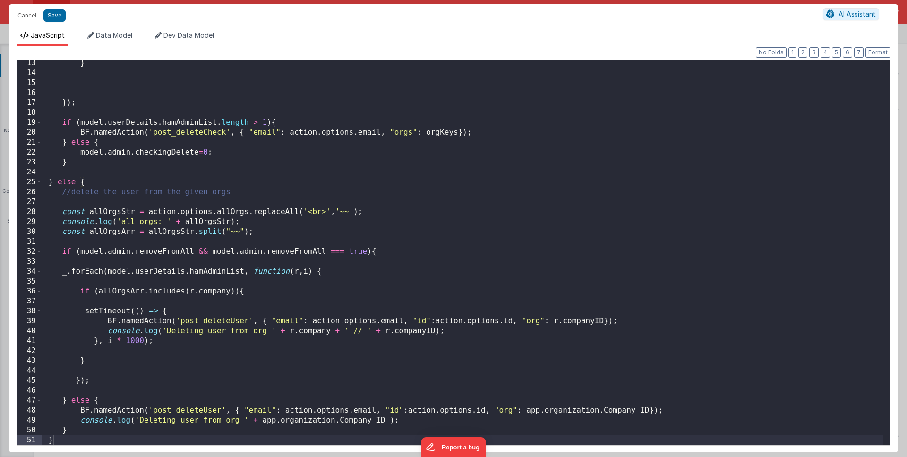
scroll to position [121, 0]
click at [23, 18] on button "Cancel" at bounding box center [27, 15] width 28 height 13
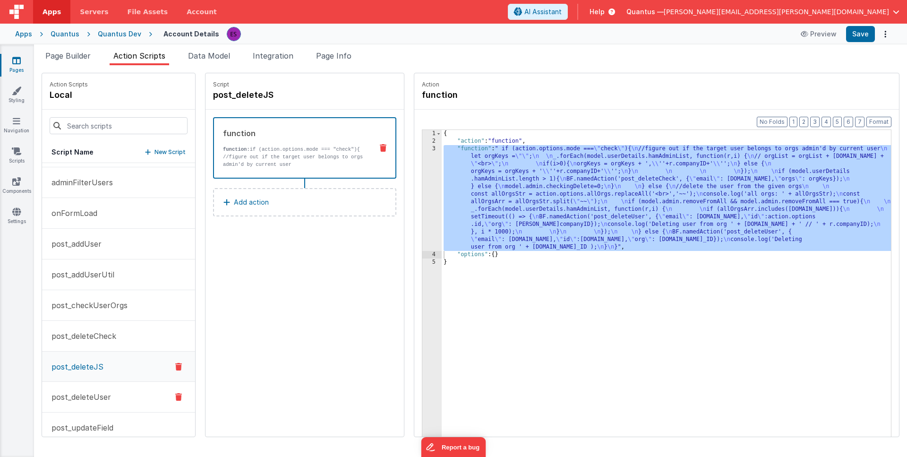
click at [85, 395] on p "post_deleteUser" at bounding box center [78, 396] width 65 height 11
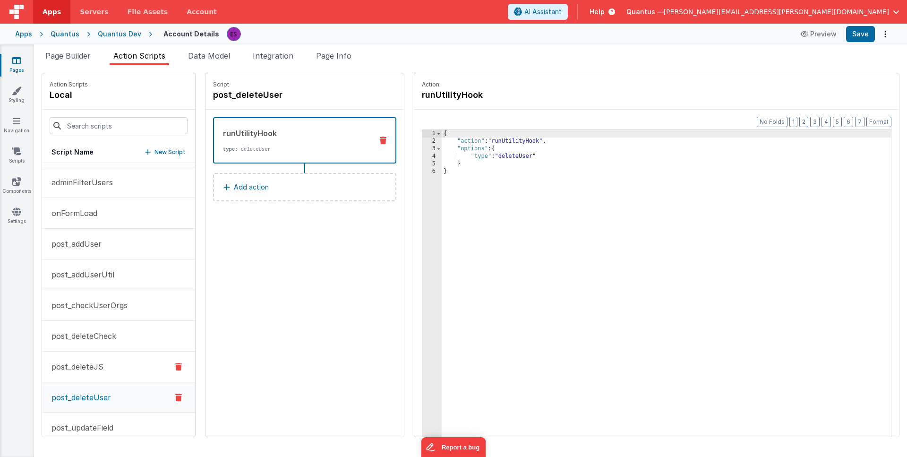
drag, startPoint x: 60, startPoint y: 362, endPoint x: 64, endPoint y: 362, distance: 4.7
click at [60, 362] on p "post_deleteJS" at bounding box center [75, 366] width 58 height 11
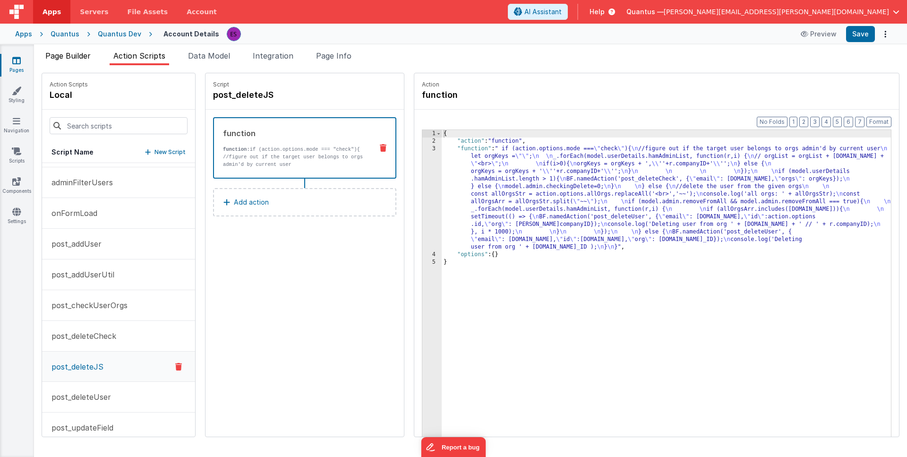
click at [56, 61] on li "Page Builder" at bounding box center [68, 57] width 53 height 15
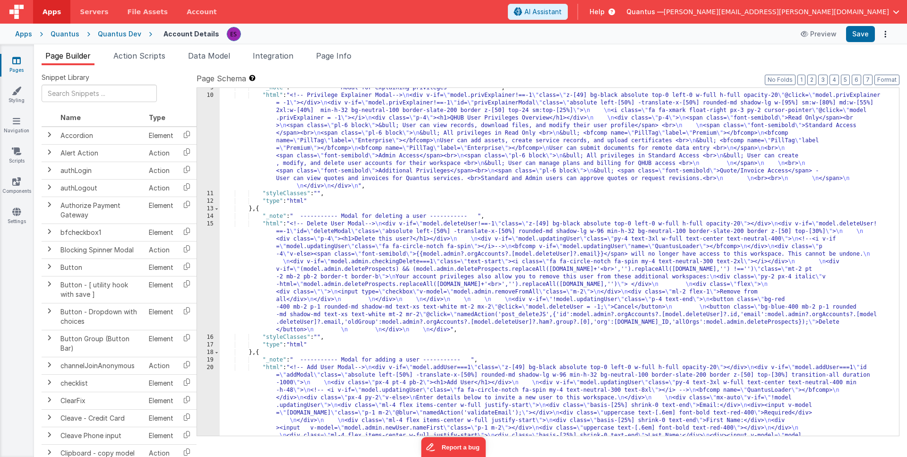
scroll to position [727, 0]
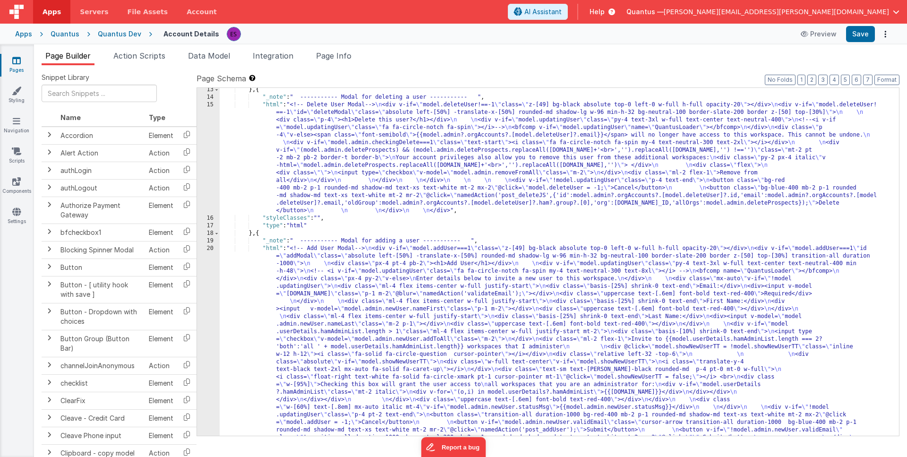
click at [257, 152] on div "} , { "_note" : " ----------- Modal for deleting a user ----------- " , "html" …" at bounding box center [556, 365] width 672 height 559
click at [206, 165] on div "15" at bounding box center [208, 157] width 23 height 113
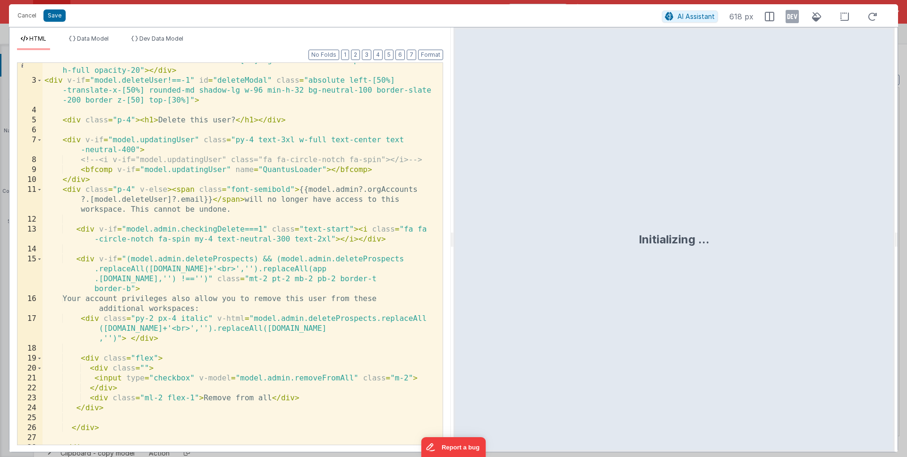
scroll to position [204, 0]
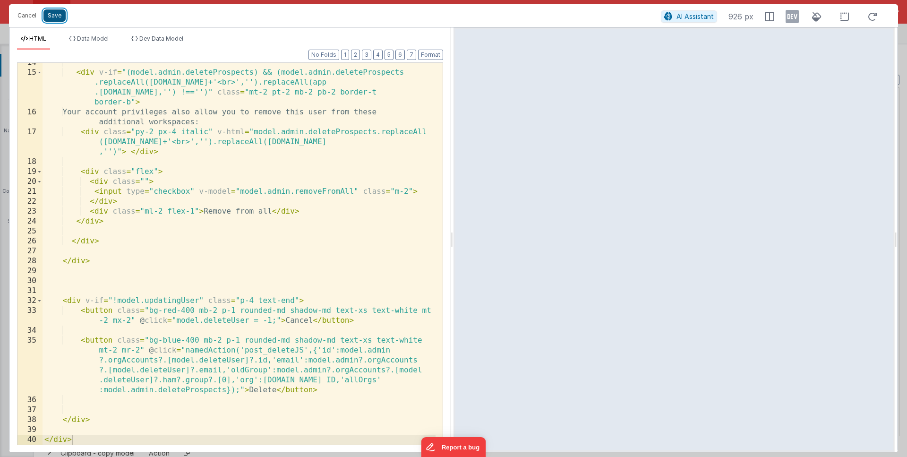
click at [63, 18] on button "Save" at bounding box center [54, 15] width 22 height 12
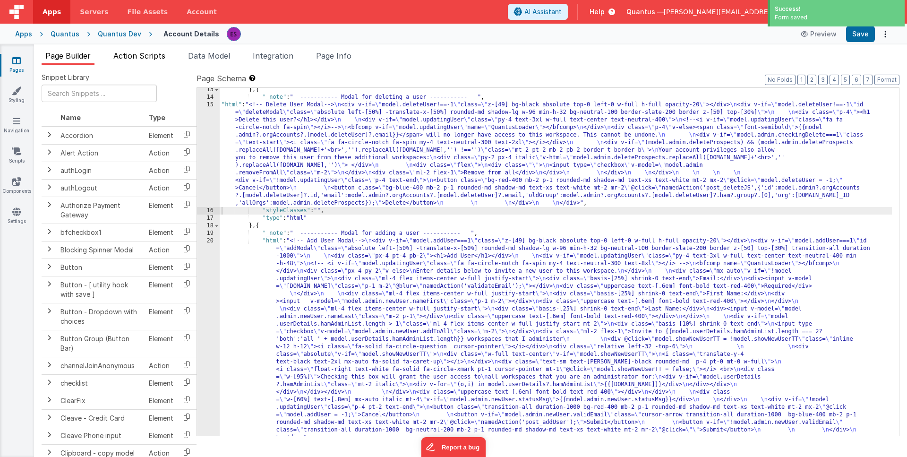
click at [130, 57] on span "Action Scripts" at bounding box center [139, 55] width 52 height 9
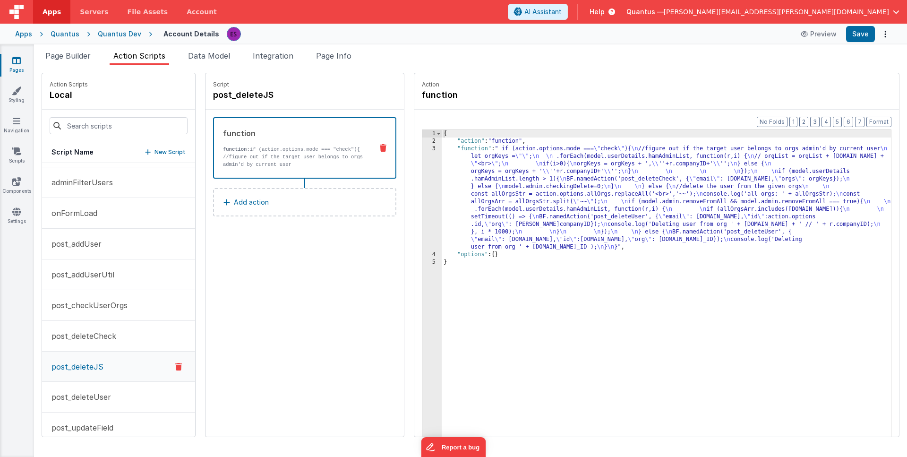
click at [532, 217] on div "{ "action" : "function" , "function" : " if (action.options.mode === \" check \…" at bounding box center [679, 305] width 474 height 351
click at [67, 49] on div "Page Builder Action Scripts Data Model Integration Page Info Snippet Library Na…" at bounding box center [470, 250] width 873 height 412
click at [64, 53] on span "Page Builder" at bounding box center [67, 55] width 45 height 9
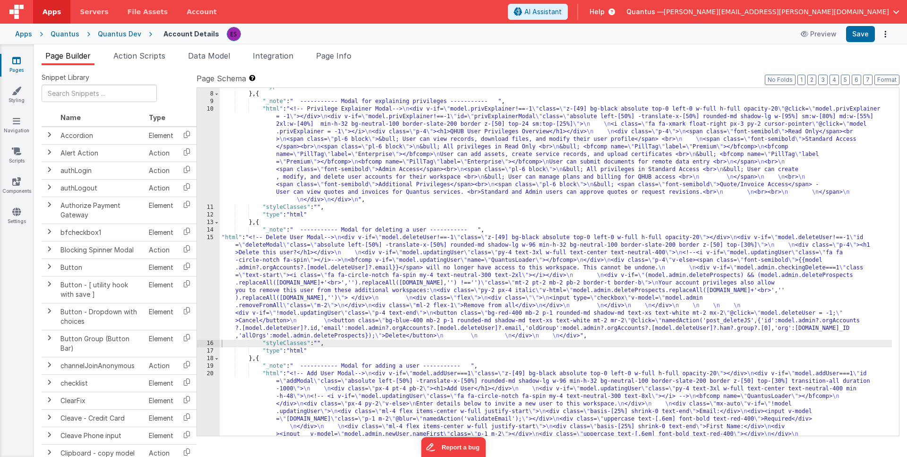
scroll to position [593, 0]
click at [239, 261] on div ""type" : "html" } , { "_note" : " ----------- Modal for explaining privileges -…" at bounding box center [556, 363] width 672 height 559
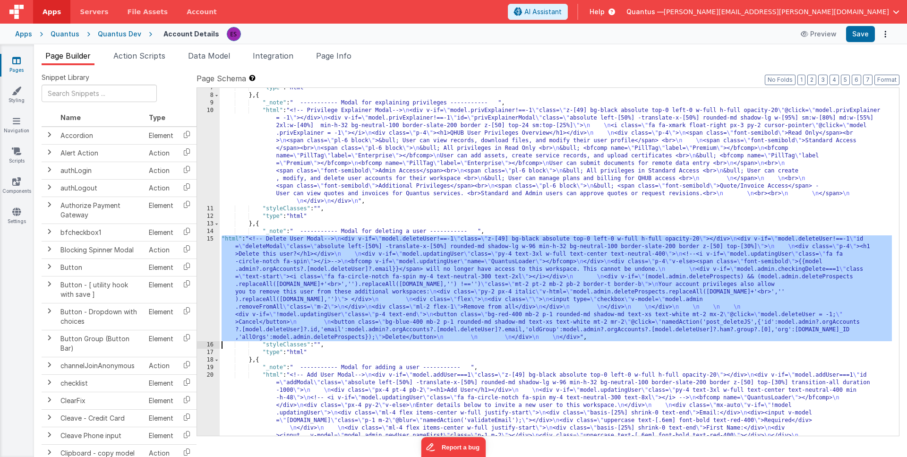
click at [211, 272] on div "15" at bounding box center [208, 288] width 23 height 106
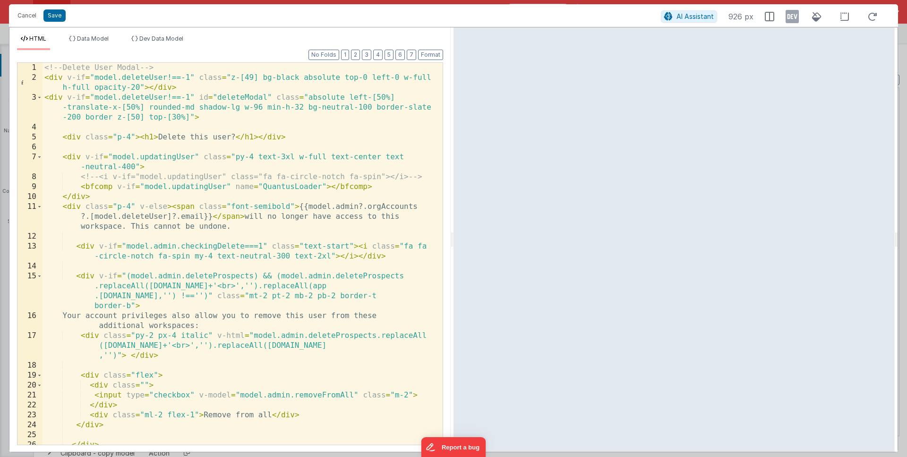
click at [416, 203] on div "<!-- Delete User Modal --> < div v-if = "model.deleteUser!==-1" class = "z-[49]…" at bounding box center [239, 263] width 393 height 401
click at [417, 204] on div "<!-- Delete User Modal --> < div v-if = "model.deleteUser!==-1" class = "z-[49]…" at bounding box center [239, 262] width 393 height 401
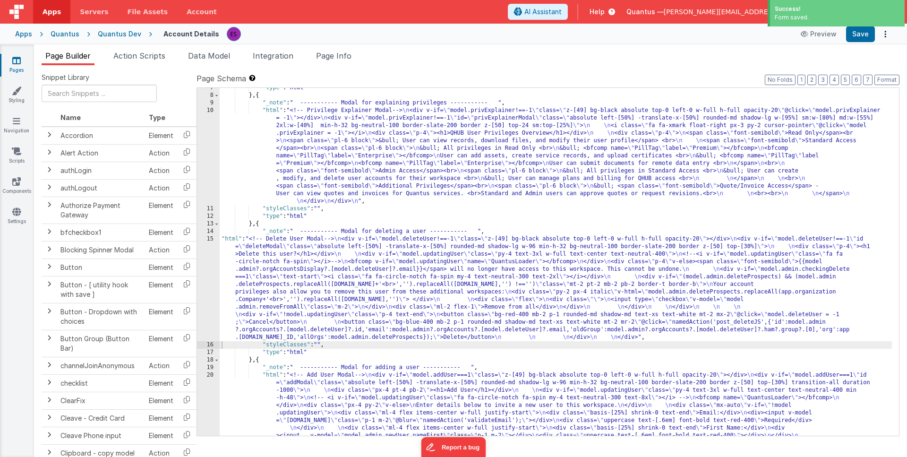
click at [362, 277] on div ""type" : "html" } , { "_note" : " ----------- Modal for explaining privileges -…" at bounding box center [556, 363] width 672 height 559
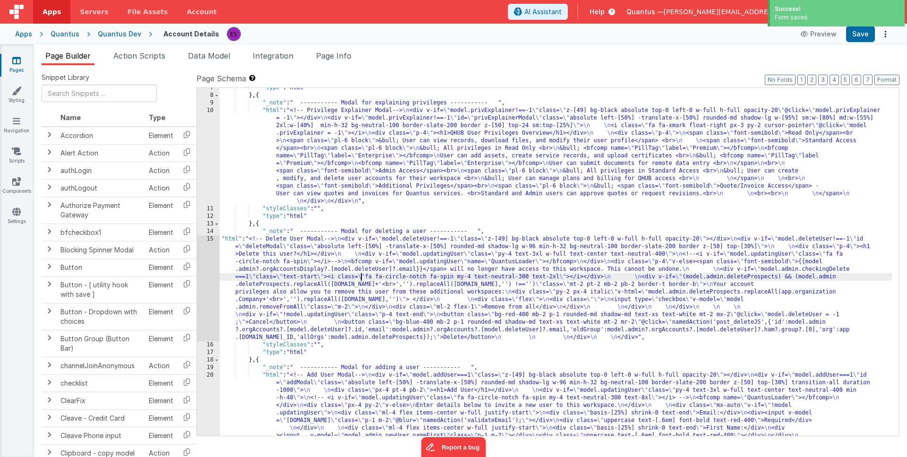
click at [211, 289] on div "15" at bounding box center [208, 288] width 23 height 106
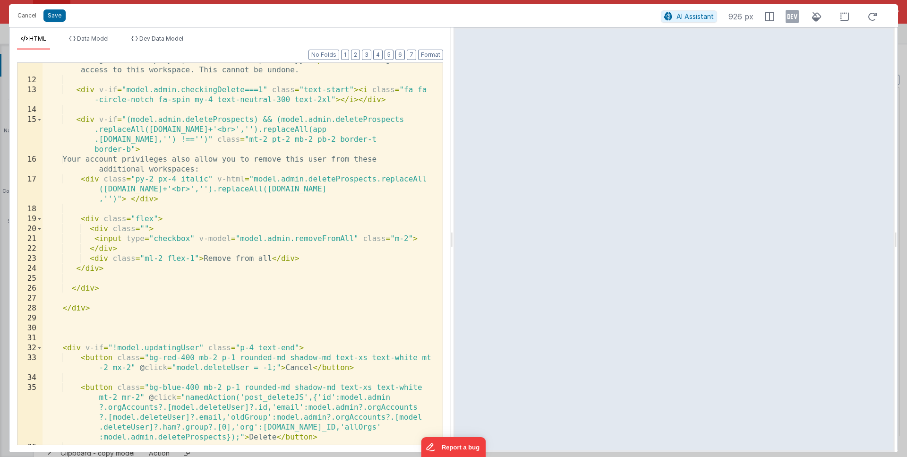
scroll to position [204, 0]
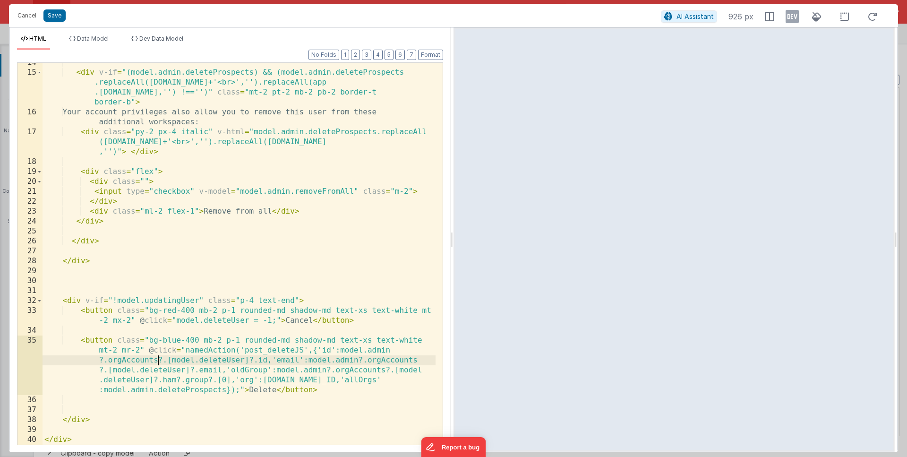
click at [157, 361] on div "< div v-if = "(model.admin.deleteProspects) && (model.admin.deleteProspects .re…" at bounding box center [239, 258] width 393 height 401
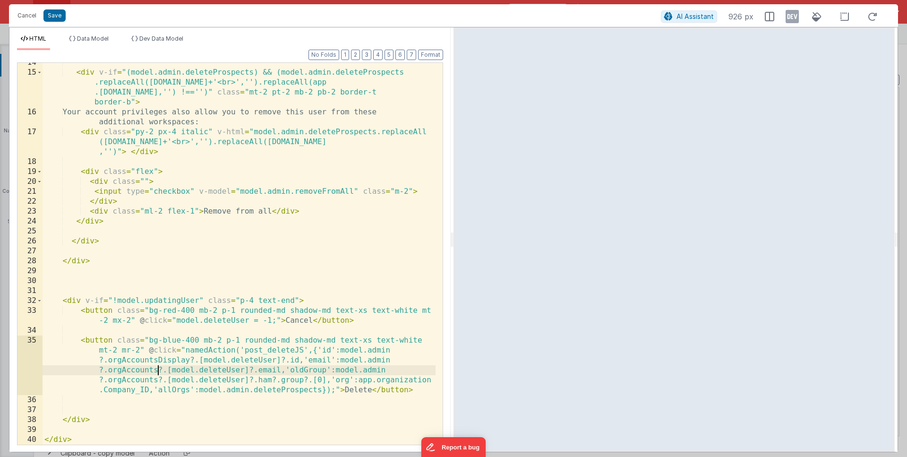
click at [157, 368] on div "< div v-if = "(model.admin.deleteProspects) && (model.admin.deleteProspects .re…" at bounding box center [239, 258] width 393 height 401
click at [157, 383] on div "< div v-if = "(model.admin.deleteProspects) && (model.admin.deleteProspects .re…" at bounding box center [239, 258] width 393 height 401
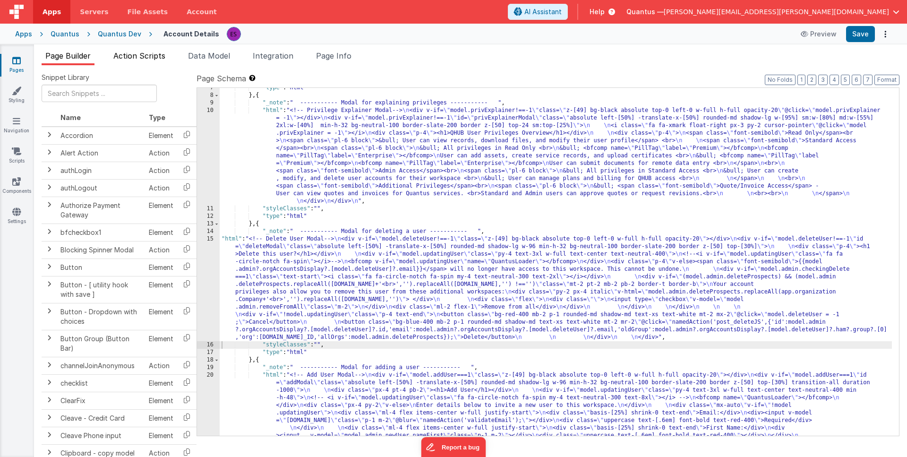
click at [142, 59] on span "Action Scripts" at bounding box center [139, 55] width 52 height 9
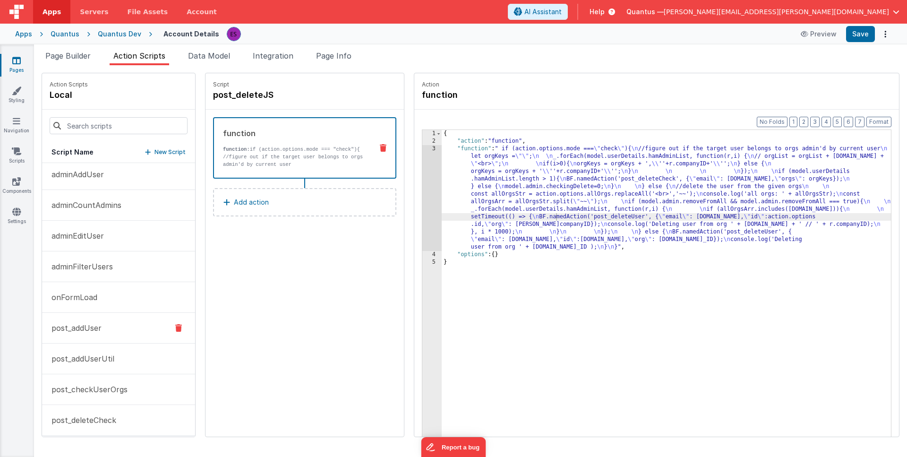
scroll to position [0, 0]
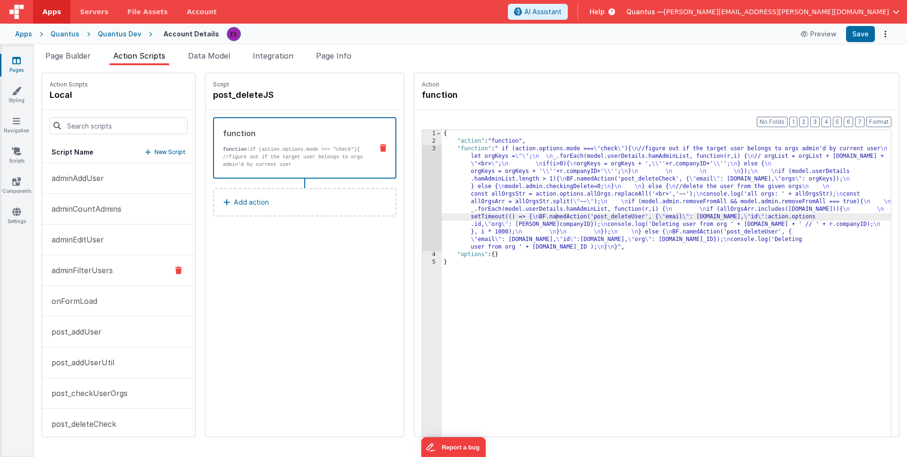
click at [92, 269] on p "adminFilterUsers" at bounding box center [79, 269] width 67 height 11
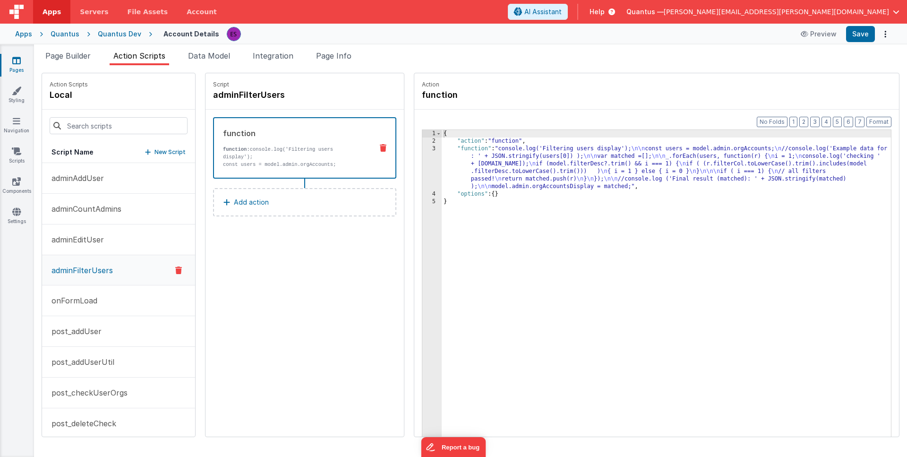
click at [442, 168] on div "{ "action" : "function" , "function" : "console.log('Filtering users display');…" at bounding box center [679, 305] width 474 height 351
click at [422, 171] on div "3" at bounding box center [431, 167] width 19 height 45
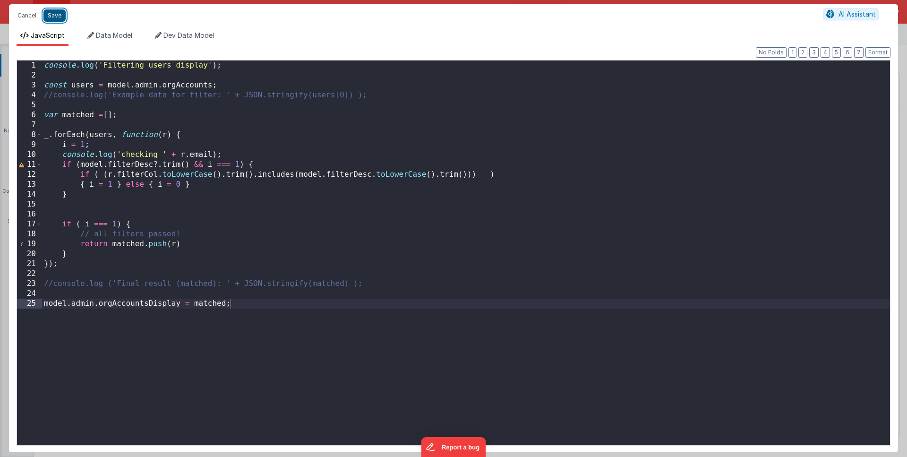
click at [56, 13] on button "Save" at bounding box center [54, 15] width 22 height 12
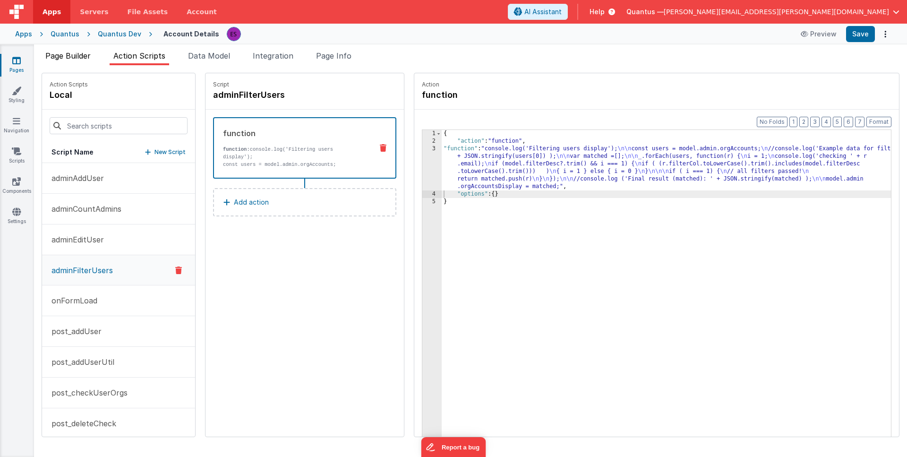
click at [70, 61] on li "Page Builder" at bounding box center [68, 57] width 53 height 15
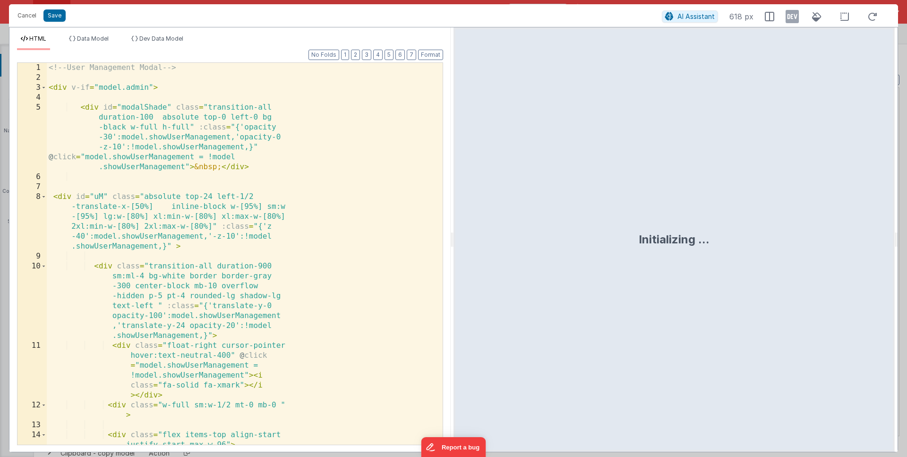
scroll to position [242, 0]
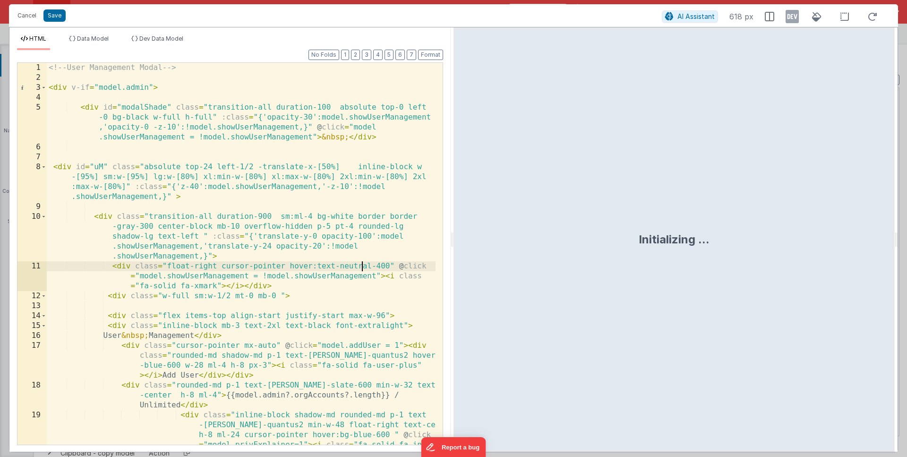
click at [362, 263] on div "<!-- User Management Modal --> < div v-if = "model.admin" > < div id = "modalSh…" at bounding box center [241, 283] width 389 height 441
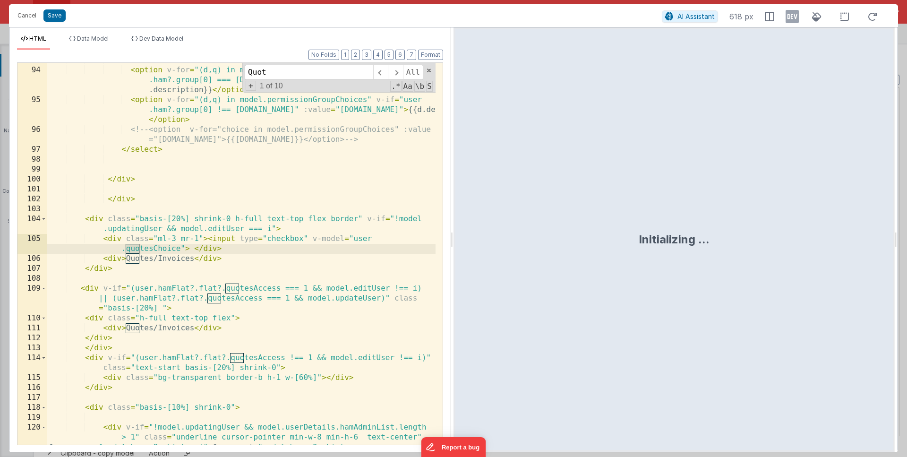
scroll to position [1515, 0]
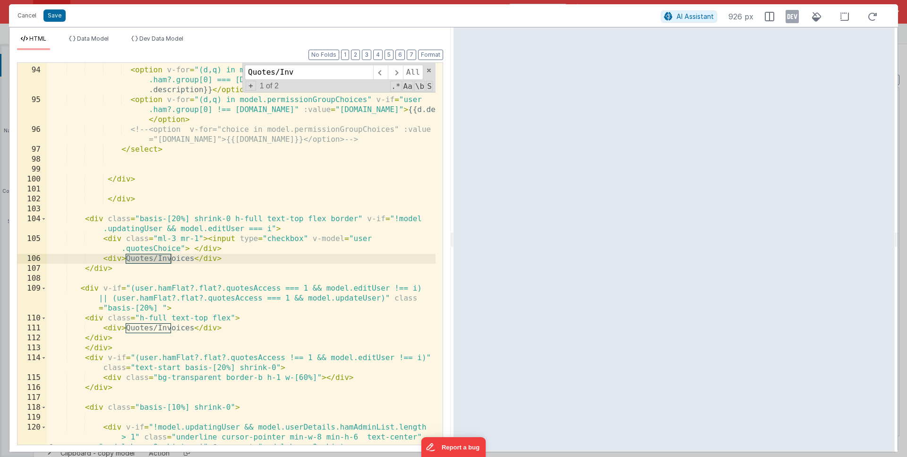
type input "Quotes/Inv"
click at [341, 216] on div "< select v-else class = "border rounded-md p-1 " :id = "'newHAM'+i" > < option …" at bounding box center [241, 275] width 389 height 441
